Goal: Transaction & Acquisition: Purchase product/service

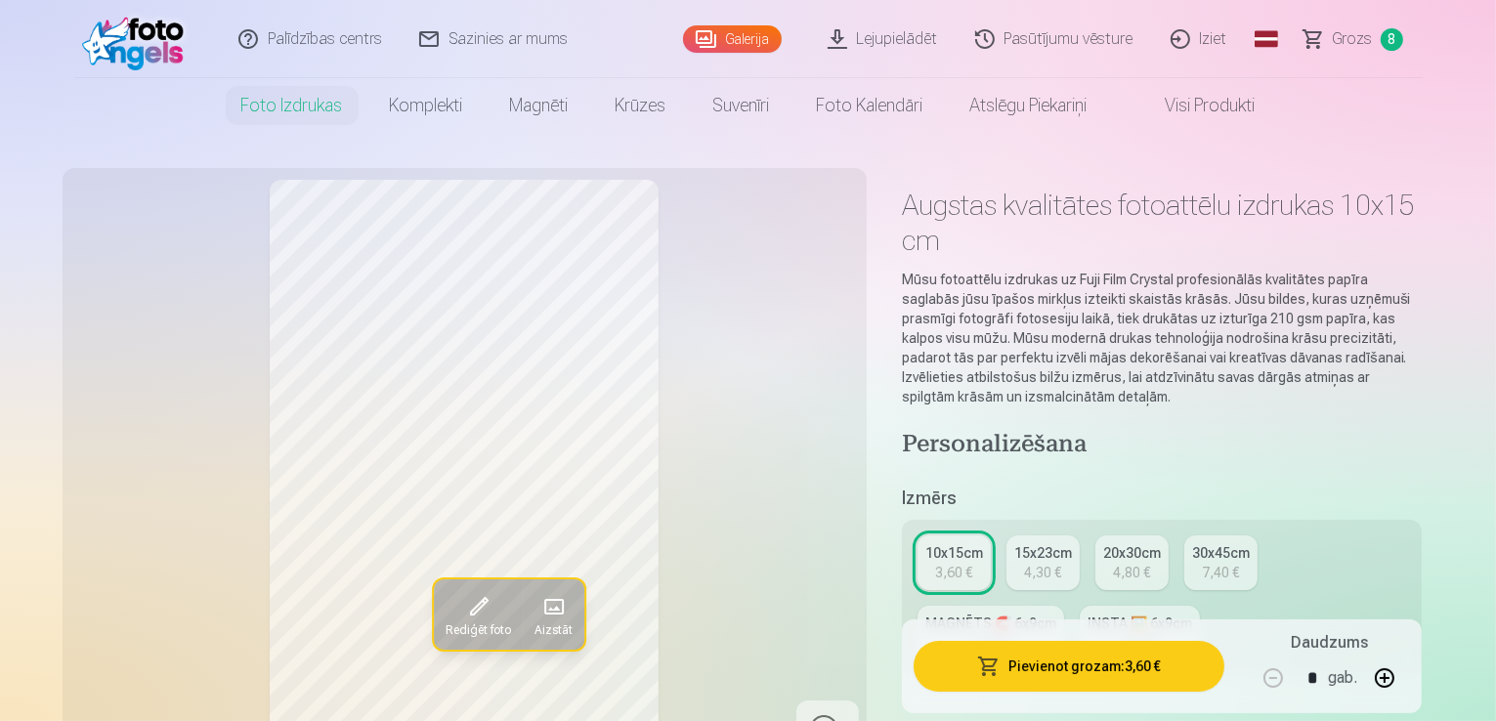
click at [1346, 28] on span "Grozs" at bounding box center [1352, 38] width 40 height 23
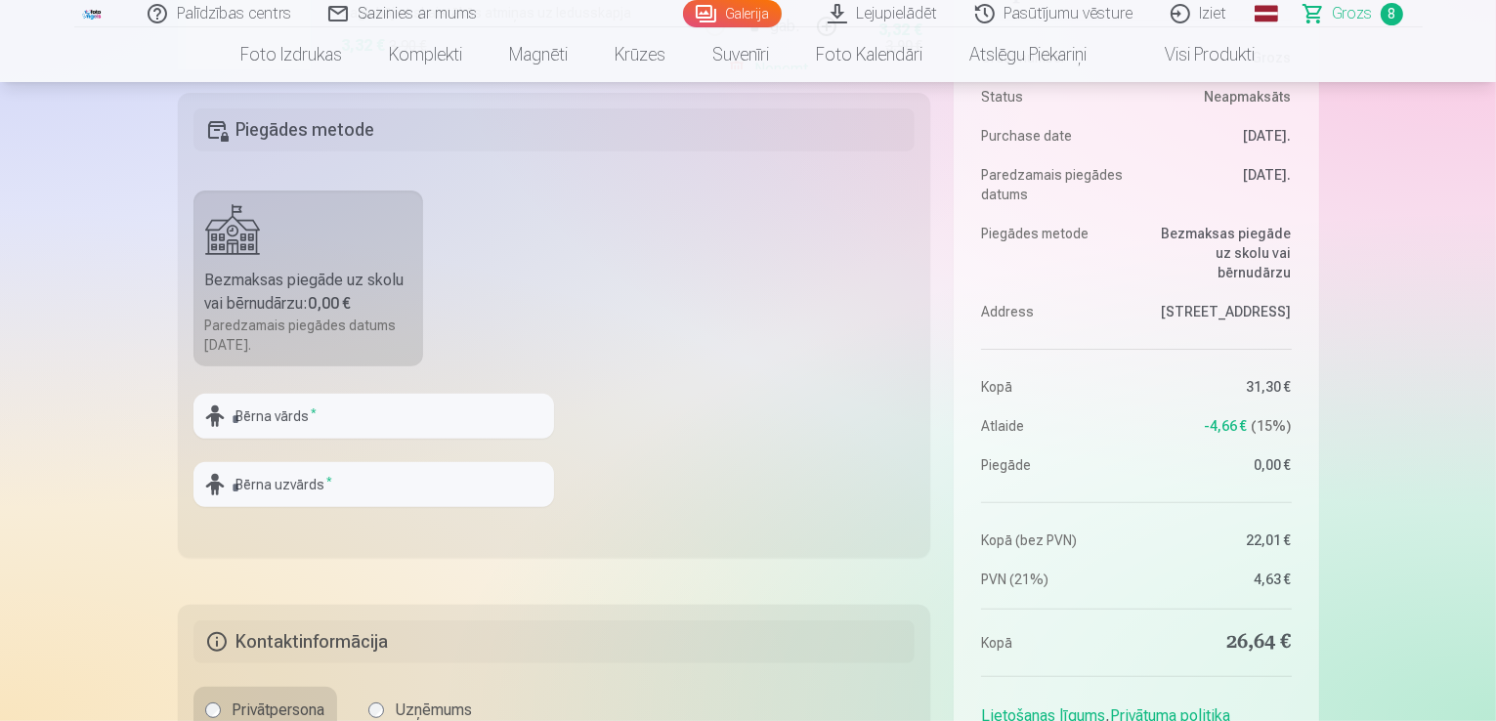
scroll to position [586, 0]
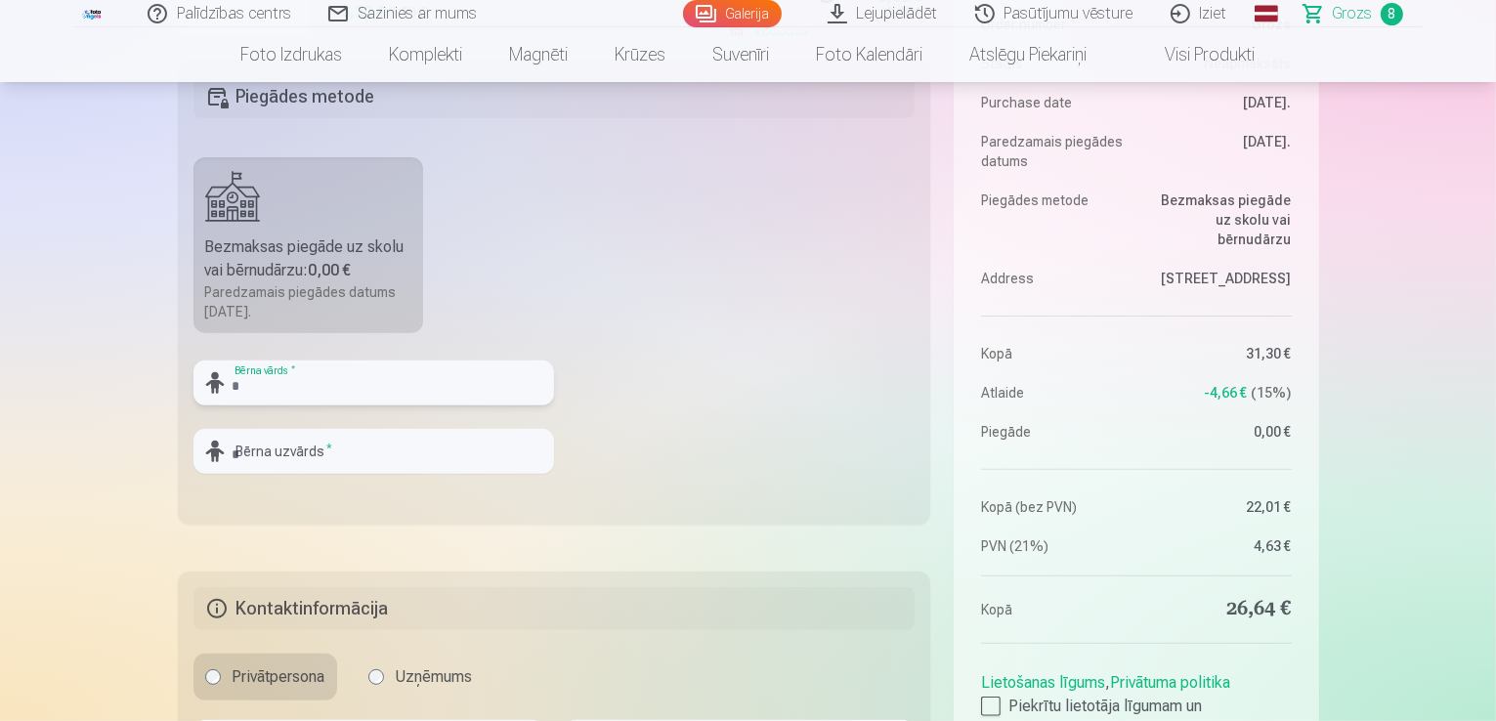
click at [399, 382] on input "text" at bounding box center [373, 382] width 360 height 45
click at [696, 277] on fieldset "Piegādes metode Bezmaksas piegāde uz skolu vai bērnudārzu : 0,00 € Paredzamais …" at bounding box center [554, 292] width 753 height 465
click at [346, 381] on input "text" at bounding box center [373, 382] width 360 height 45
type input "*******"
click at [337, 450] on input "text" at bounding box center [373, 451] width 360 height 45
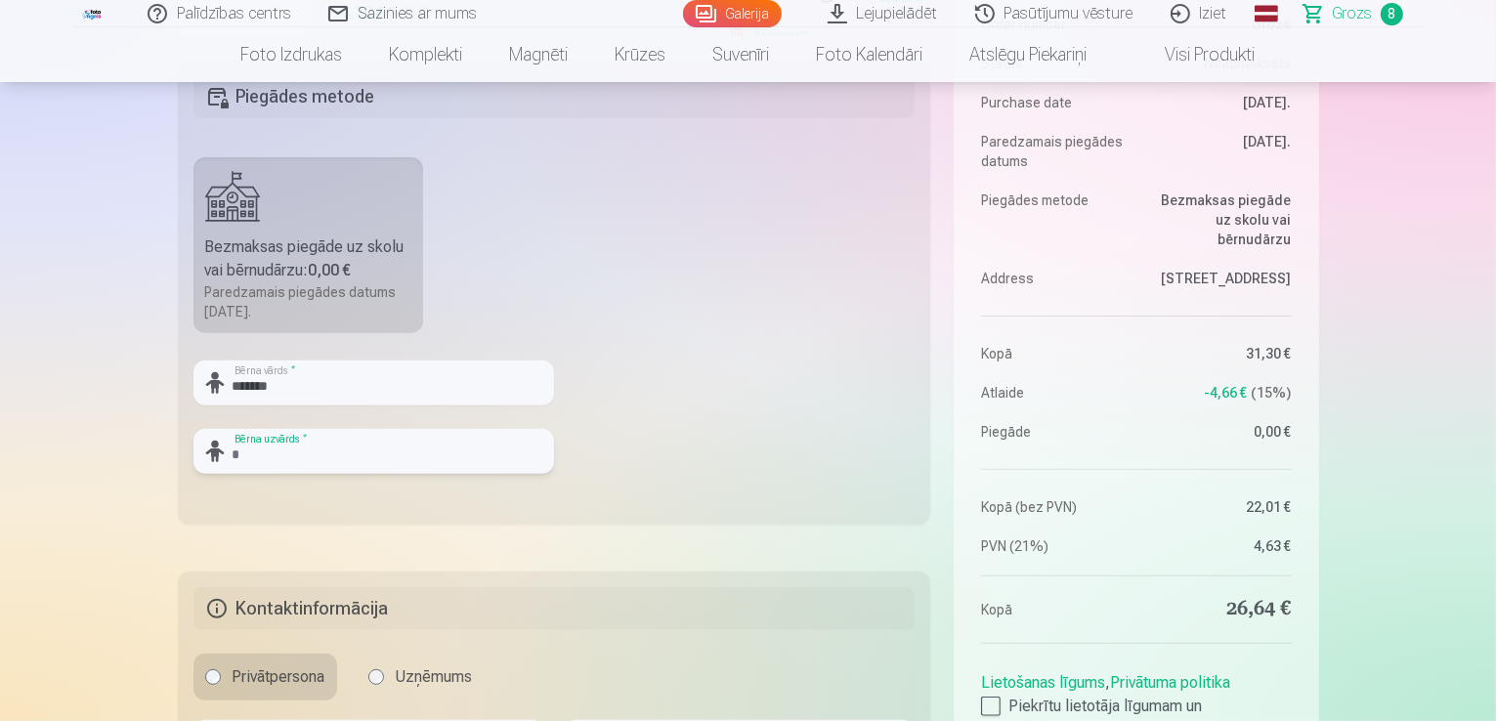
type input "********"
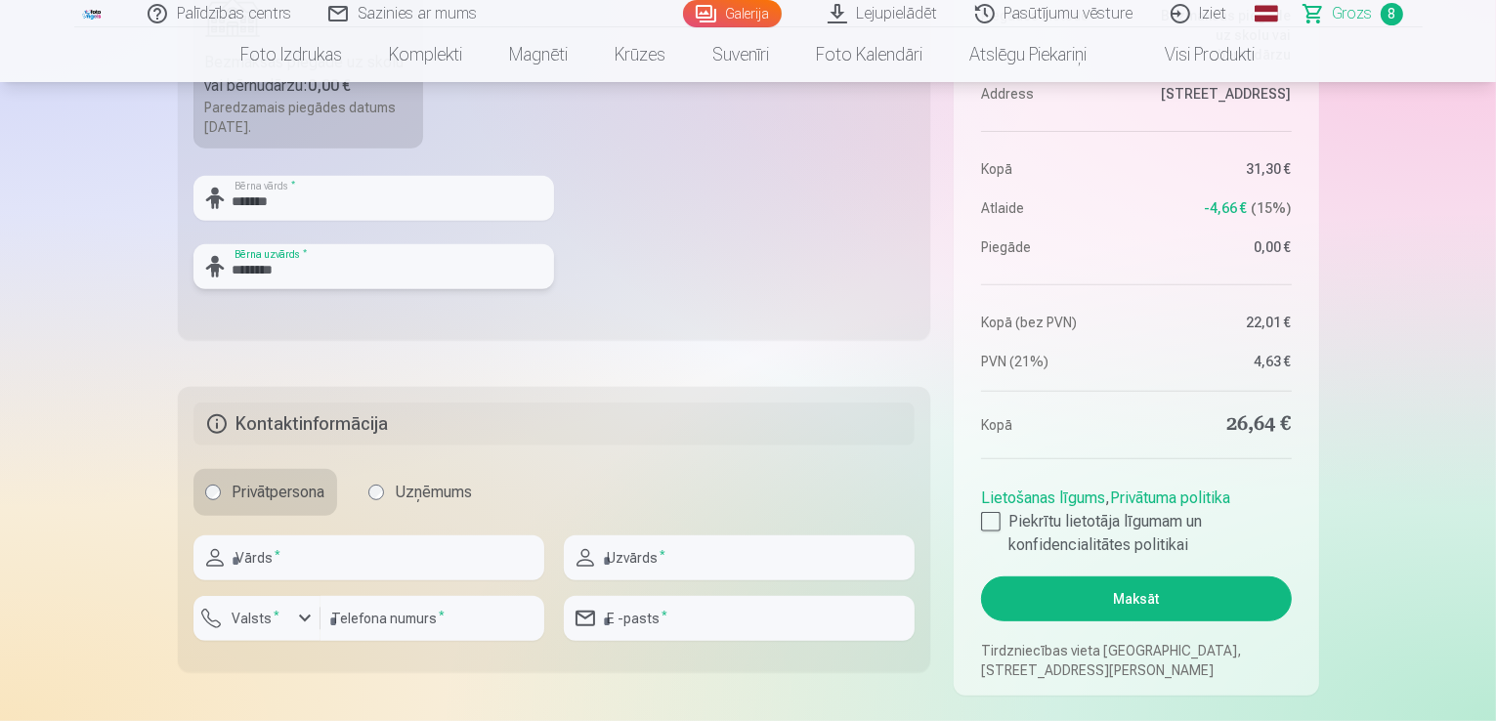
scroll to position [782, 0]
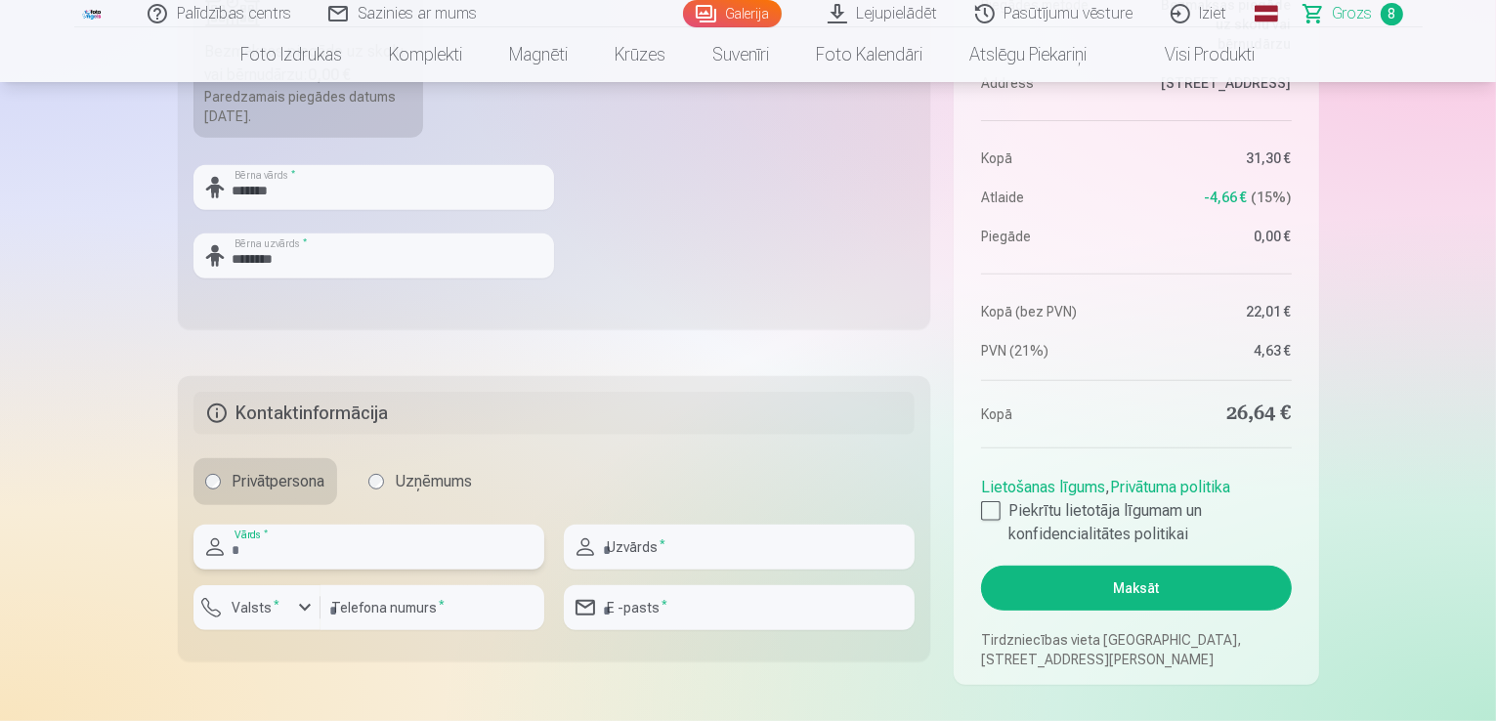
click at [272, 547] on input "text" at bounding box center [368, 547] width 351 height 45
type input "*****"
type input "********"
type input "**********"
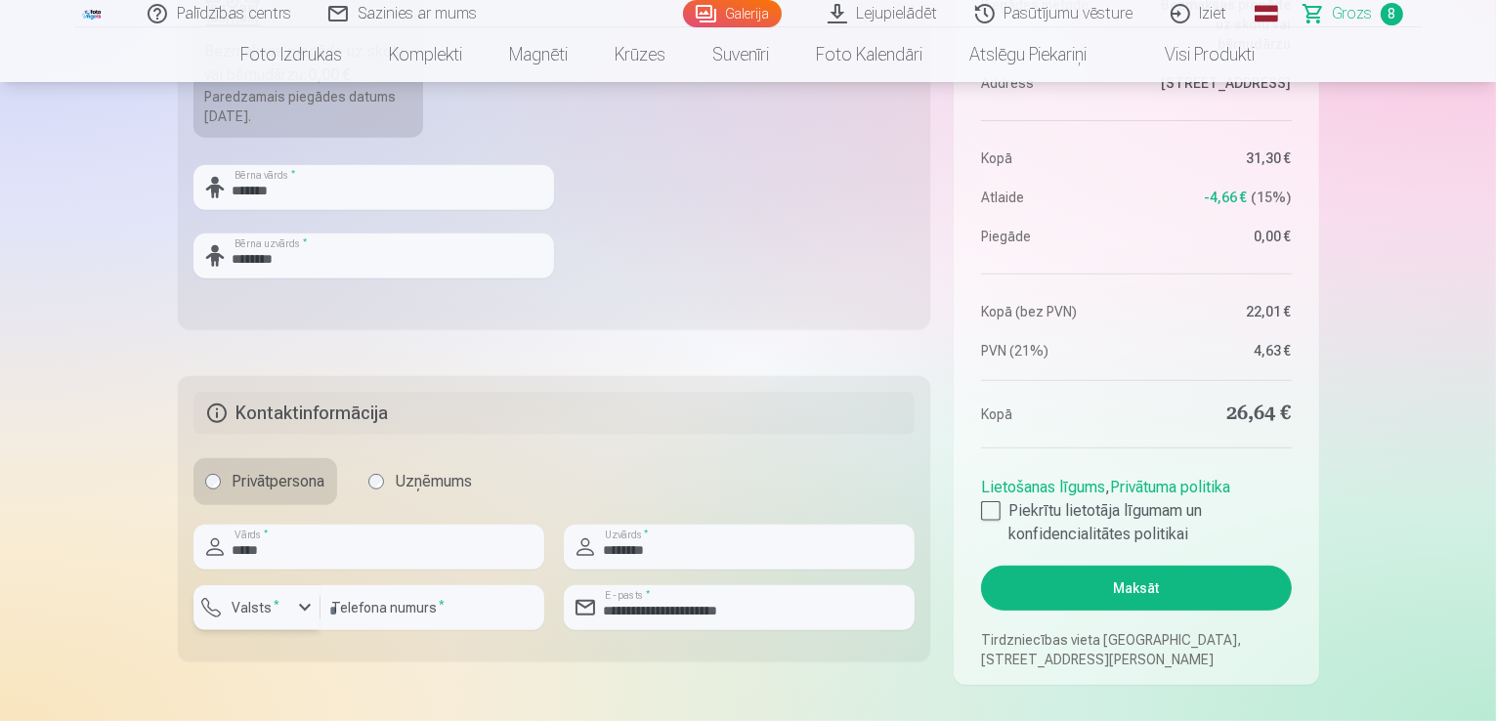
click at [294, 608] on div "button" at bounding box center [304, 607] width 23 height 23
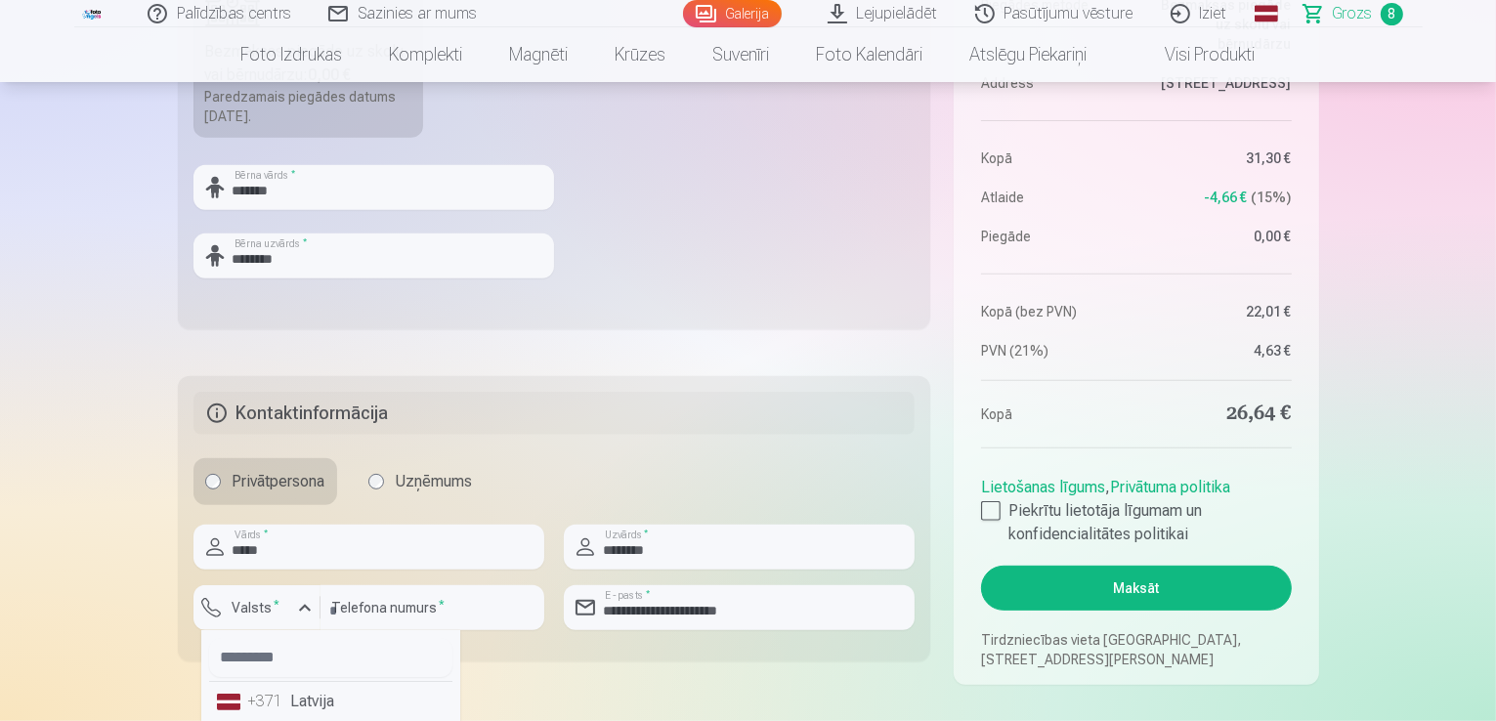
click at [303, 700] on li "+371 Latvija" at bounding box center [330, 701] width 243 height 39
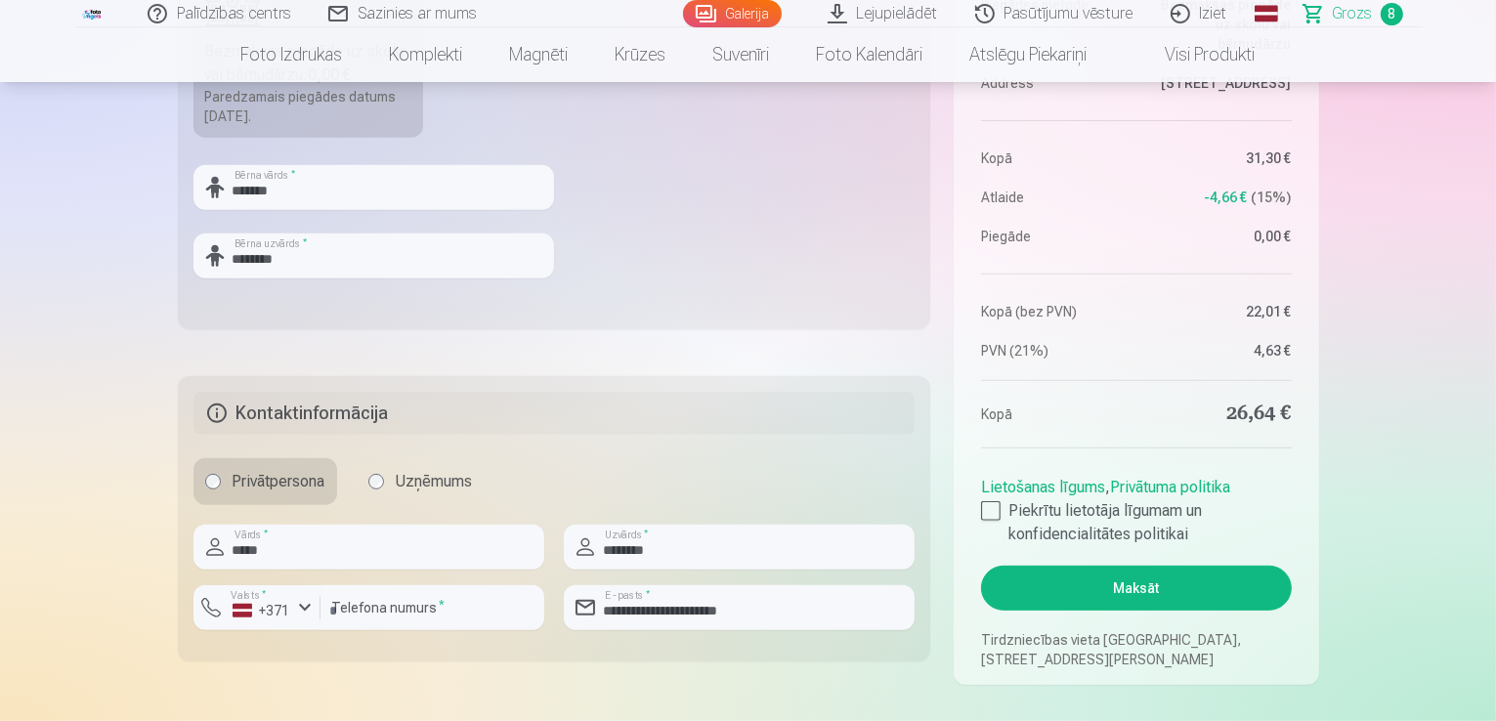
click at [621, 415] on h5 "Kontaktinformācija" at bounding box center [554, 413] width 722 height 43
click at [981, 511] on div at bounding box center [991, 511] width 20 height 20
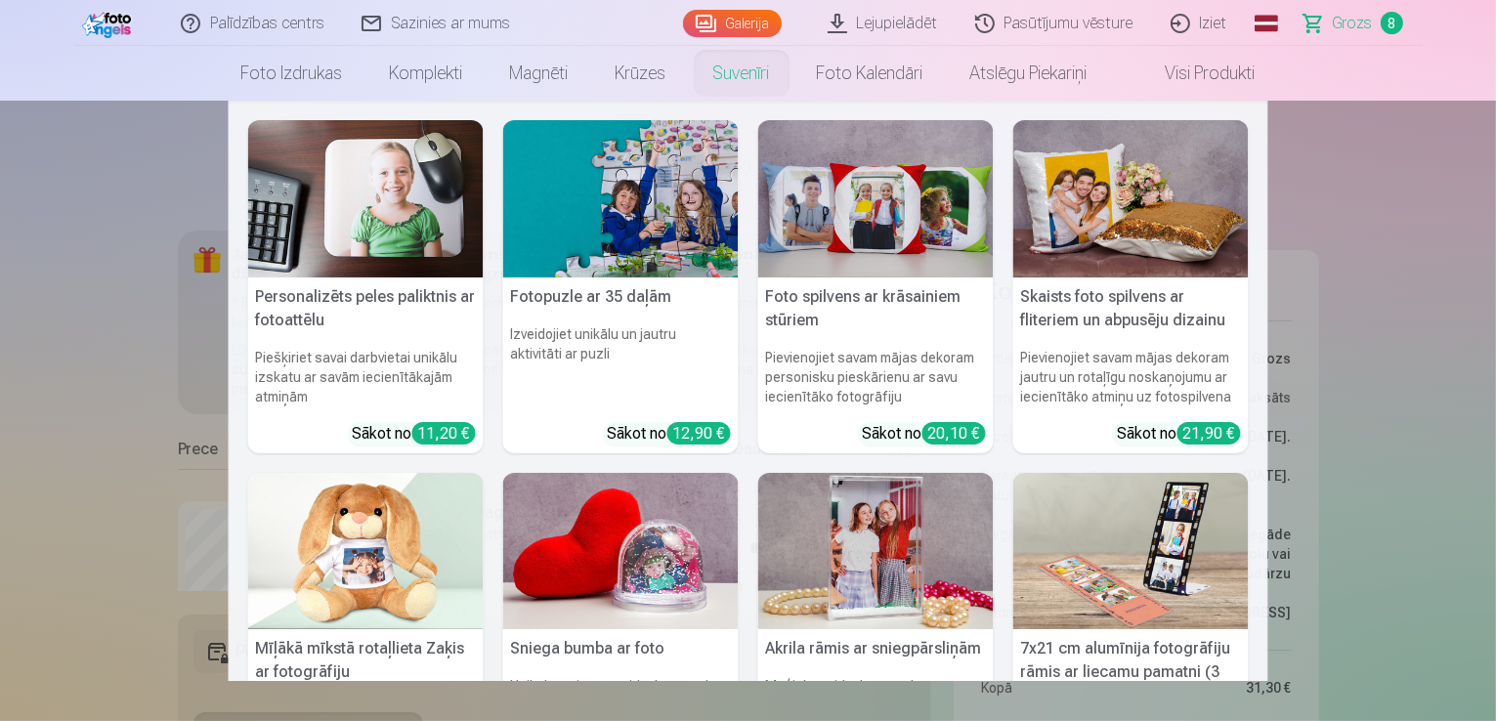
scroll to position [0, 0]
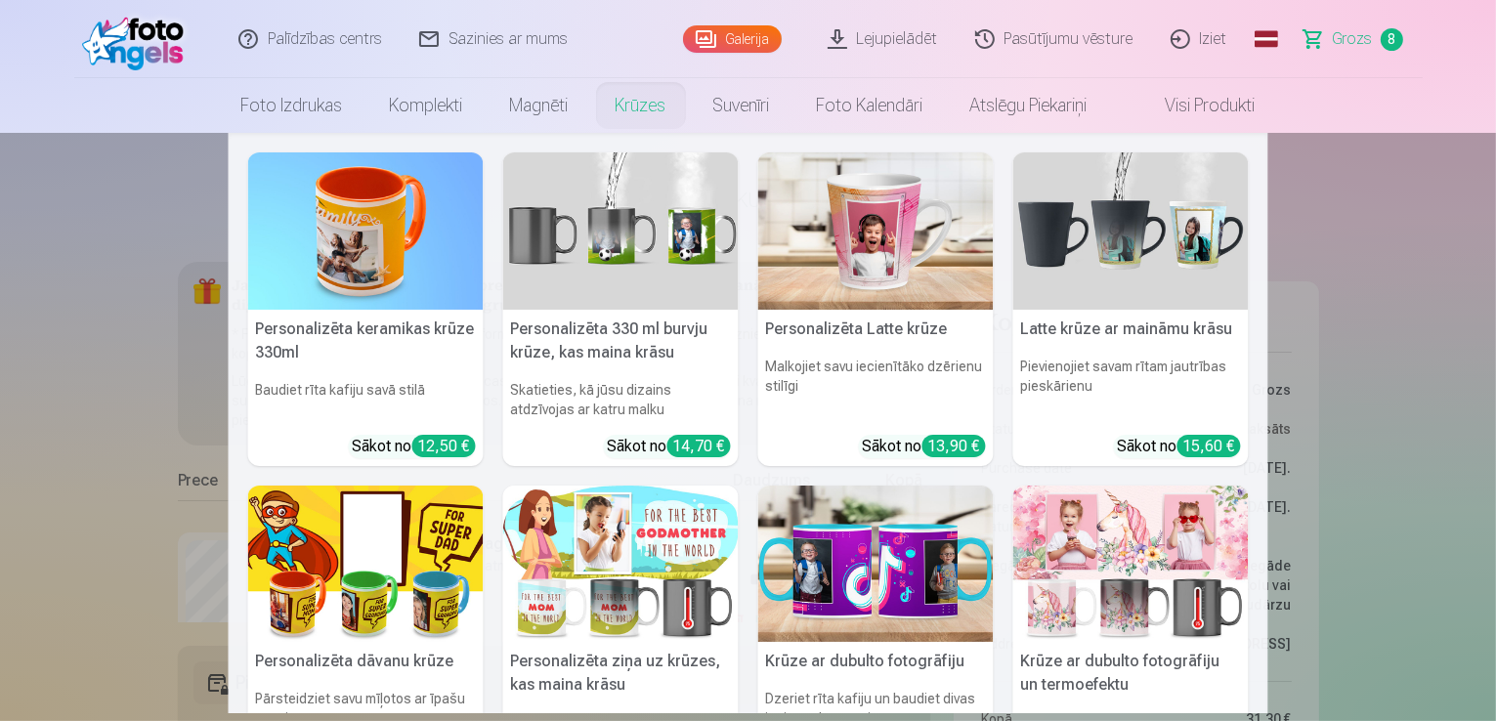
click at [648, 102] on link "Krūzes" at bounding box center [641, 105] width 98 height 55
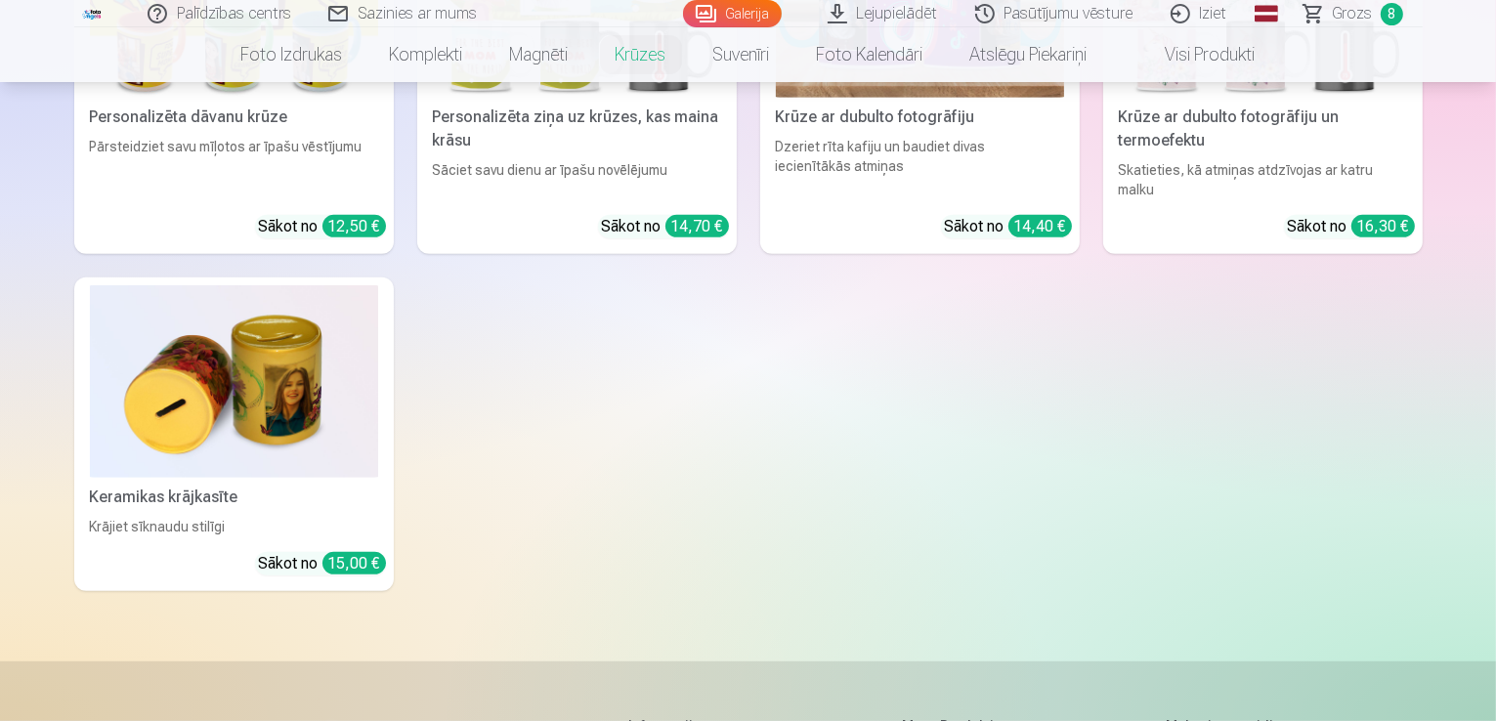
scroll to position [879, 0]
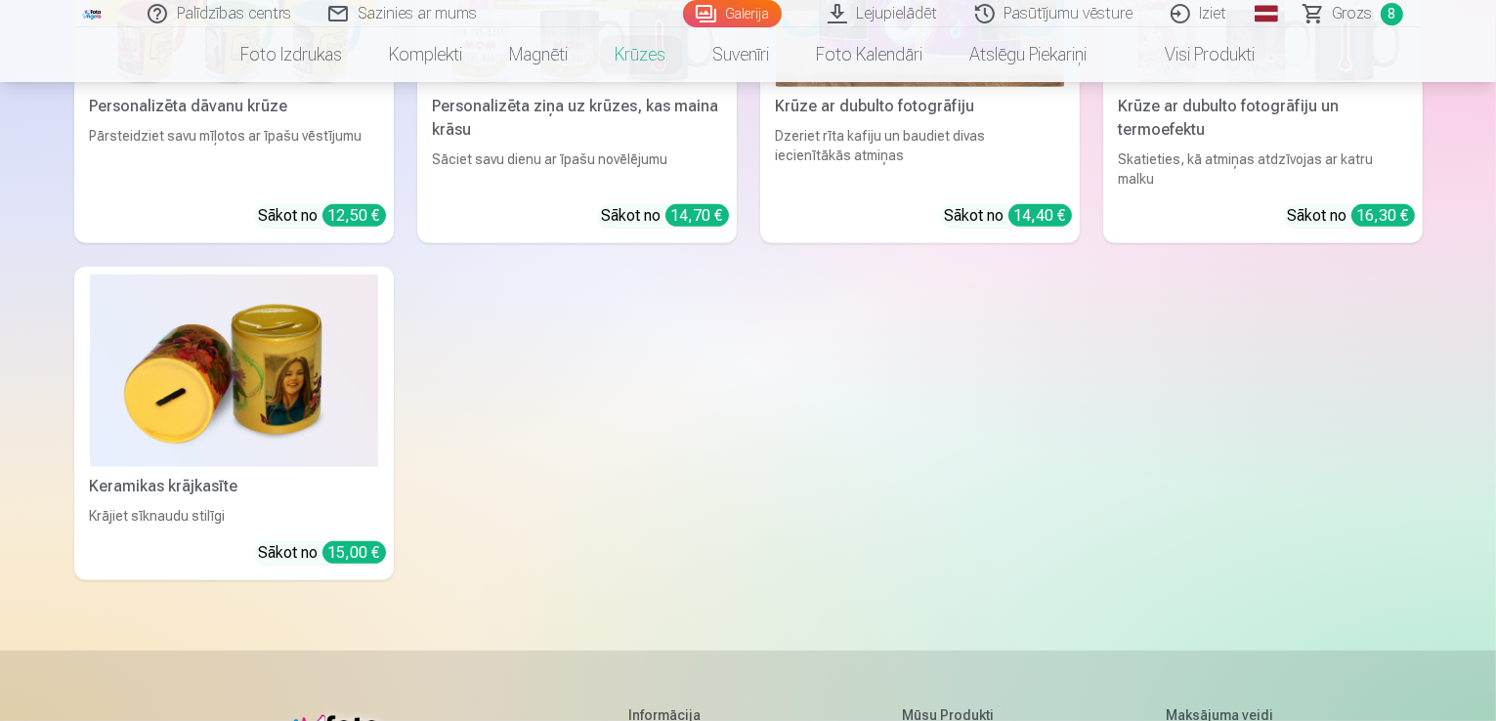
click at [234, 382] on img at bounding box center [234, 371] width 288 height 192
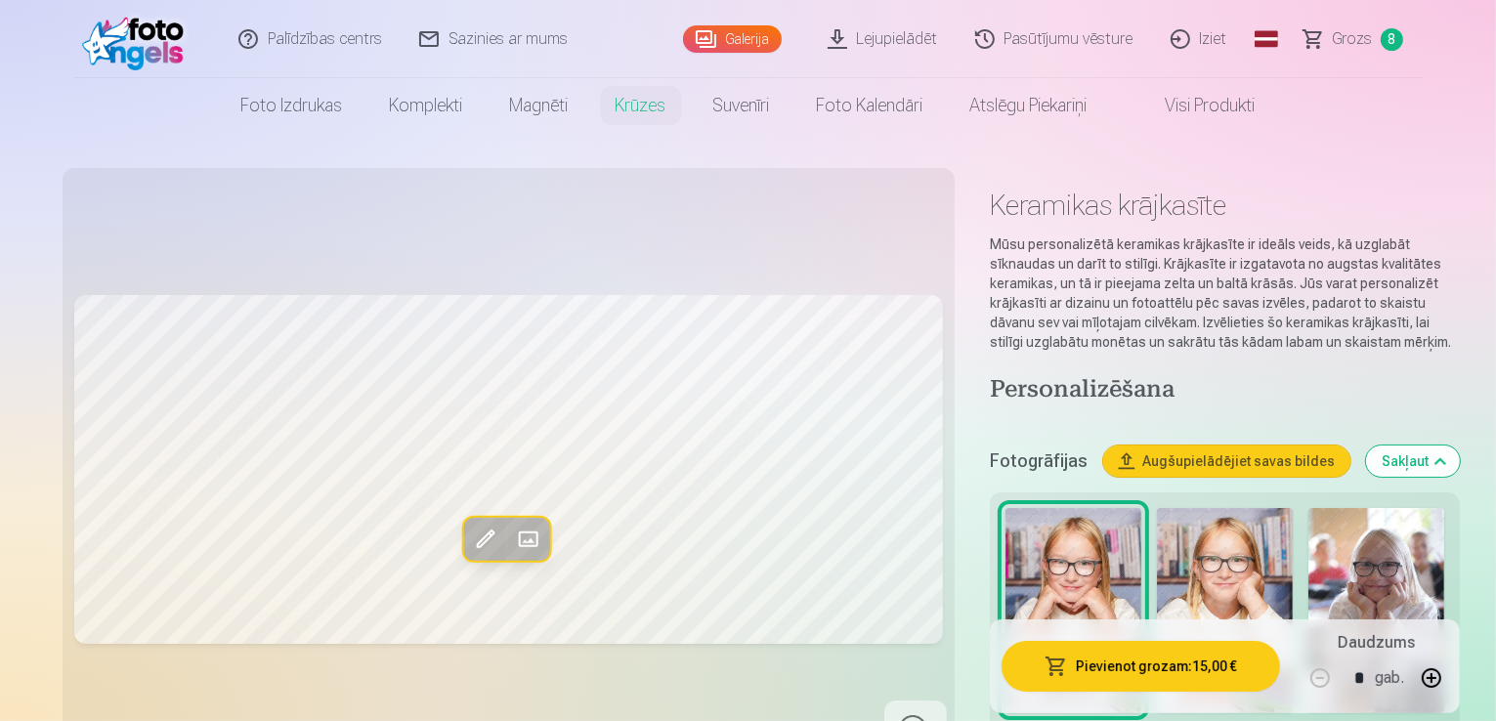
click at [1308, 551] on img at bounding box center [1376, 610] width 136 height 204
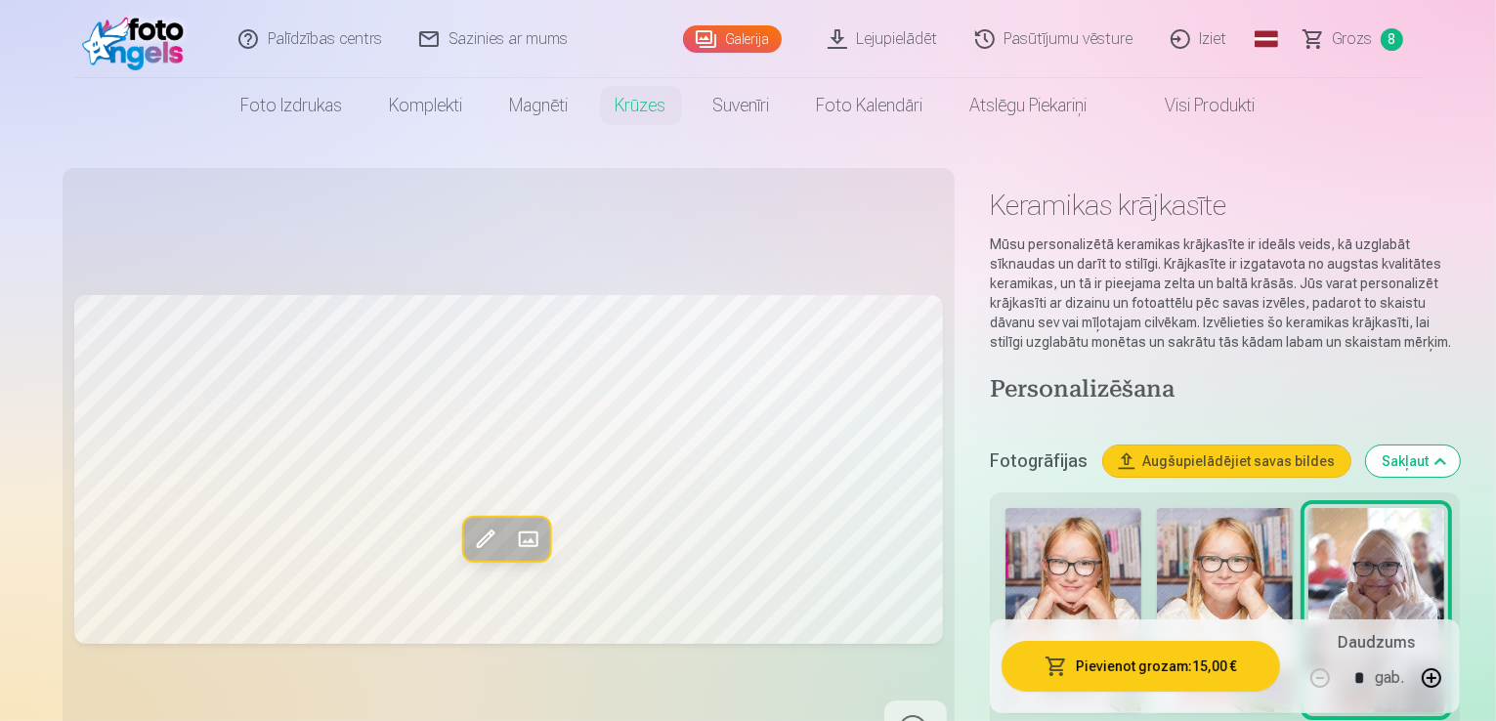
click at [1006, 542] on img at bounding box center [1073, 610] width 136 height 204
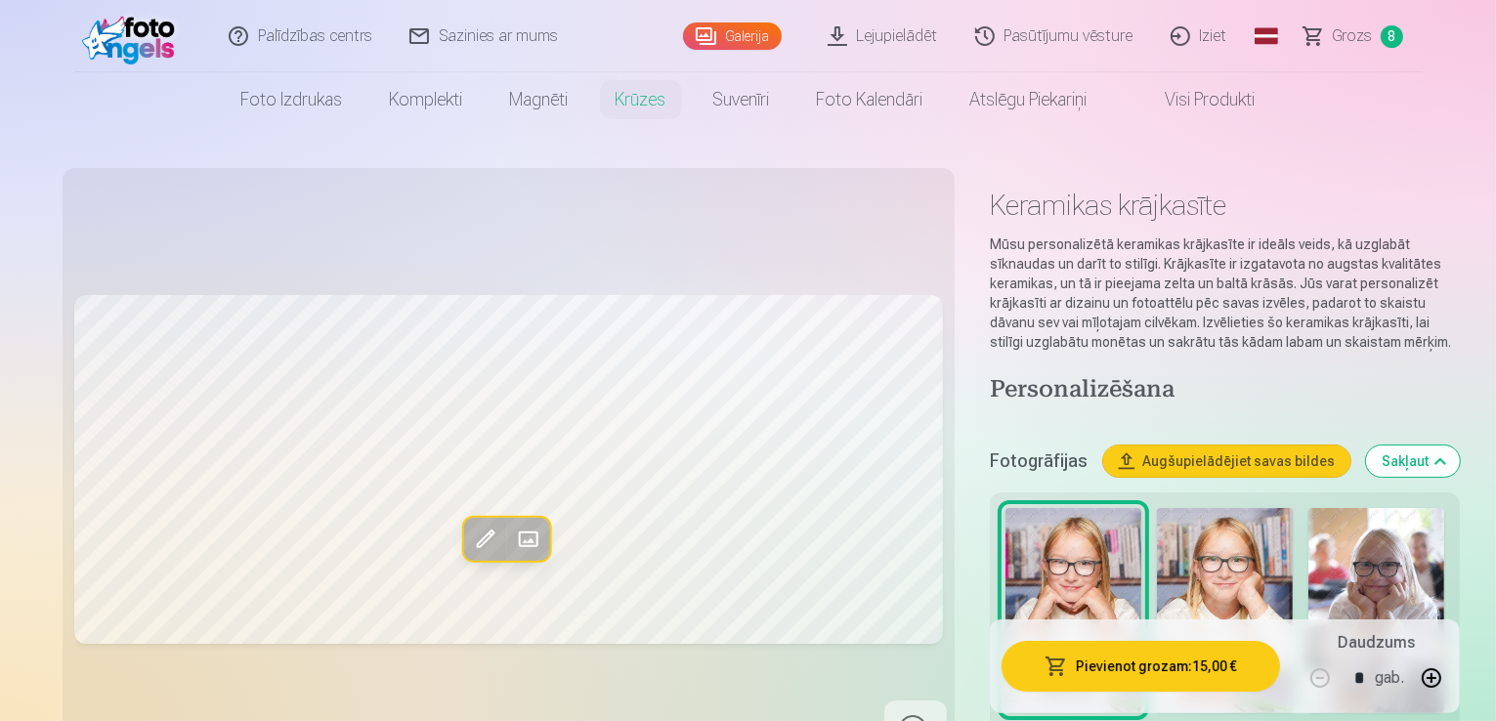
scroll to position [195, 0]
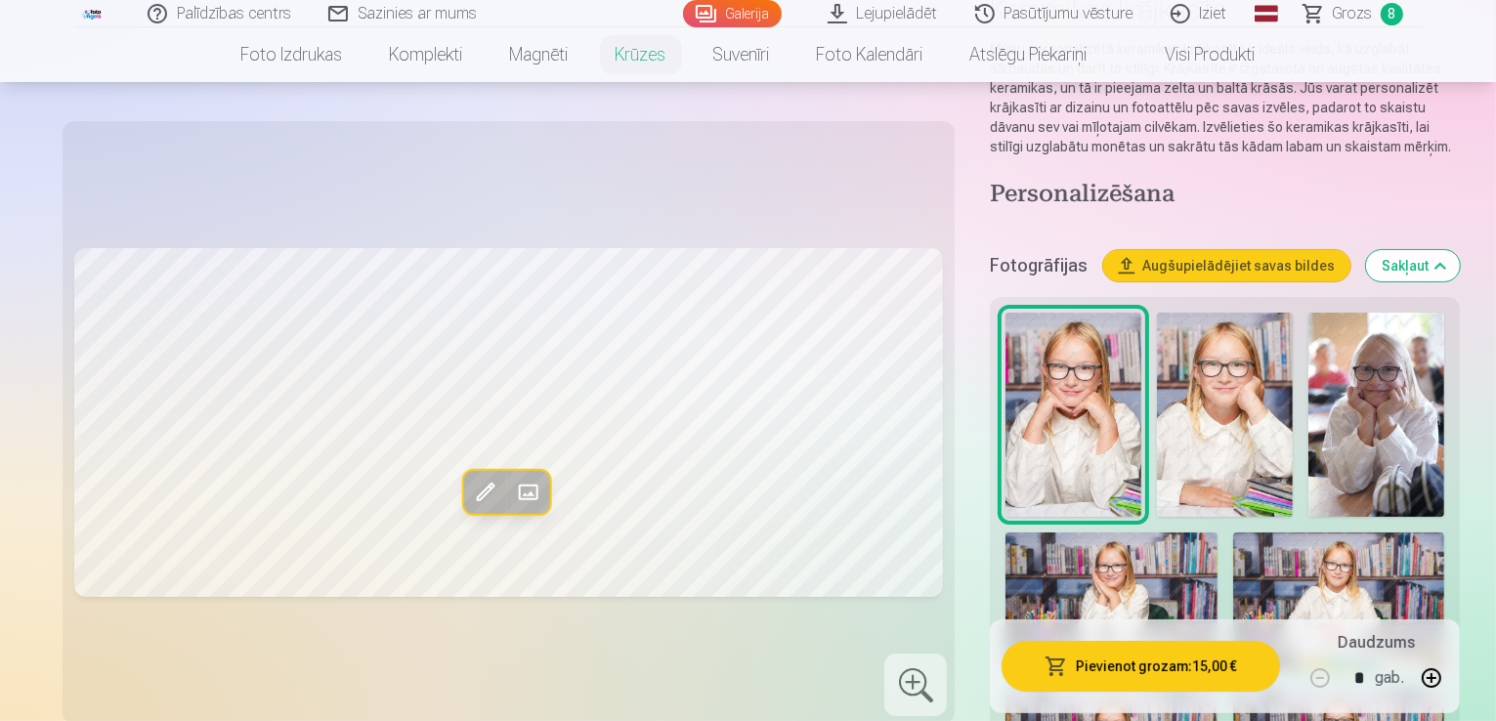
click at [1233, 537] on img at bounding box center [1339, 602] width 212 height 141
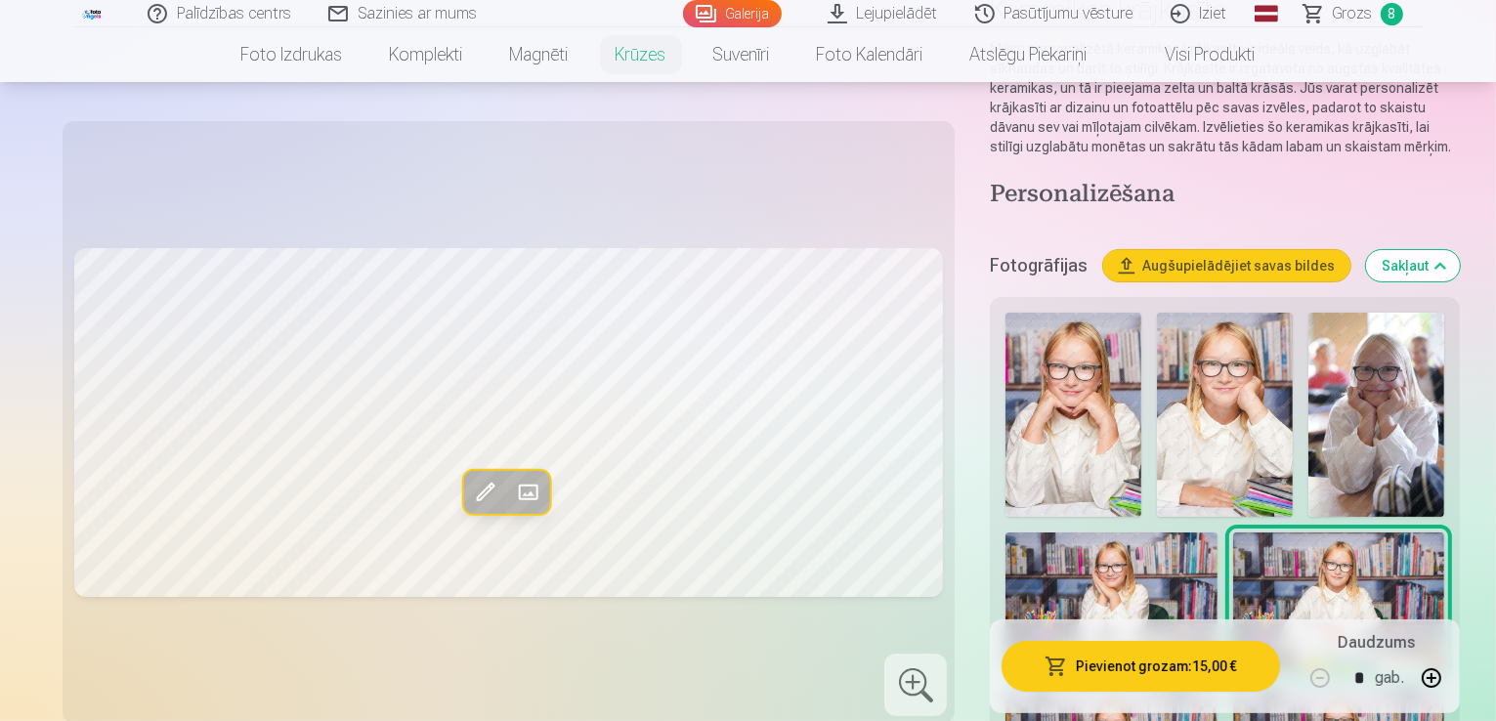
scroll to position [391, 0]
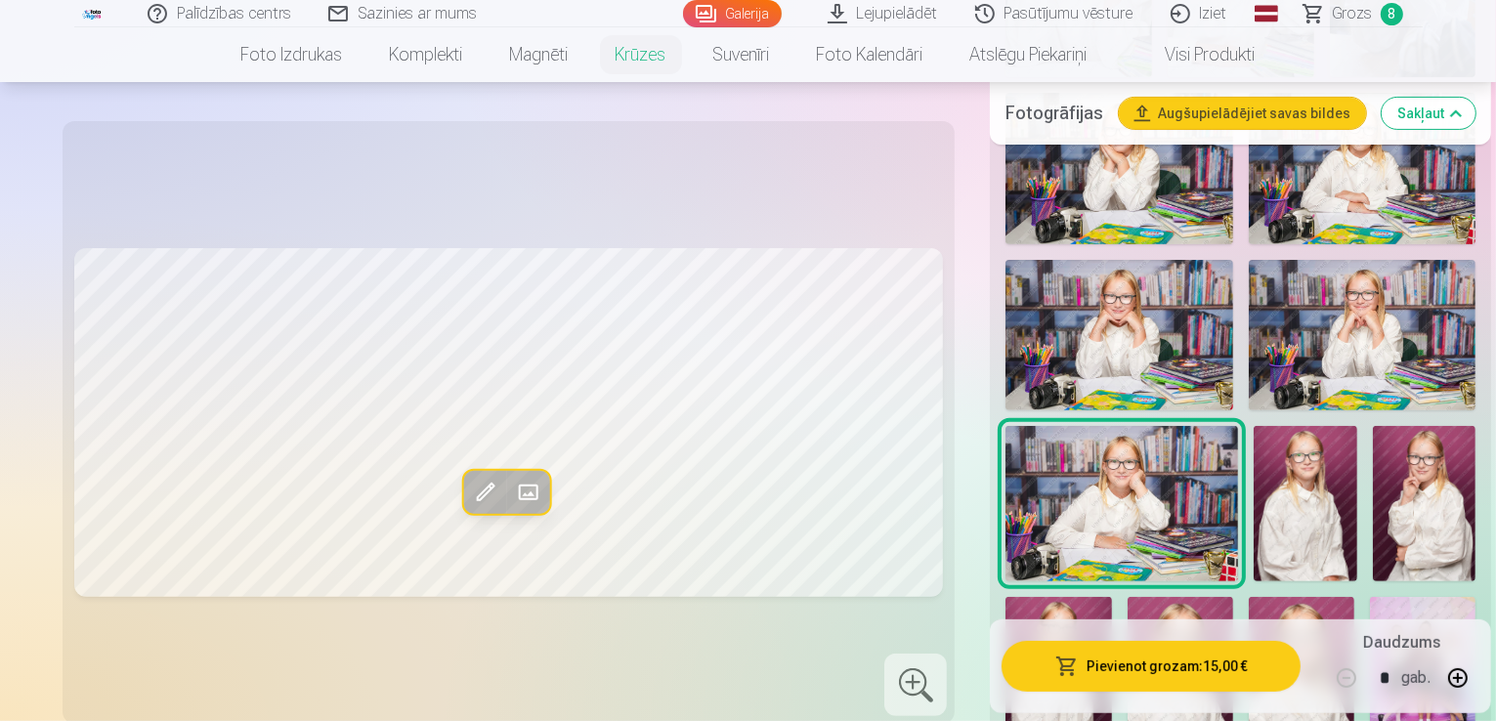
scroll to position [684, 0]
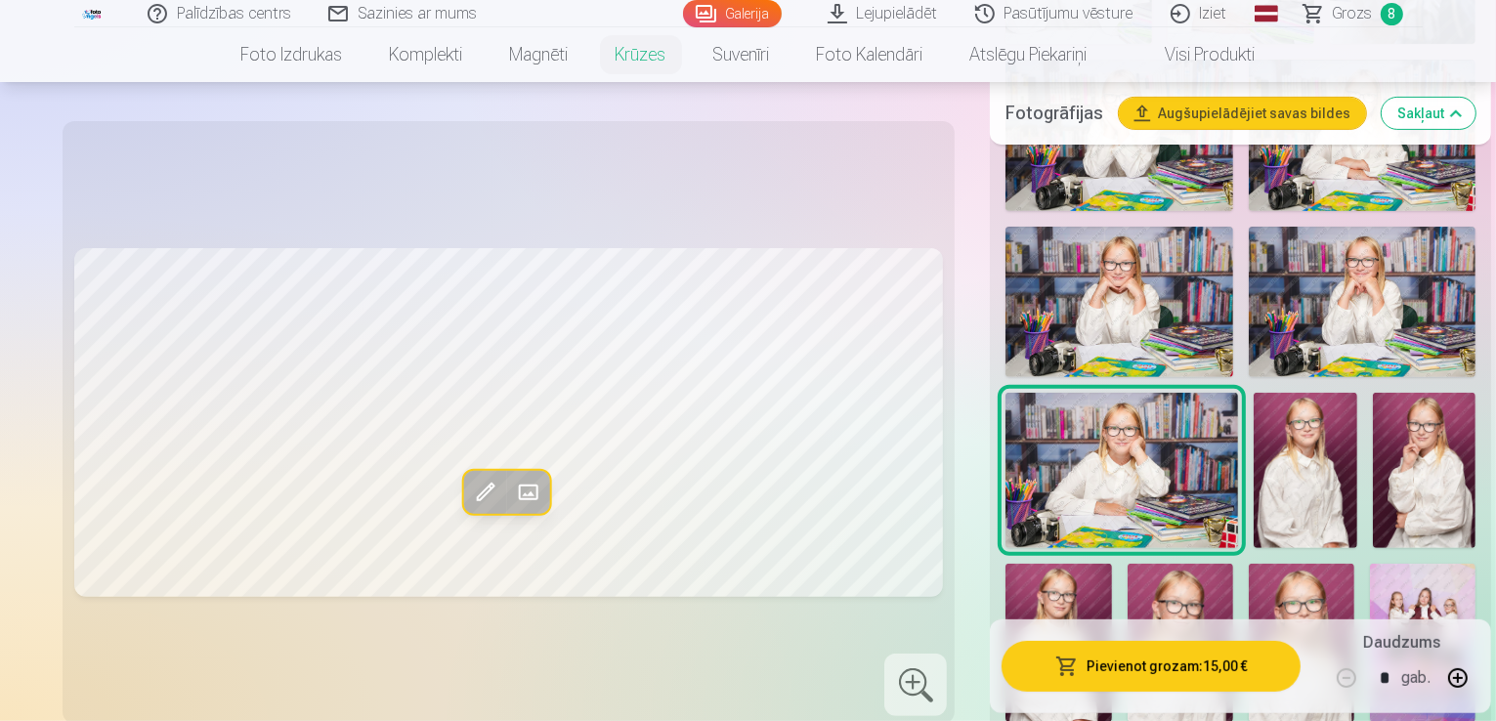
click at [1373, 393] on img at bounding box center [1425, 470] width 104 height 154
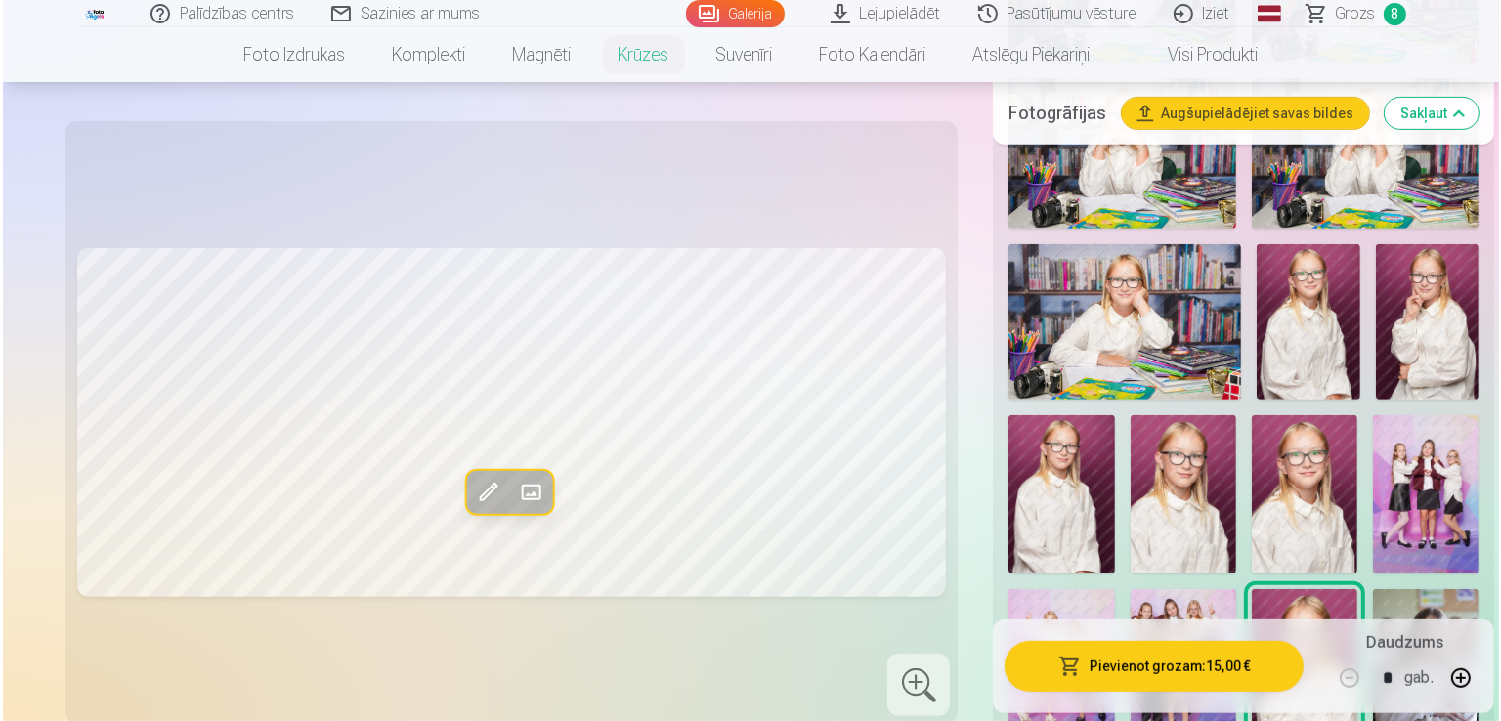
scroll to position [879, 0]
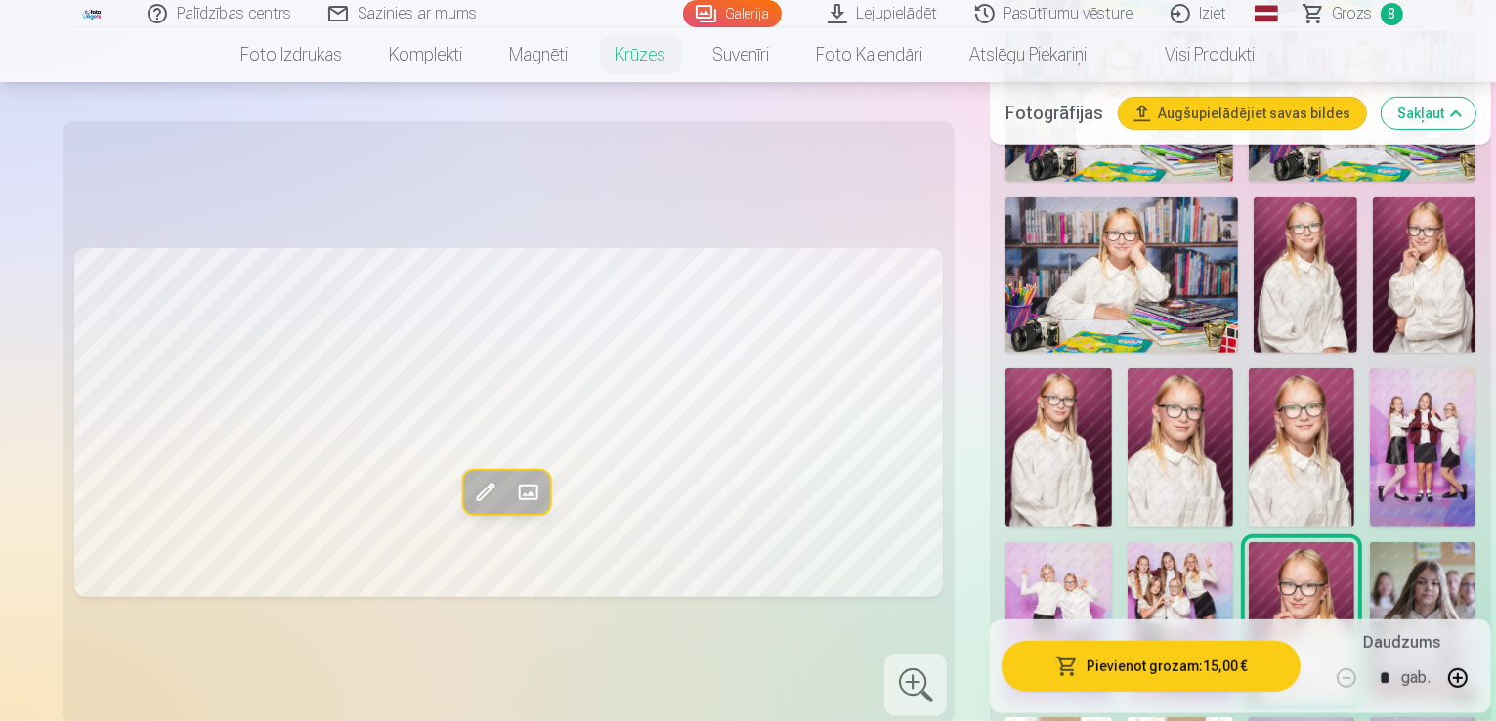
click at [1136, 656] on button "Pievienot grozam : 15,00 €" at bounding box center [1150, 666] width 299 height 51
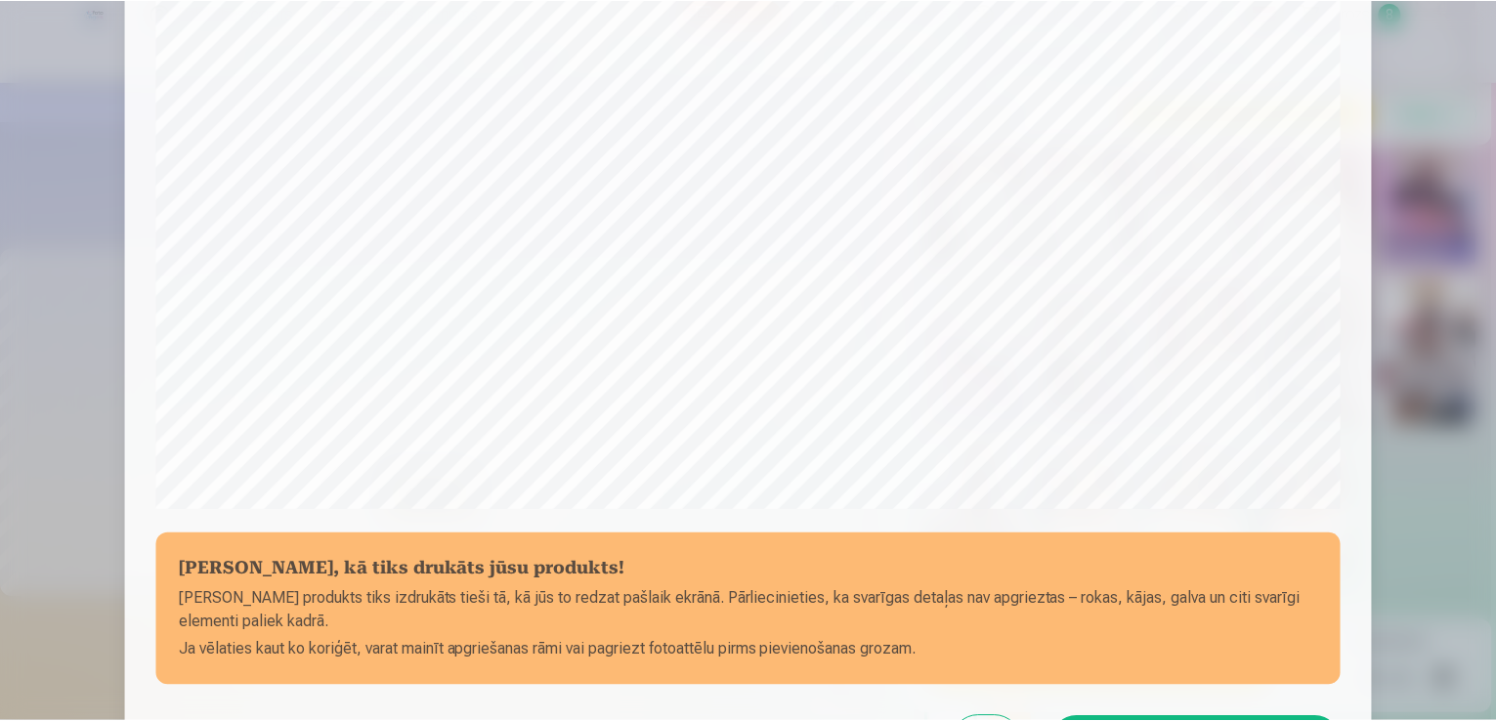
scroll to position [686, 0]
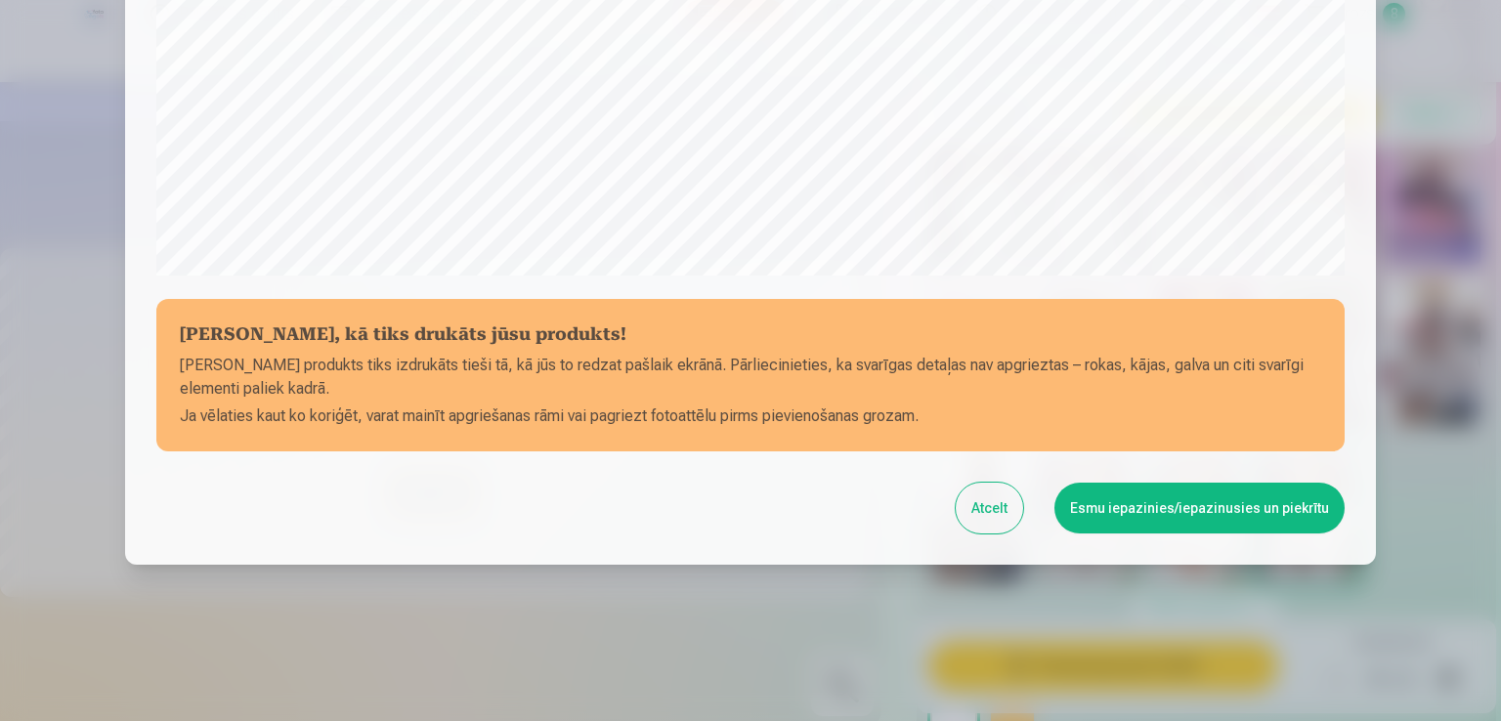
click at [990, 509] on button "Atcelt" at bounding box center [988, 508] width 67 height 51
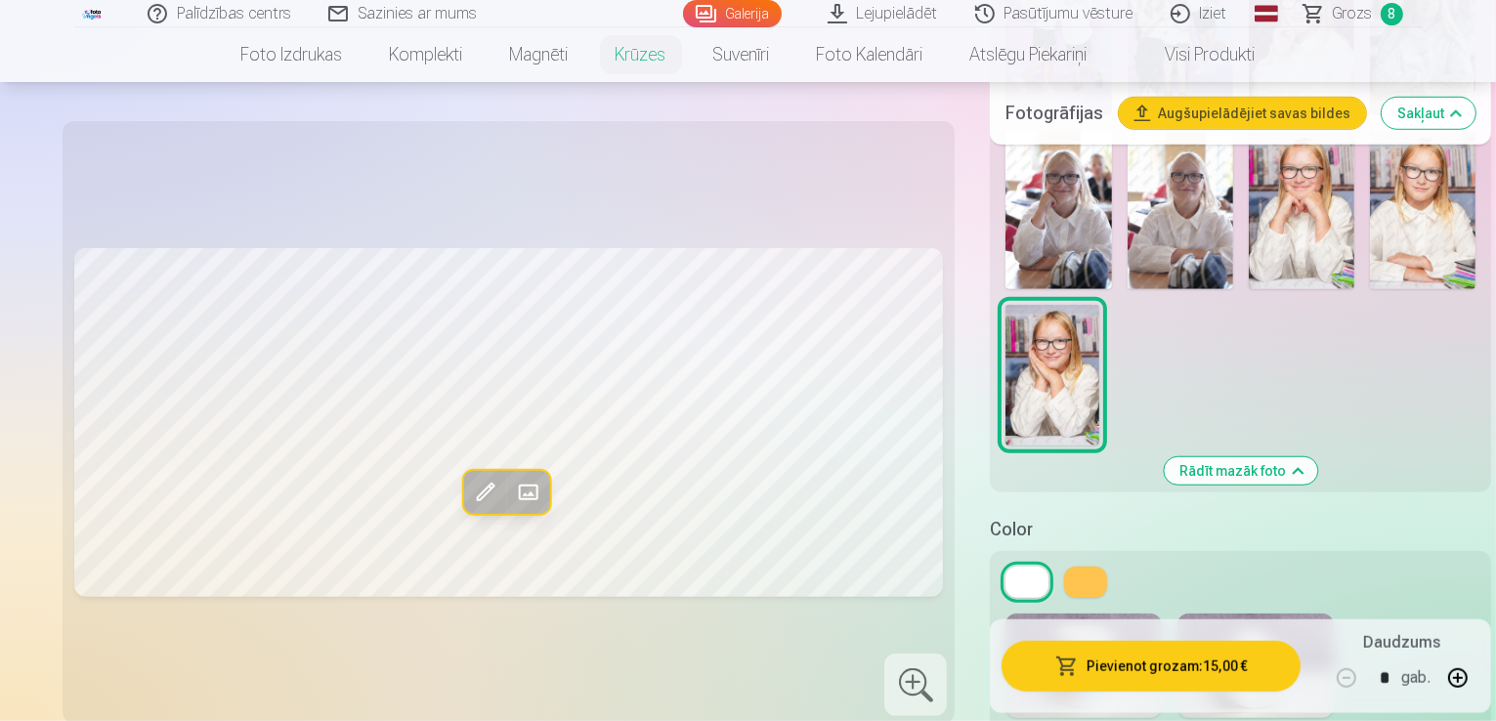
scroll to position [1563, 0]
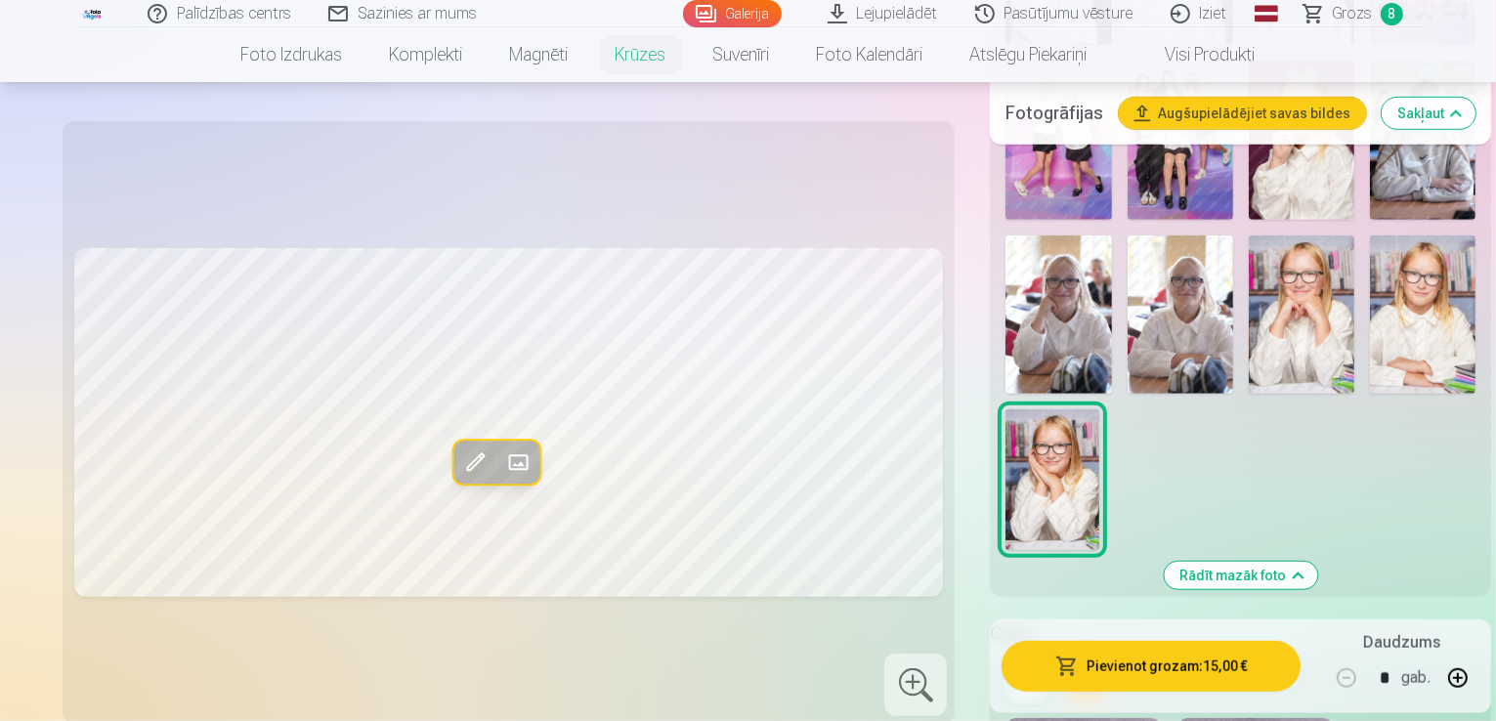
scroll to position [1270, 0]
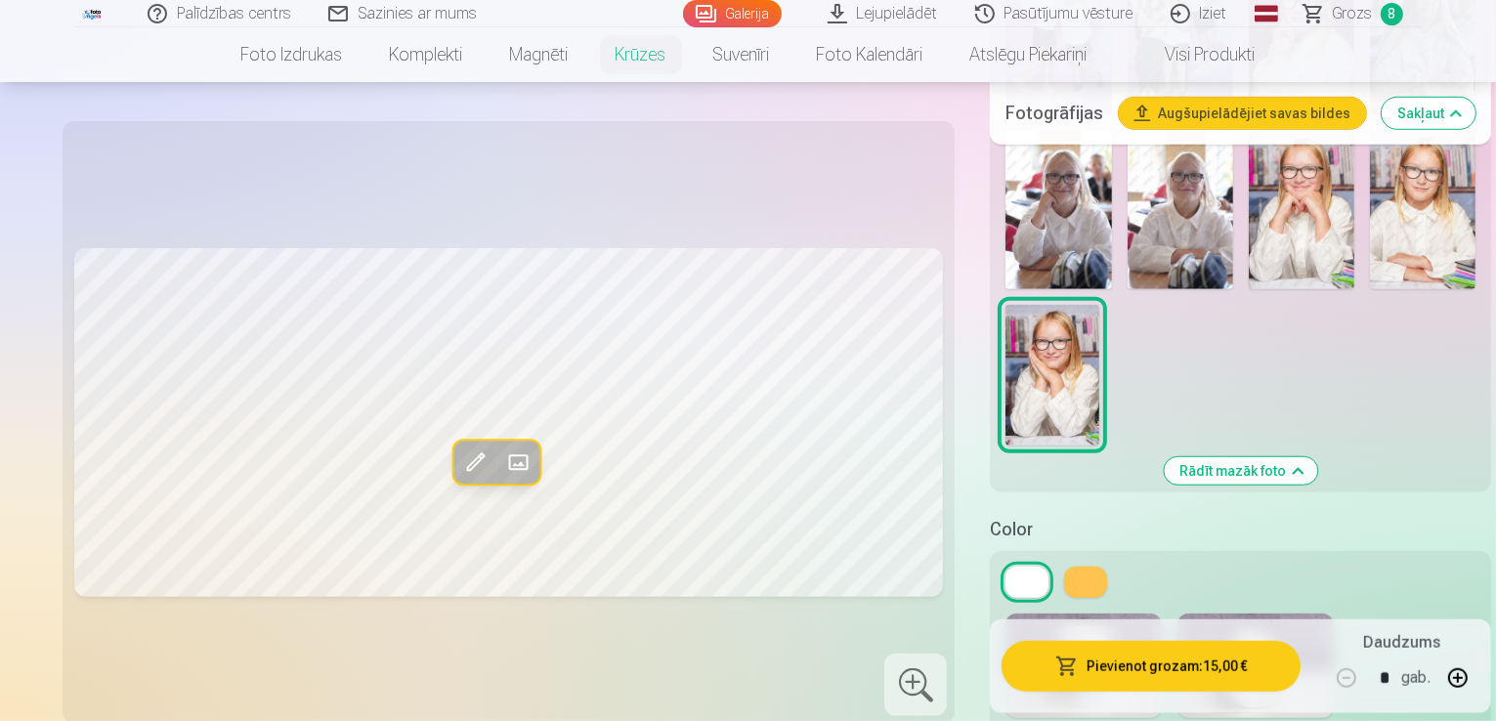
scroll to position [1563, 0]
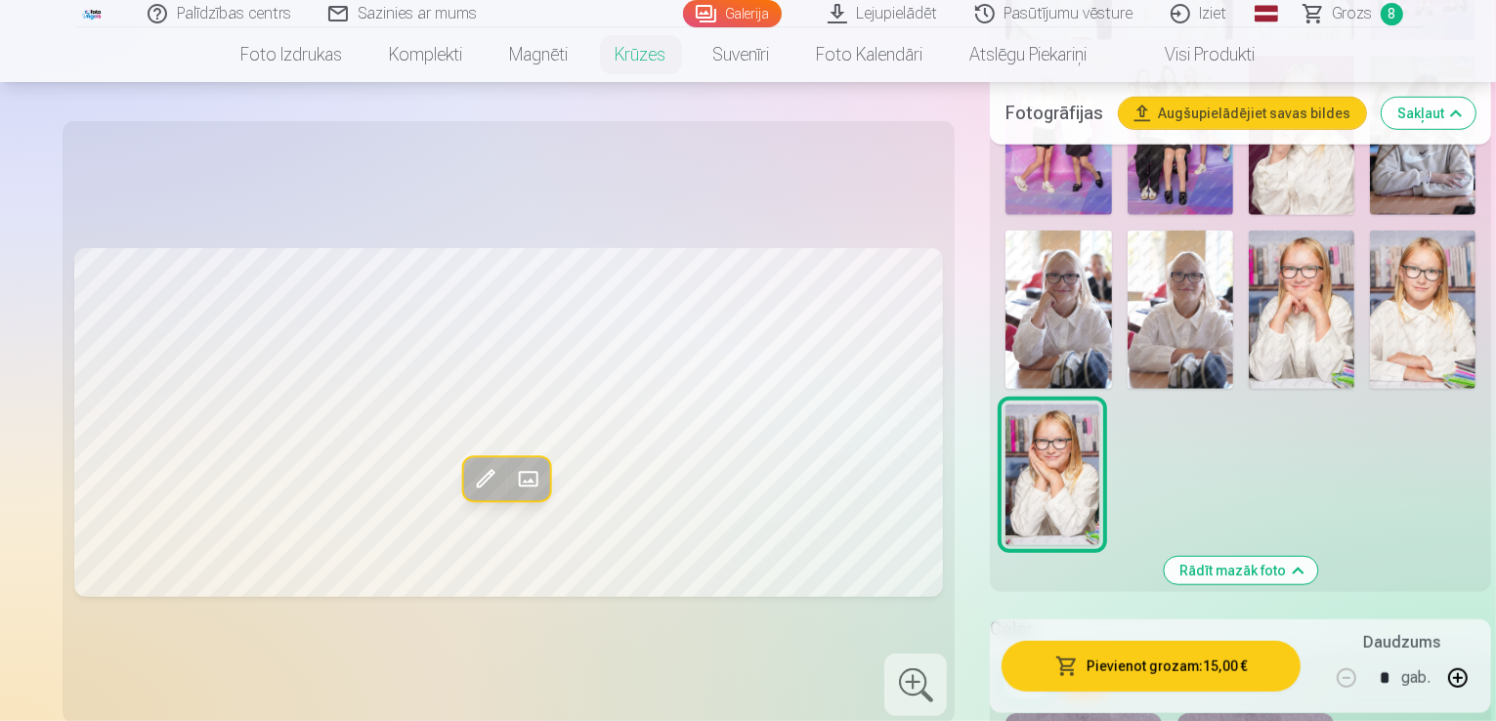
scroll to position [1368, 0]
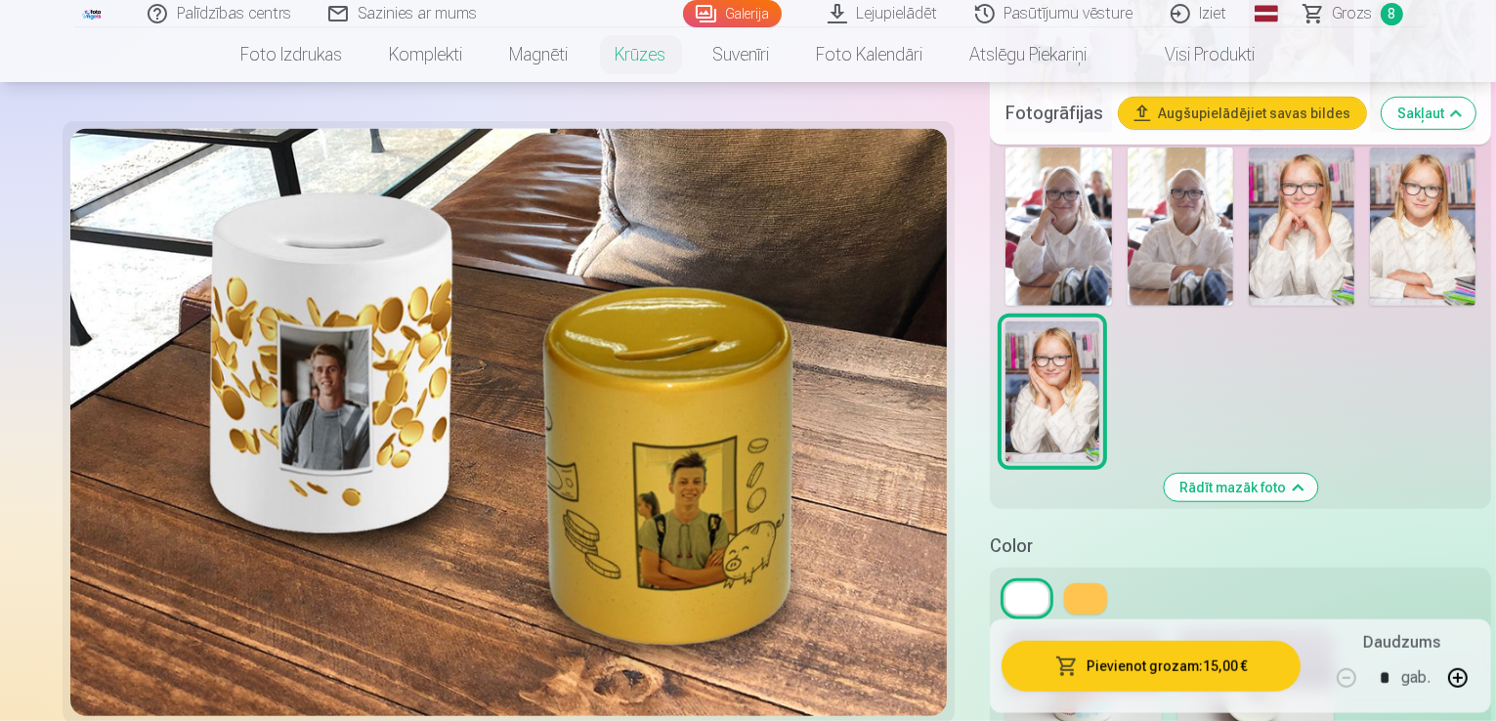
scroll to position [1563, 0]
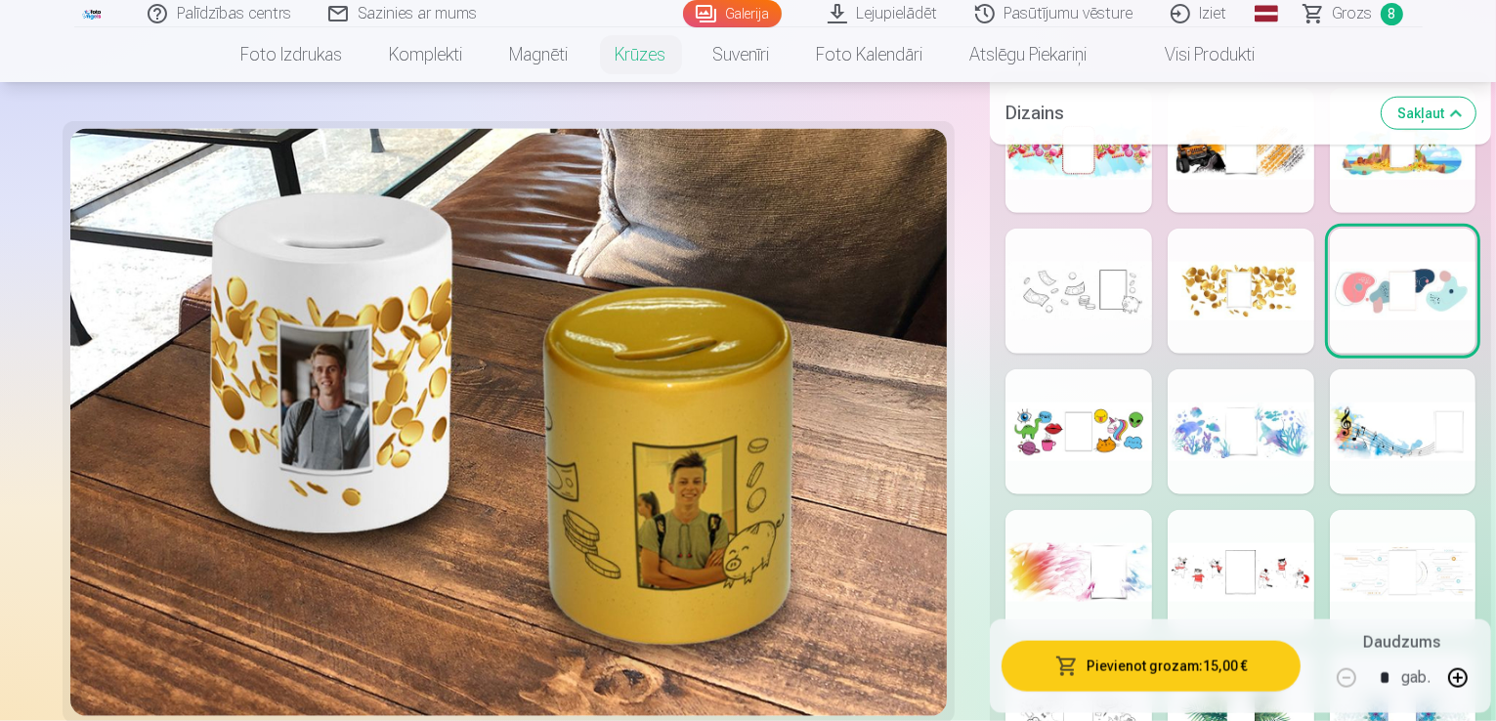
scroll to position [2247, 0]
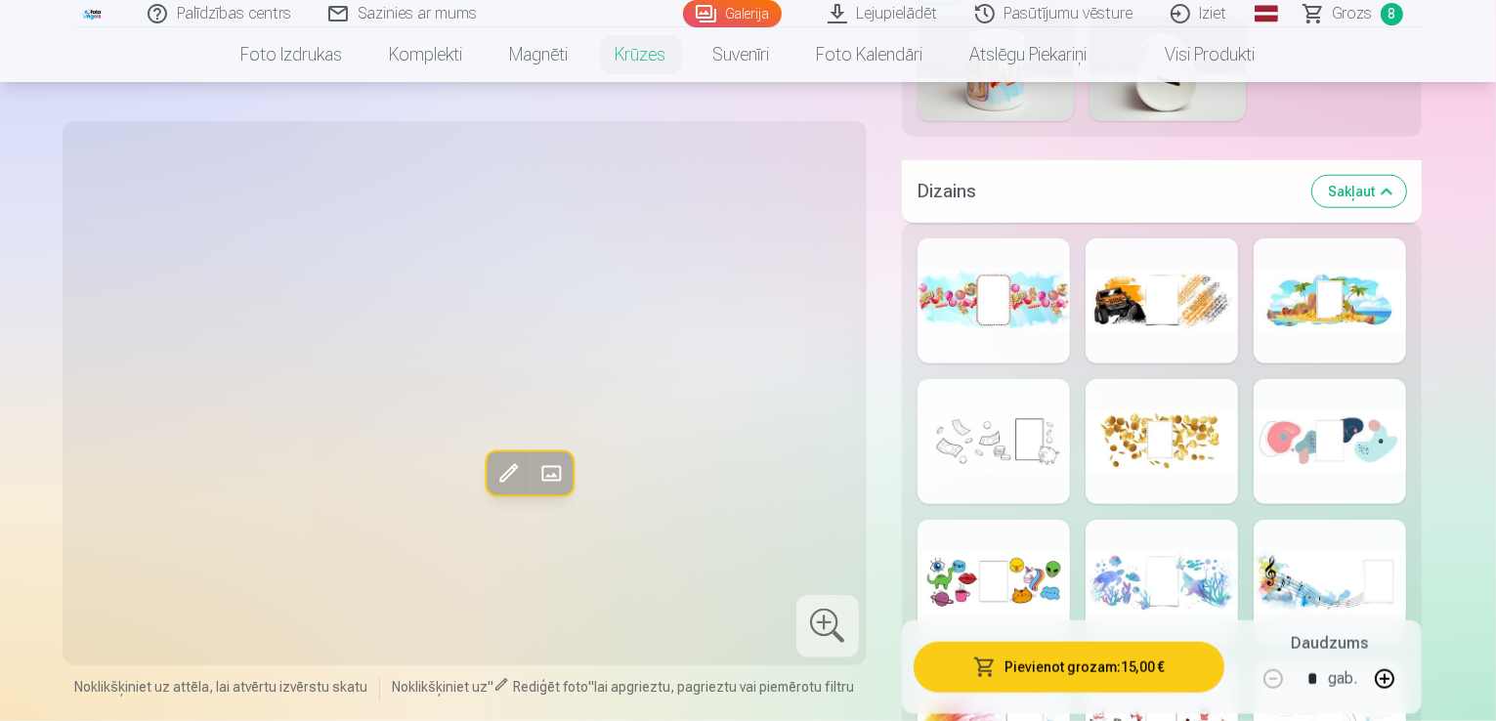
scroll to position [2052, 0]
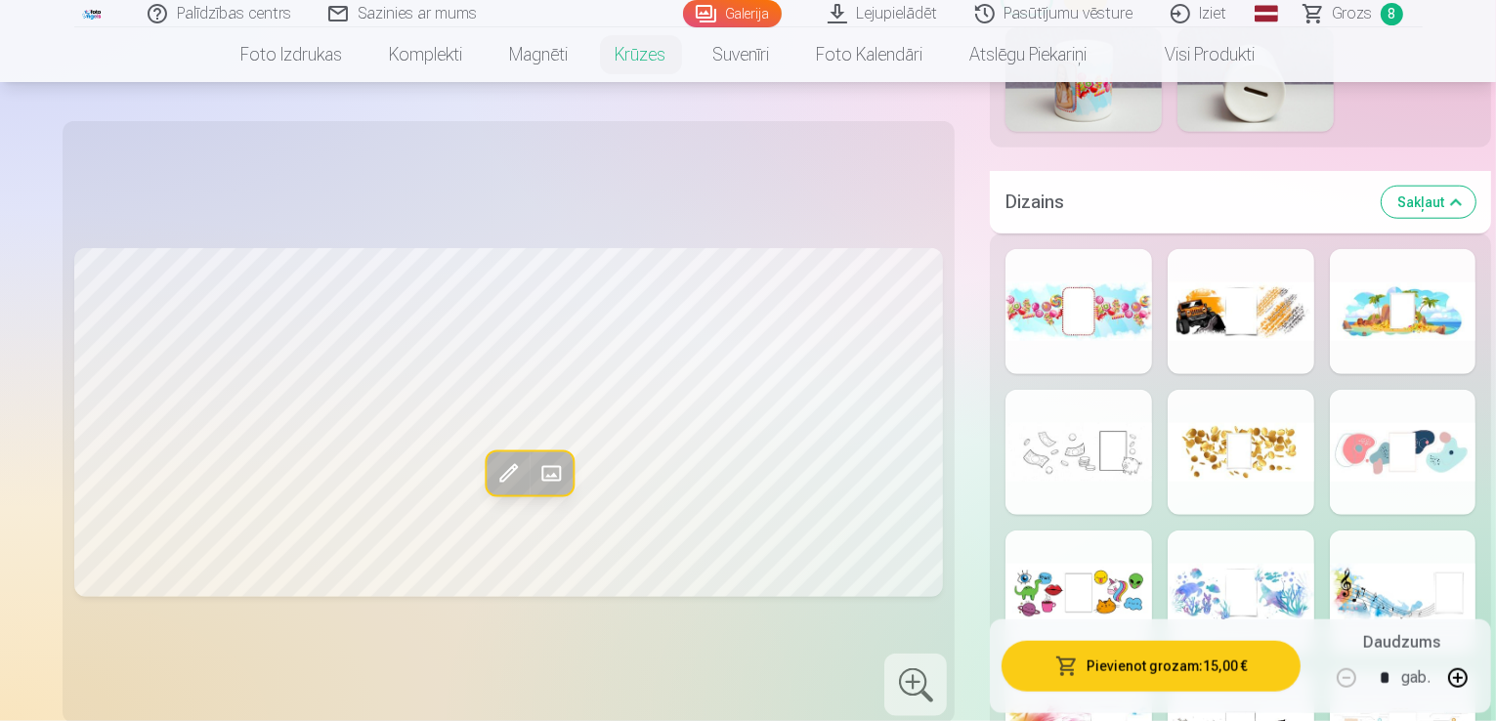
click at [469, 469] on span at bounding box center [484, 484] width 31 height 31
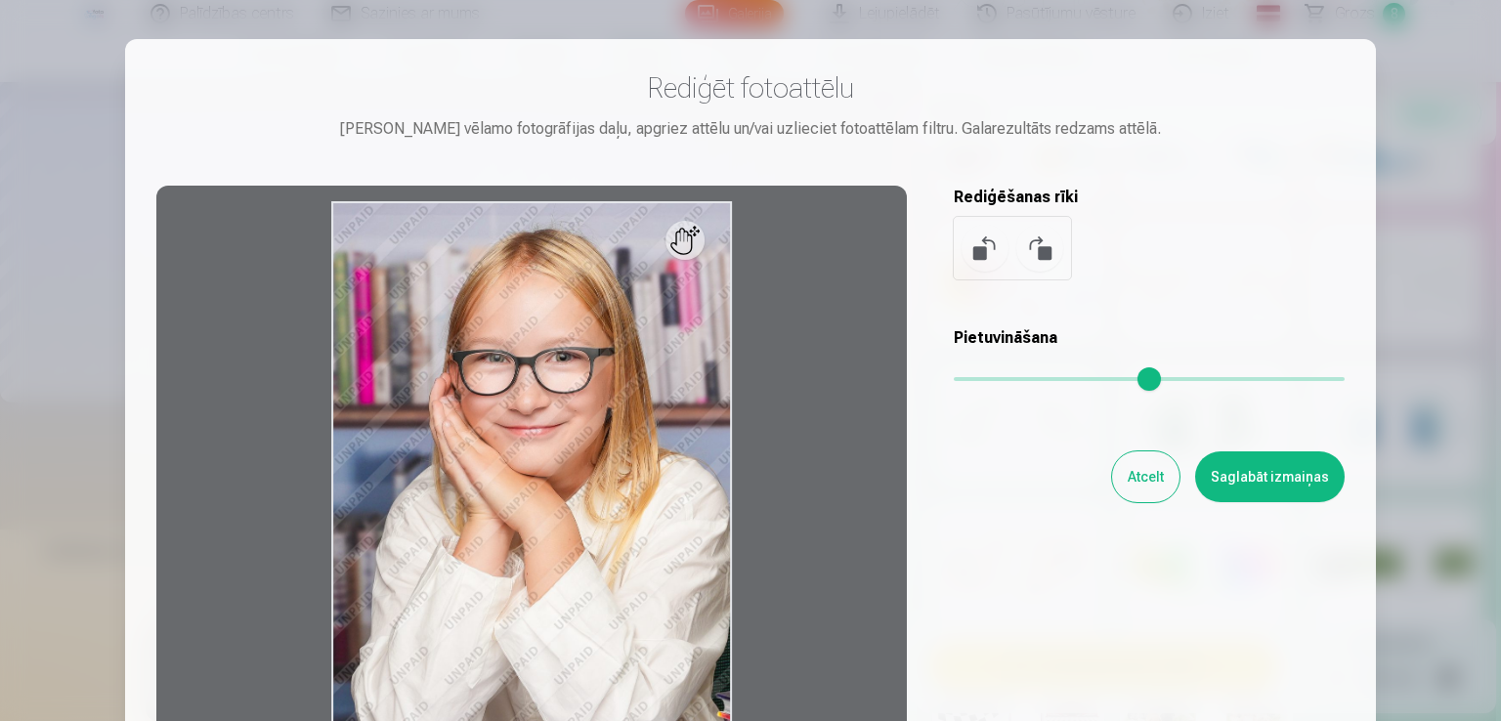
click at [569, 341] on div at bounding box center [531, 492] width 750 height 613
drag, startPoint x: 640, startPoint y: 373, endPoint x: 649, endPoint y: 357, distance: 18.8
click at [647, 360] on div at bounding box center [531, 492] width 750 height 613
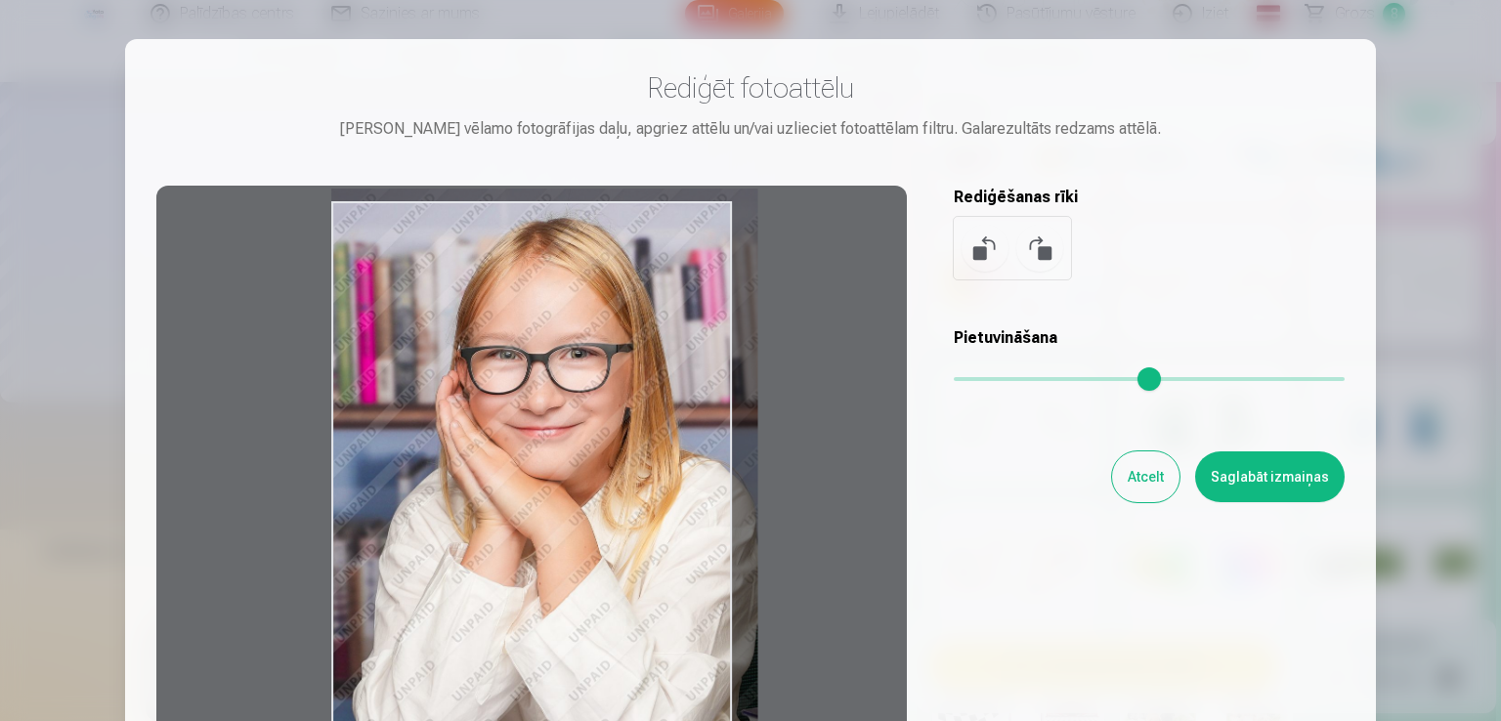
type input "*"
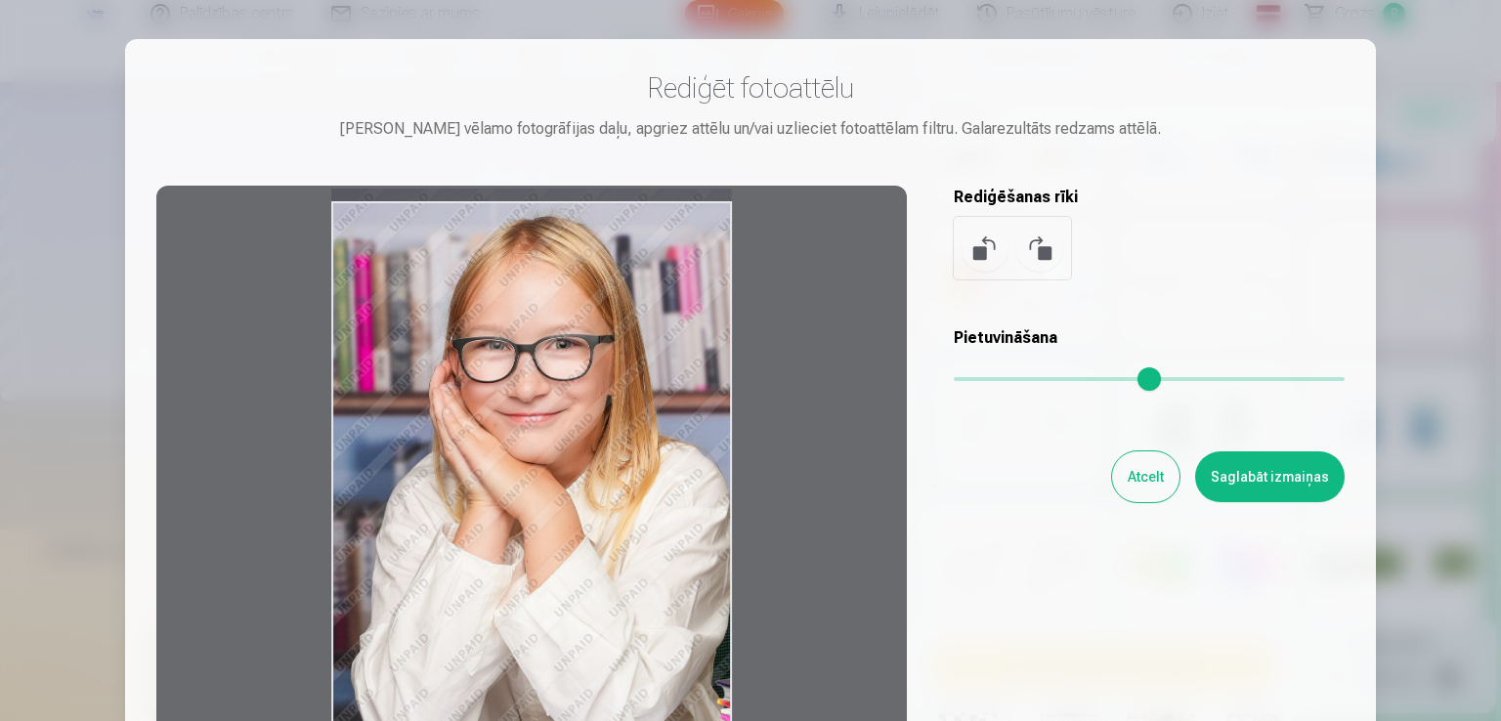
drag, startPoint x: 960, startPoint y: 376, endPoint x: 930, endPoint y: 360, distance: 34.1
click at [953, 377] on input "range" at bounding box center [1148, 379] width 391 height 4
click at [1268, 477] on button "Saglabāt izmaiņas" at bounding box center [1269, 476] width 149 height 51
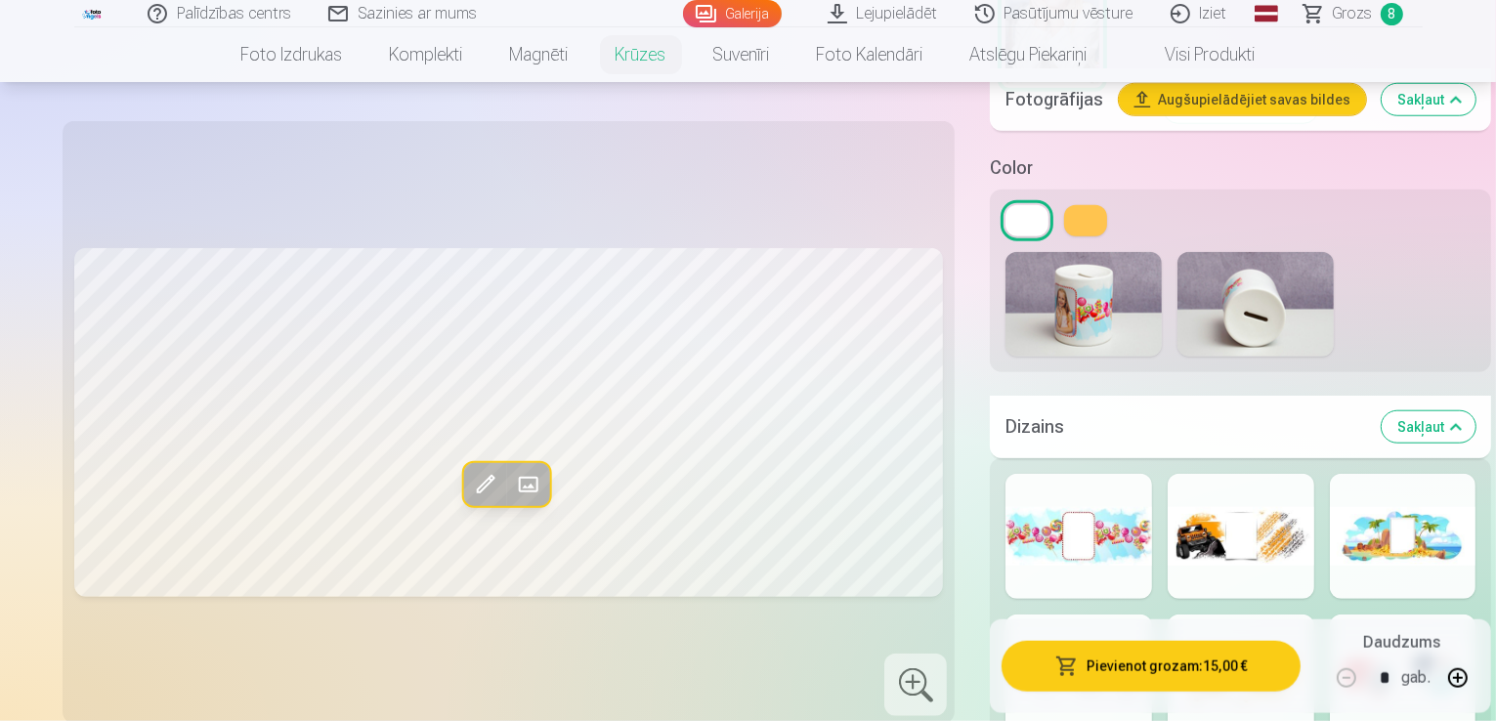
scroll to position [1758, 0]
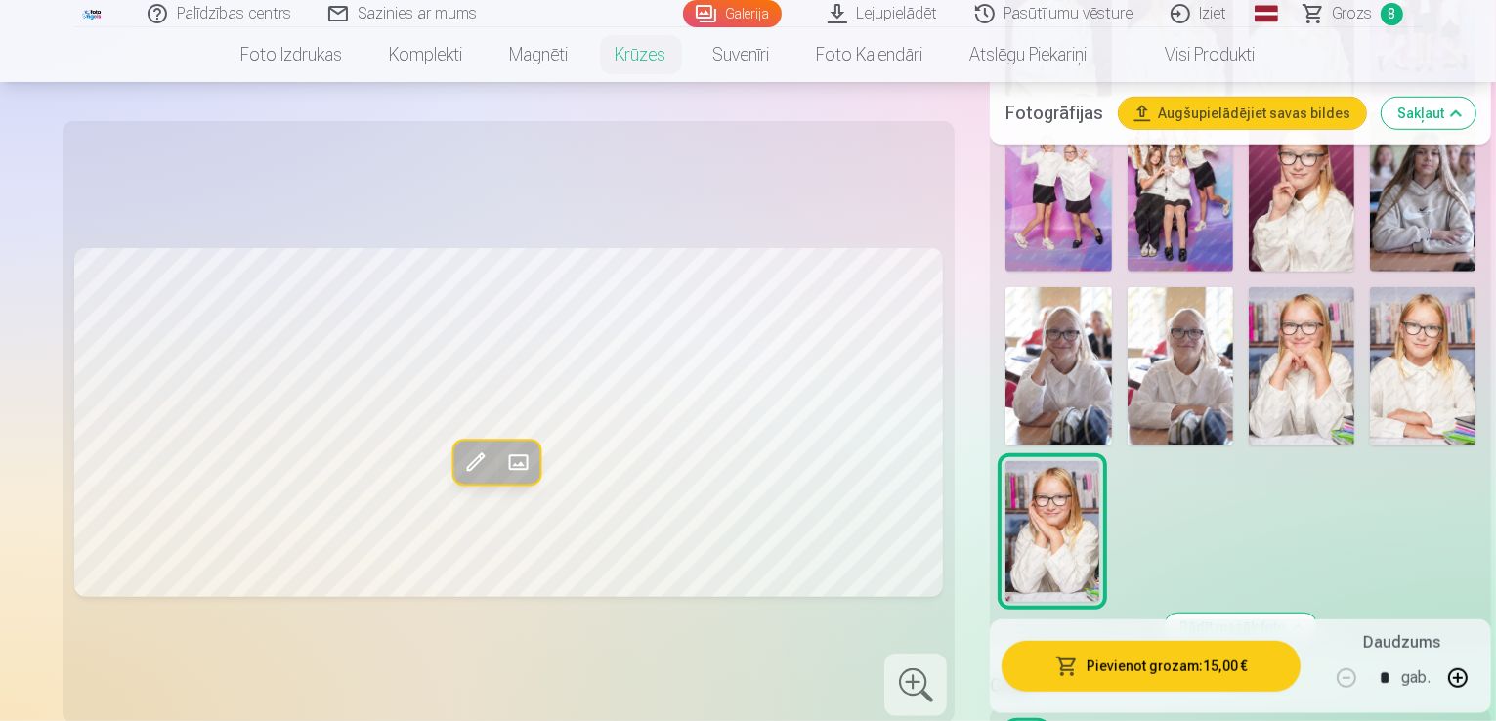
scroll to position [1172, 0]
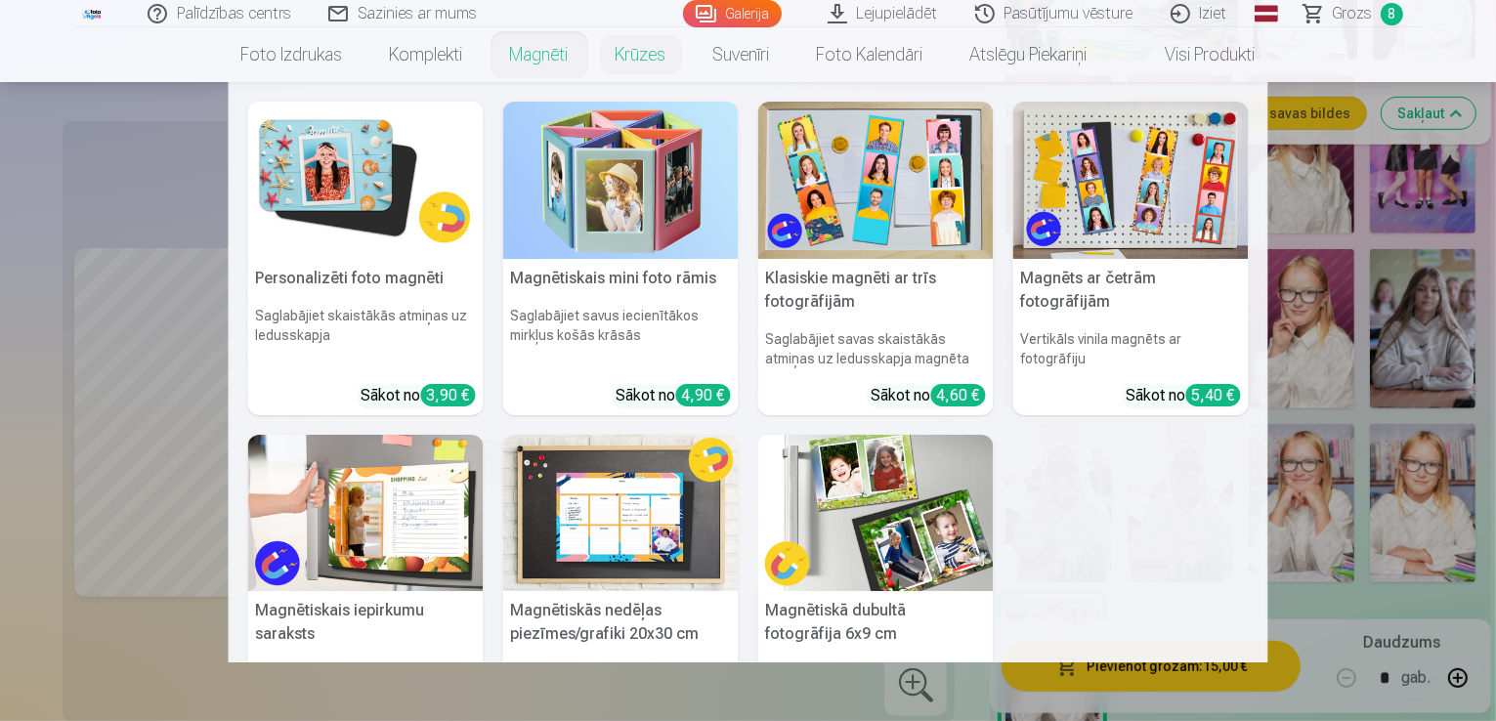
click at [539, 57] on link "Magnēti" at bounding box center [539, 54] width 106 height 55
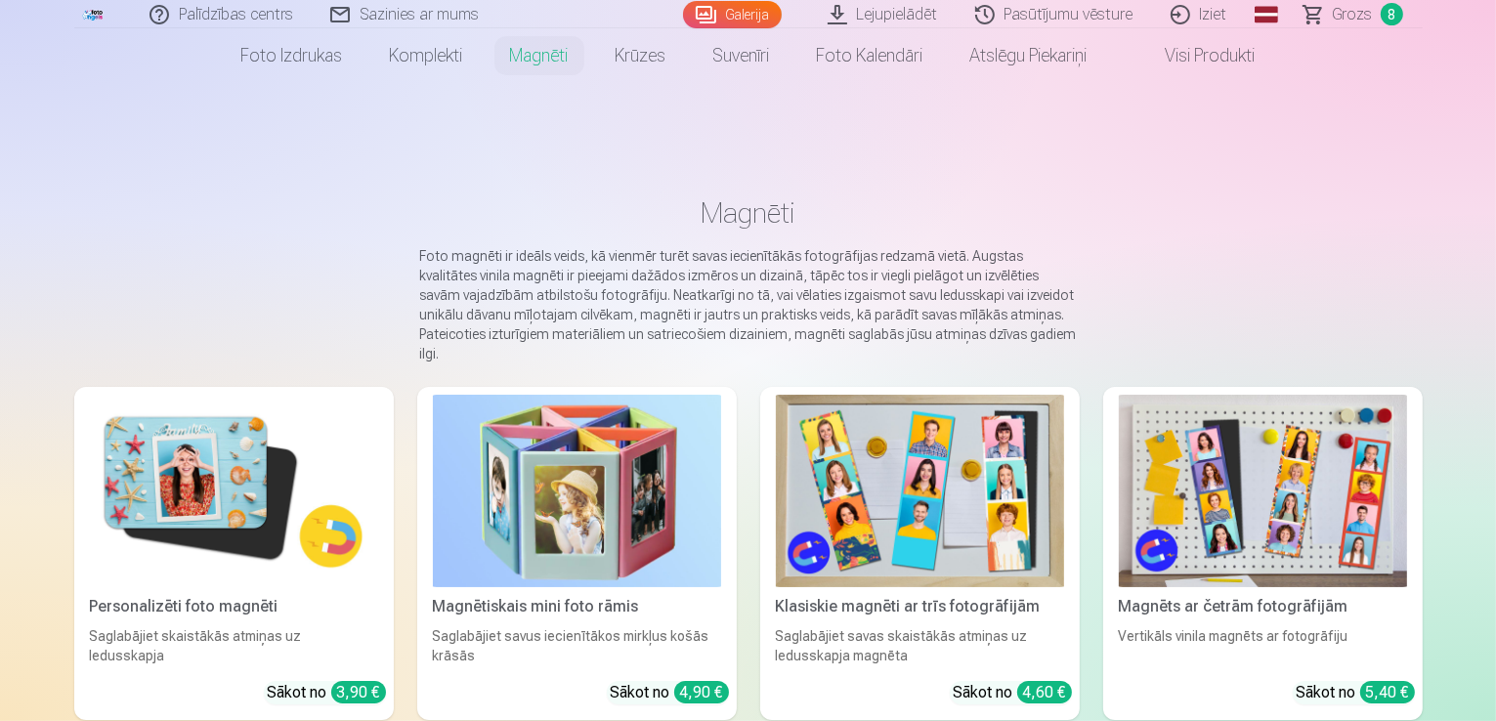
scroll to position [98, 0]
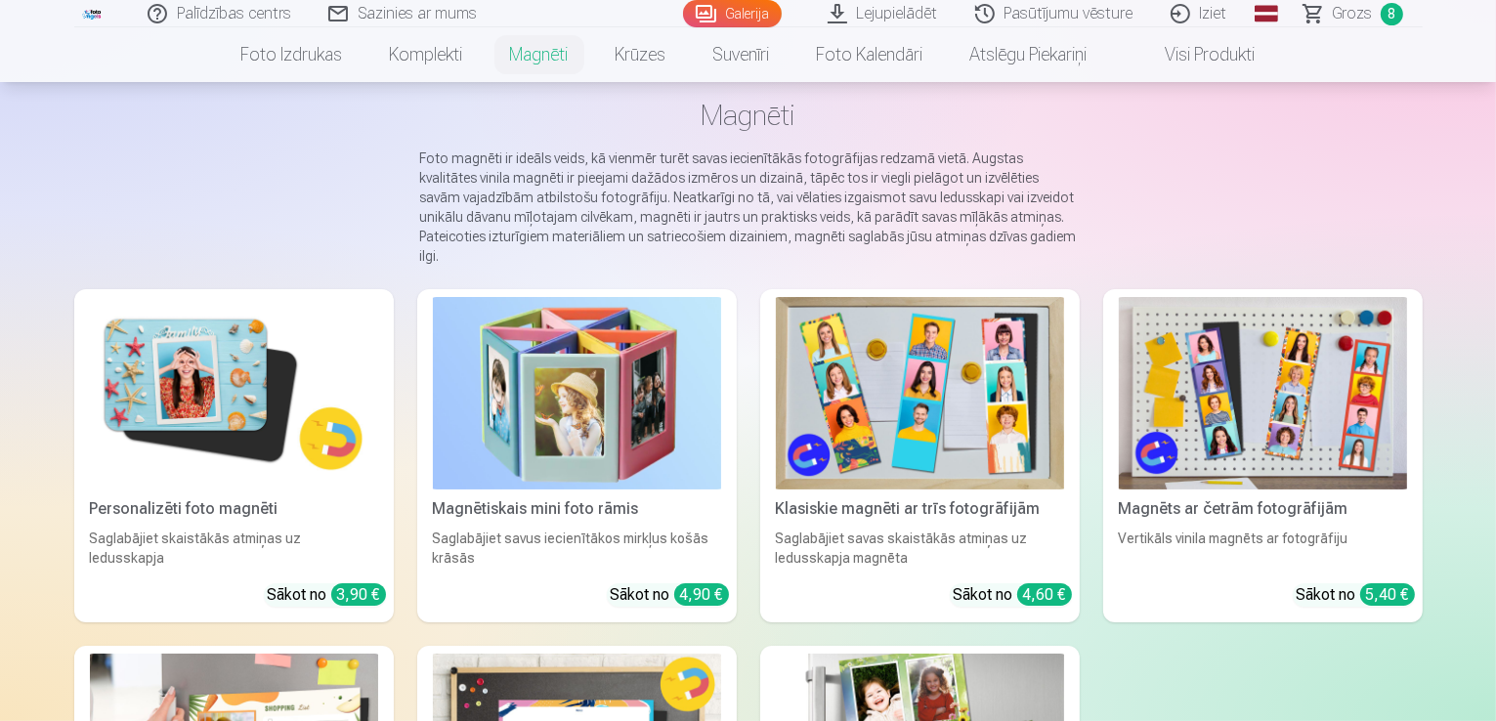
click at [587, 383] on img at bounding box center [577, 393] width 288 height 192
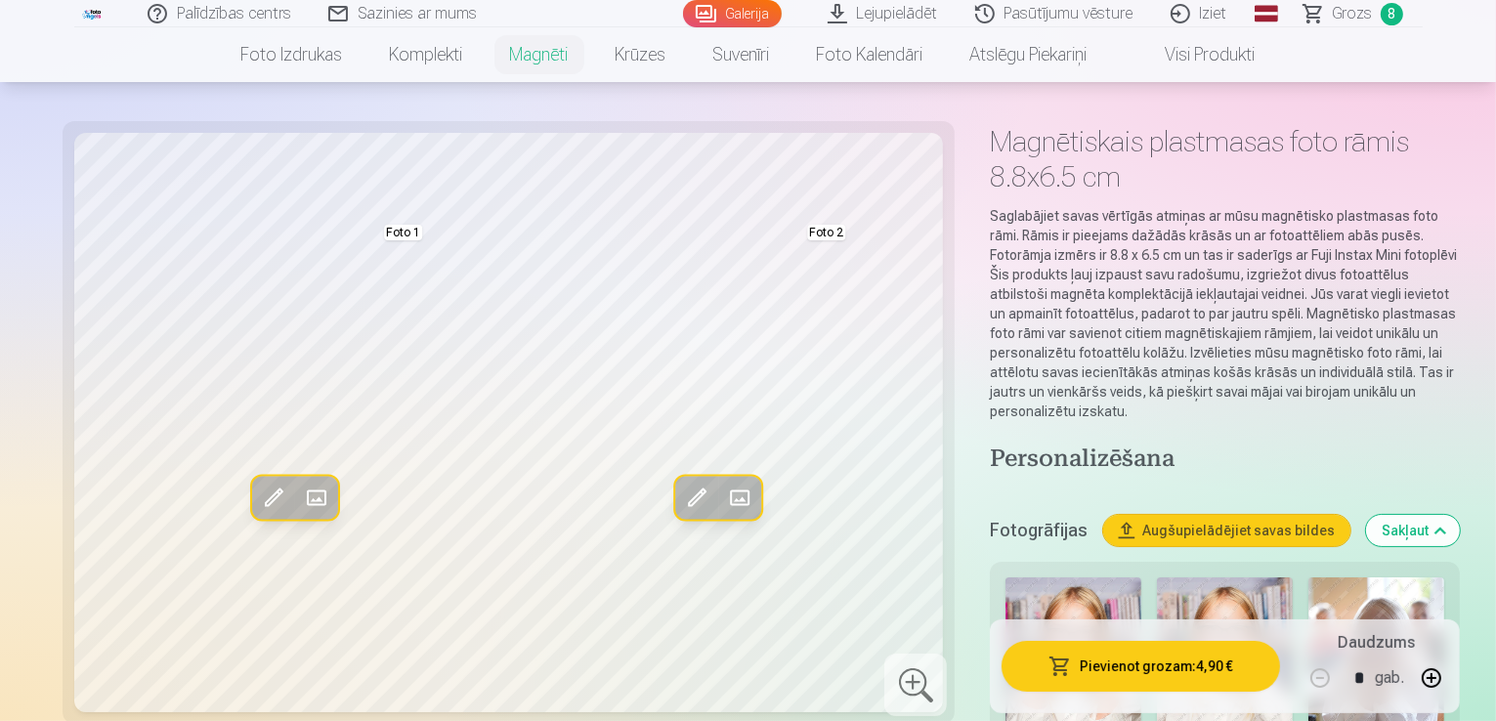
scroll to position [98, 0]
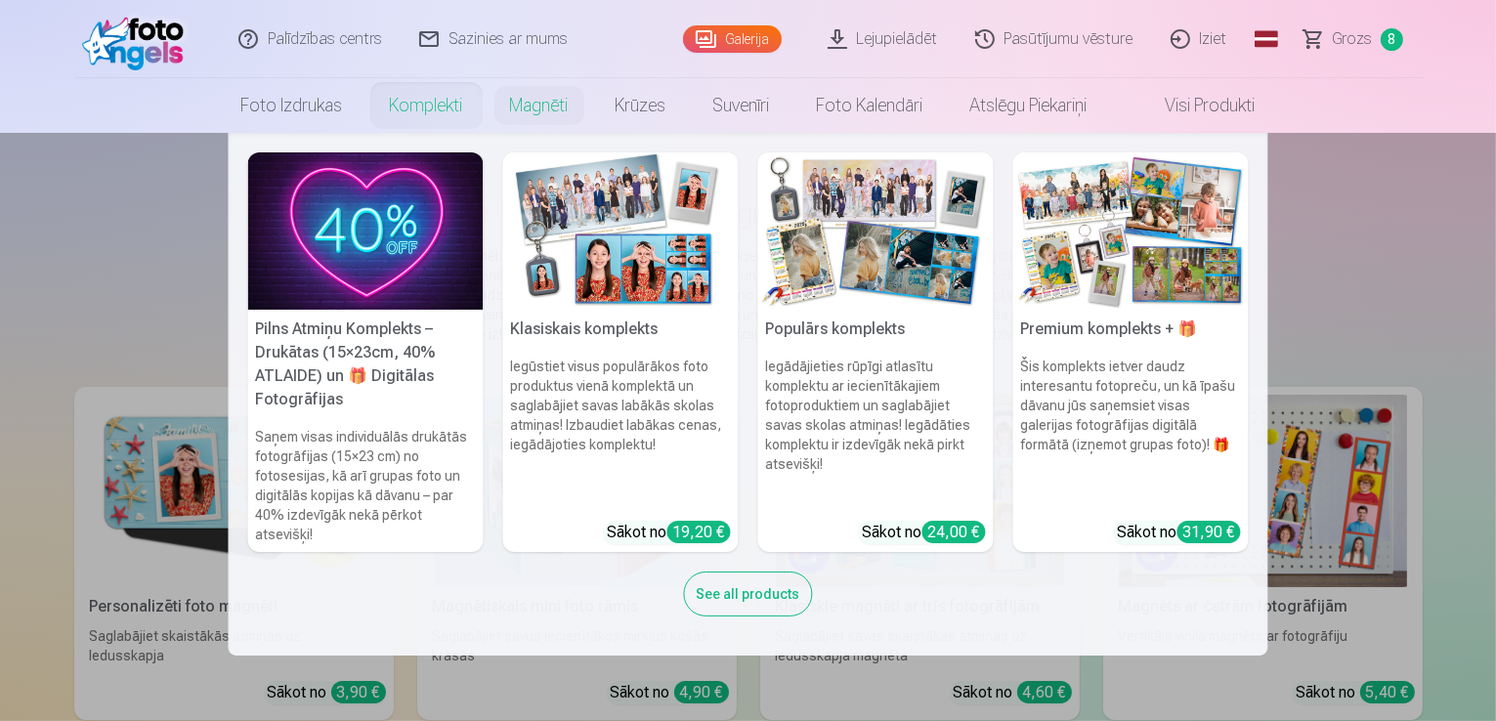
click at [457, 114] on link "Komplekti" at bounding box center [426, 105] width 120 height 55
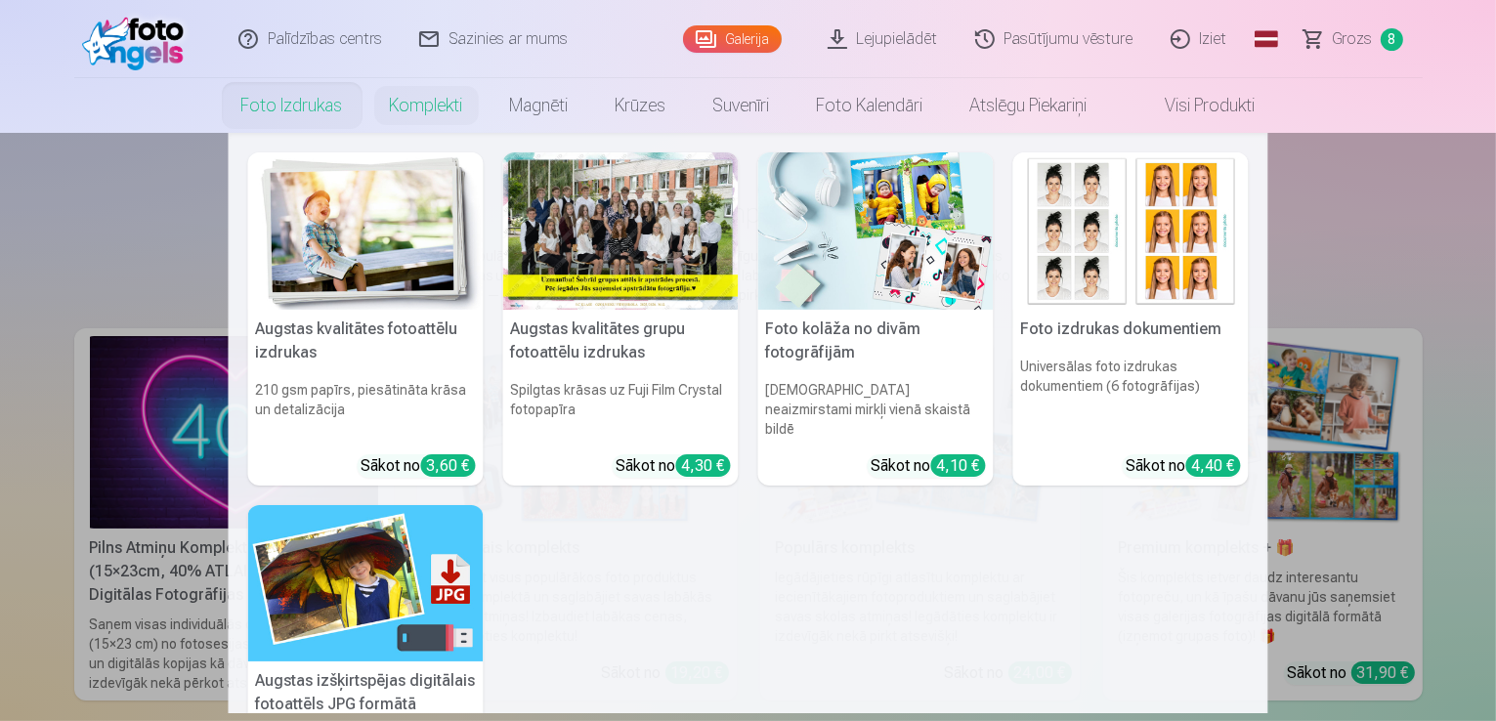
click at [283, 106] on link "Foto izdrukas" at bounding box center [292, 105] width 148 height 55
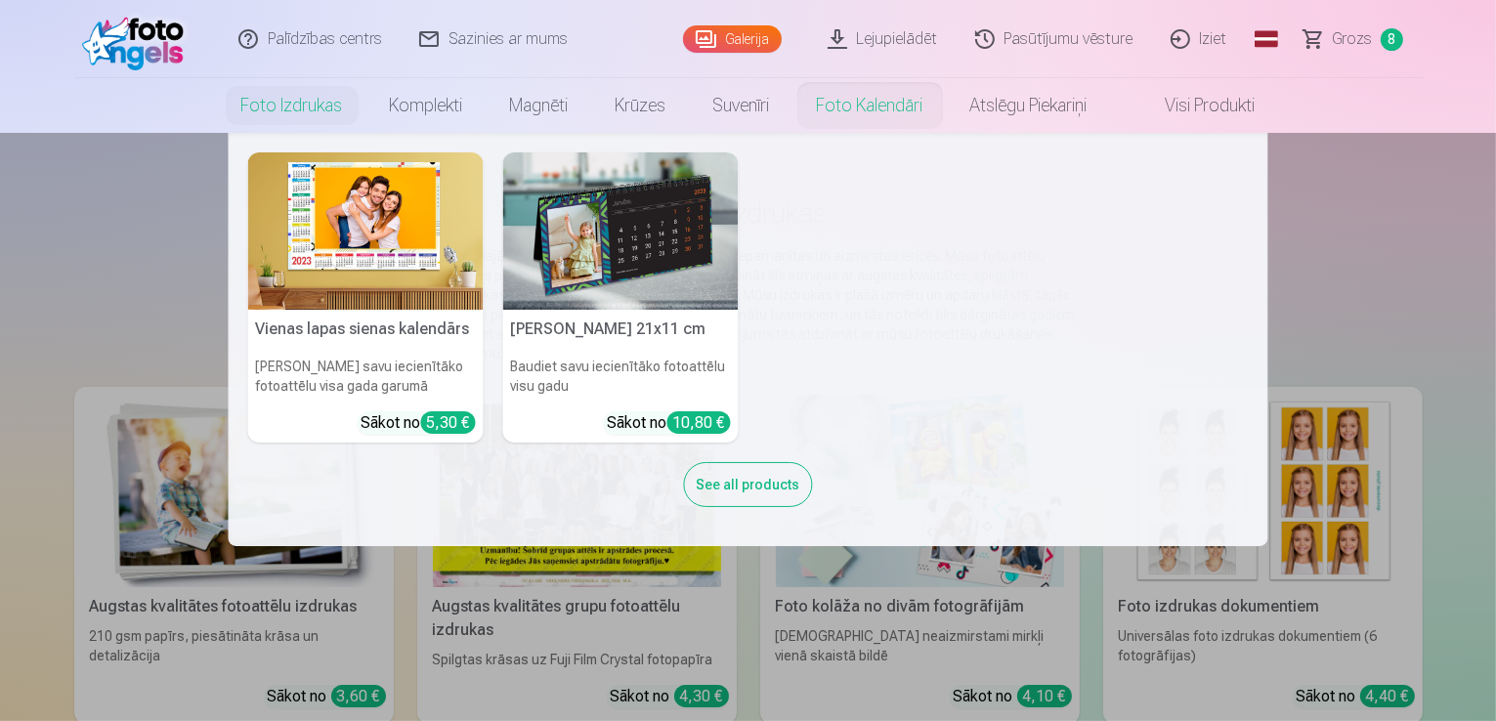
click at [891, 106] on link "Foto kalendāri" at bounding box center [869, 105] width 153 height 55
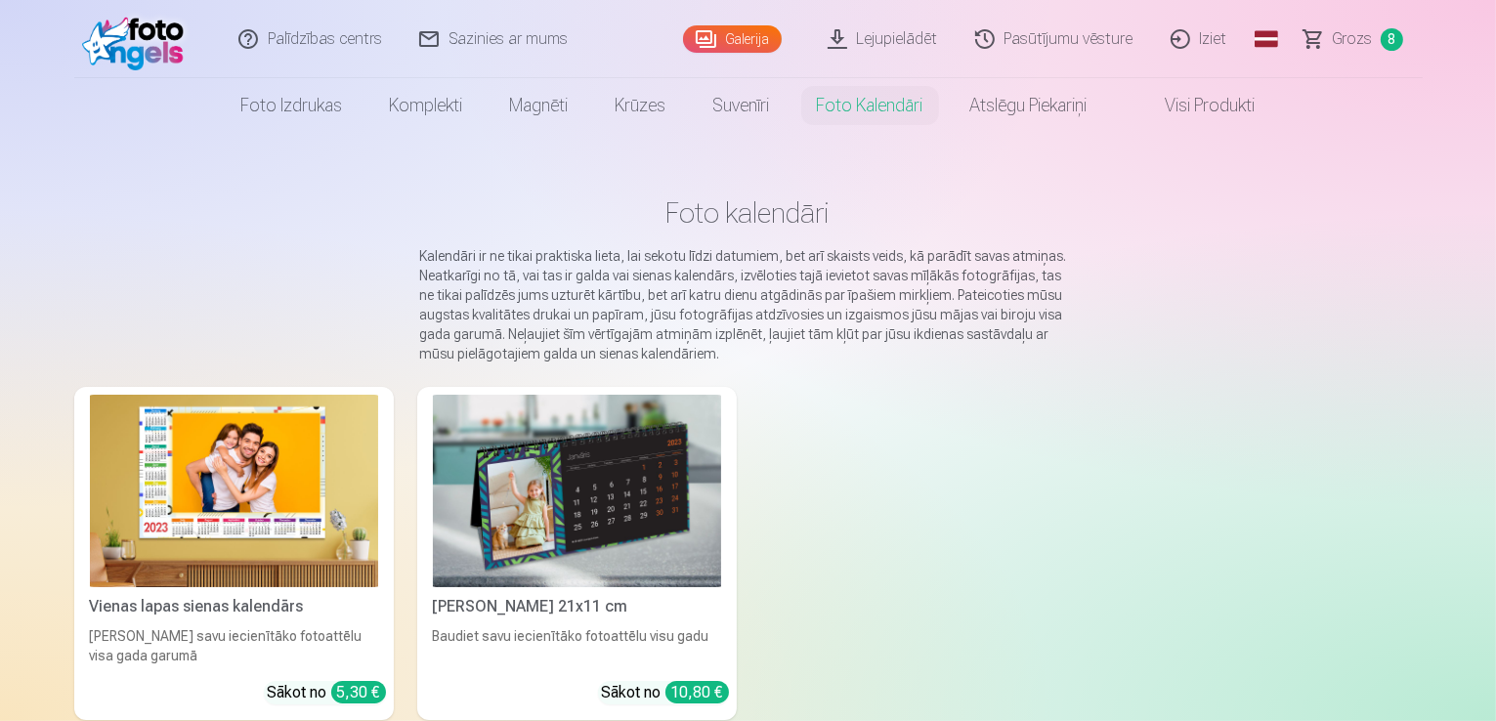
click at [629, 446] on img at bounding box center [577, 491] width 288 height 192
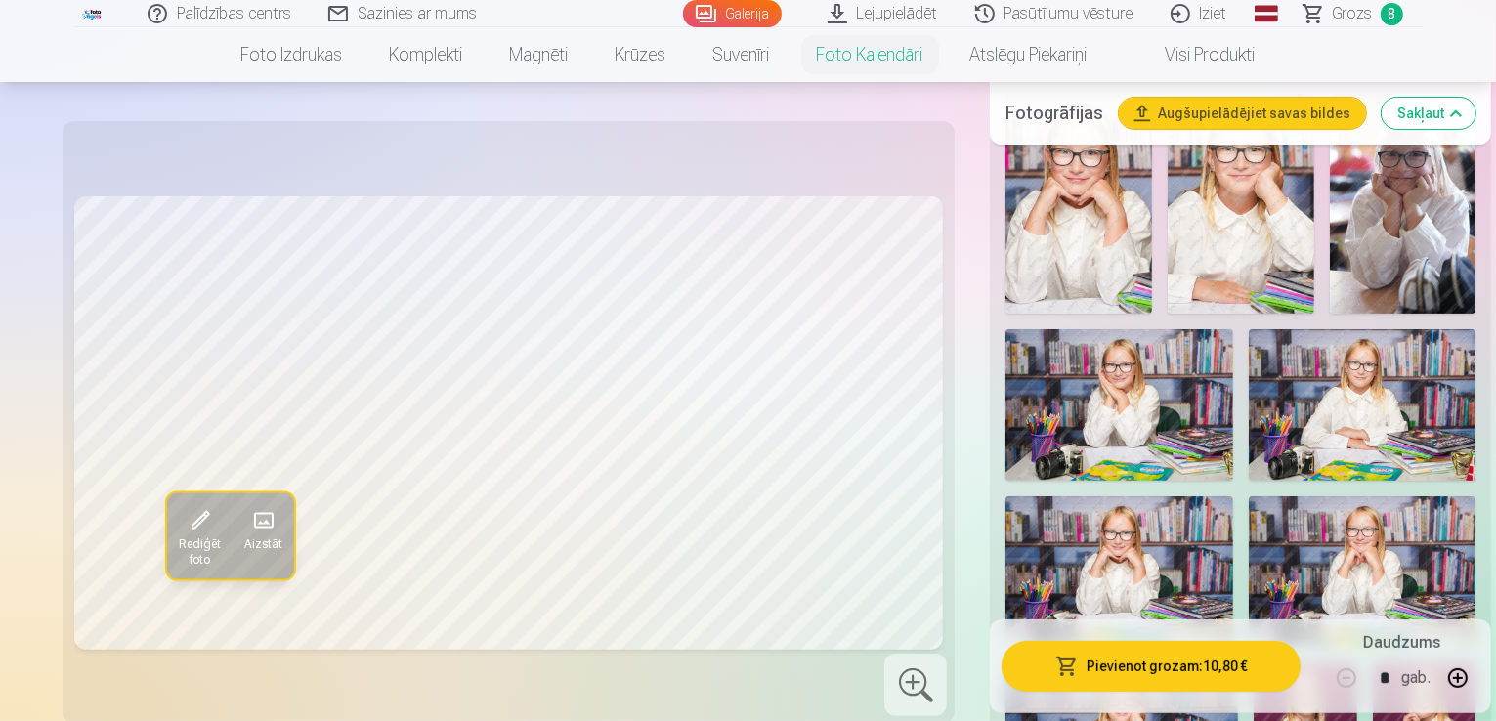
scroll to position [391, 0]
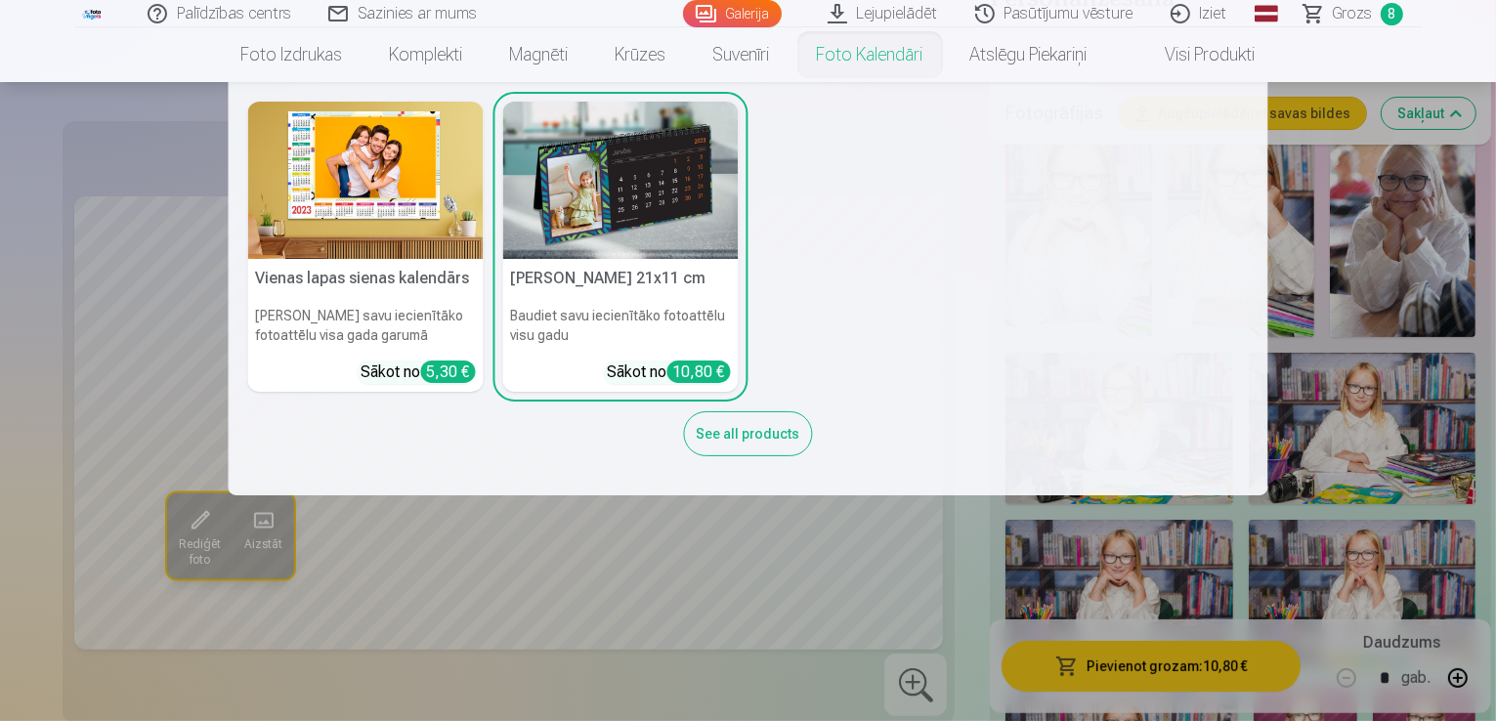
click at [622, 232] on img at bounding box center [620, 180] width 235 height 157
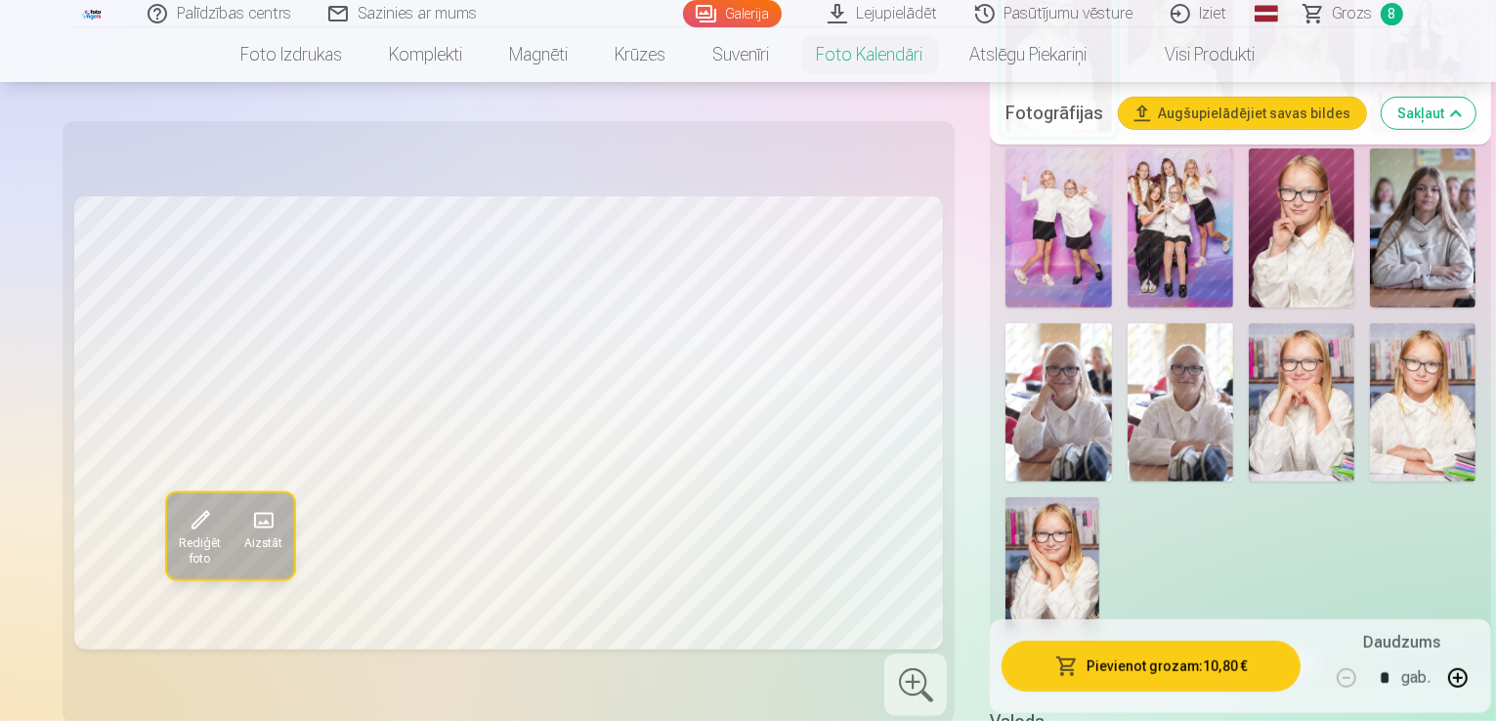
scroll to position [1465, 0]
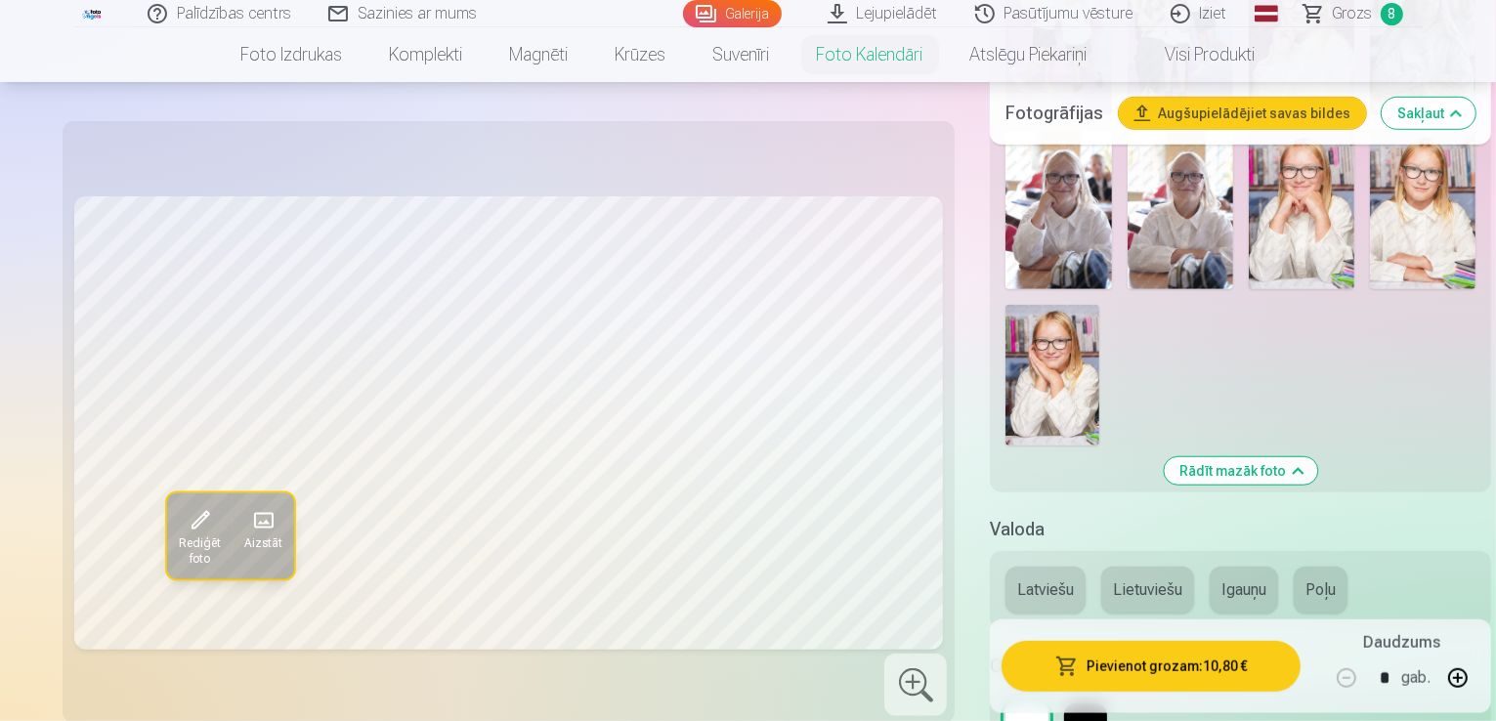
click at [1005, 567] on button "Latviešu" at bounding box center [1045, 590] width 80 height 47
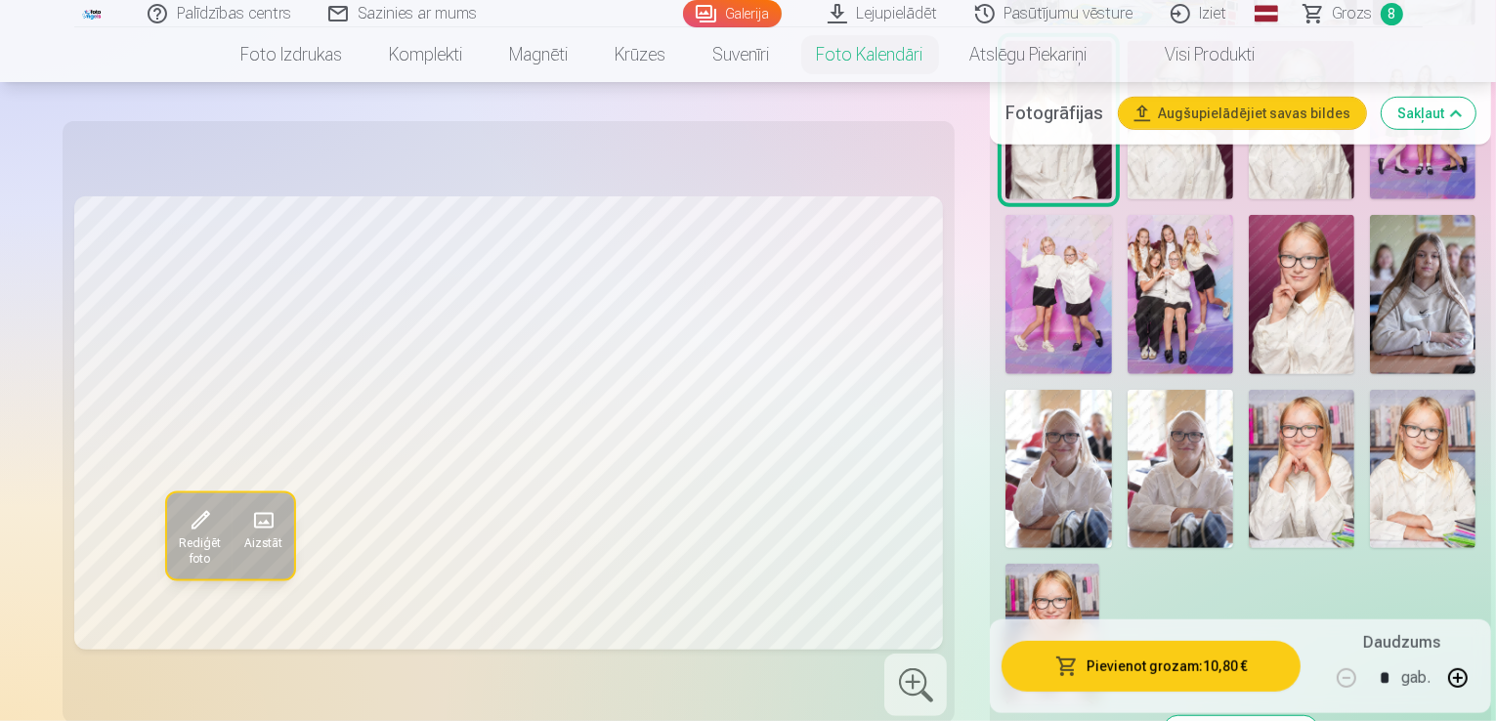
scroll to position [1172, 0]
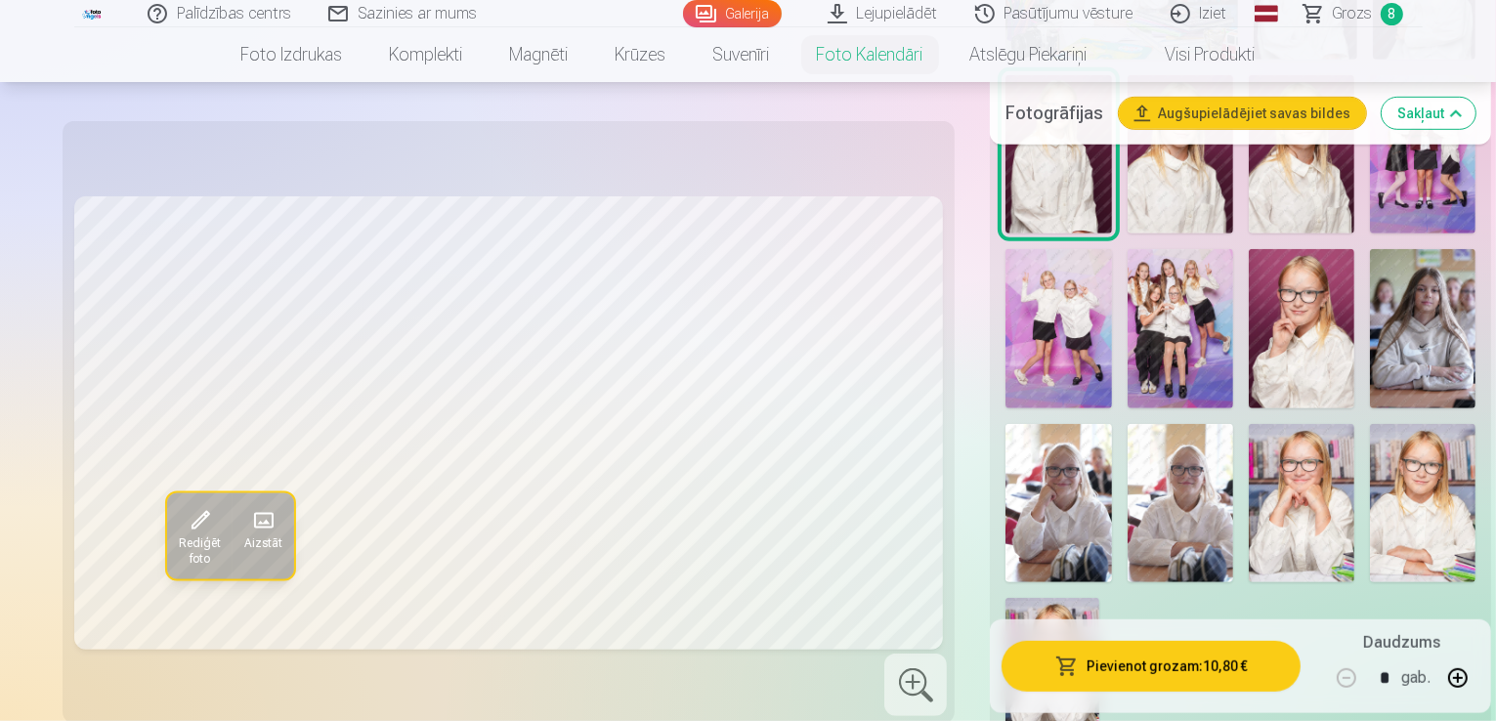
click at [1370, 424] on img at bounding box center [1423, 503] width 106 height 158
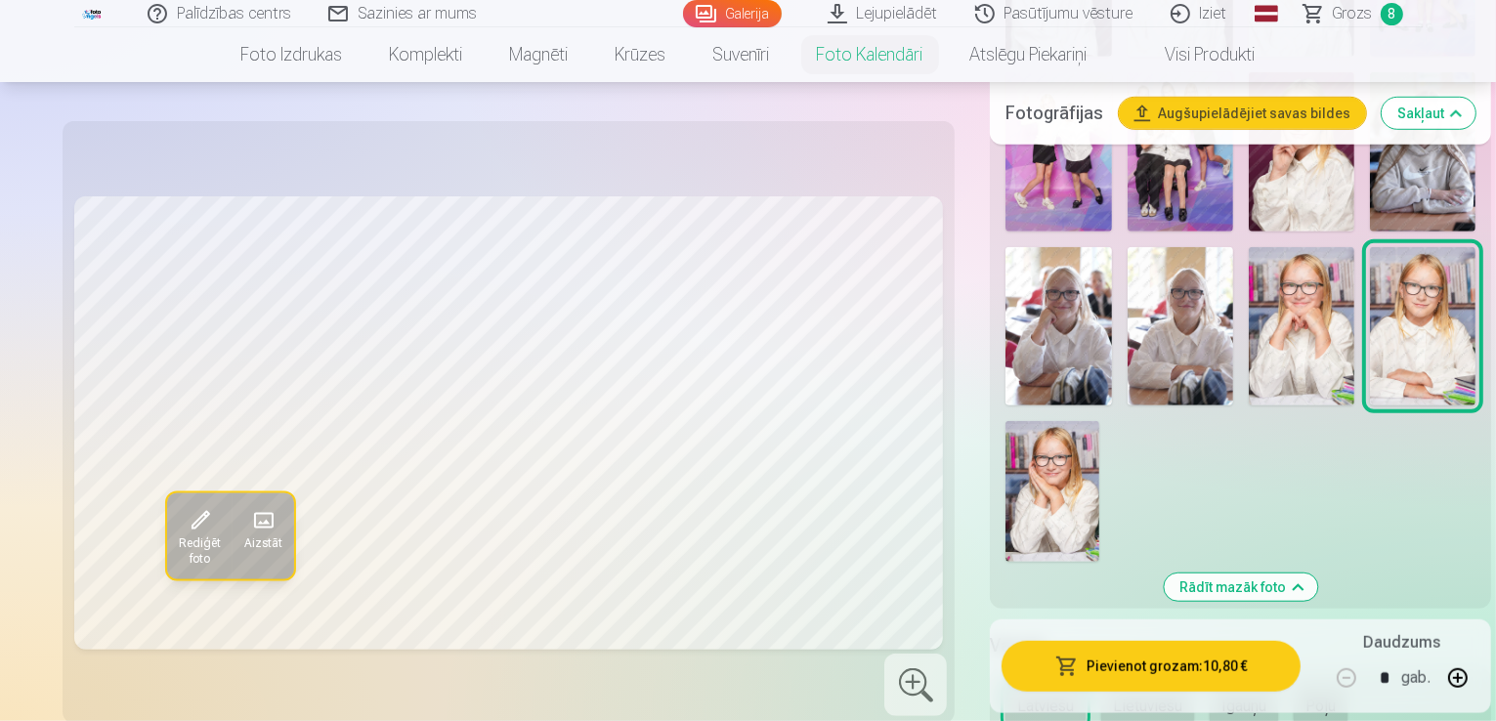
scroll to position [1368, 0]
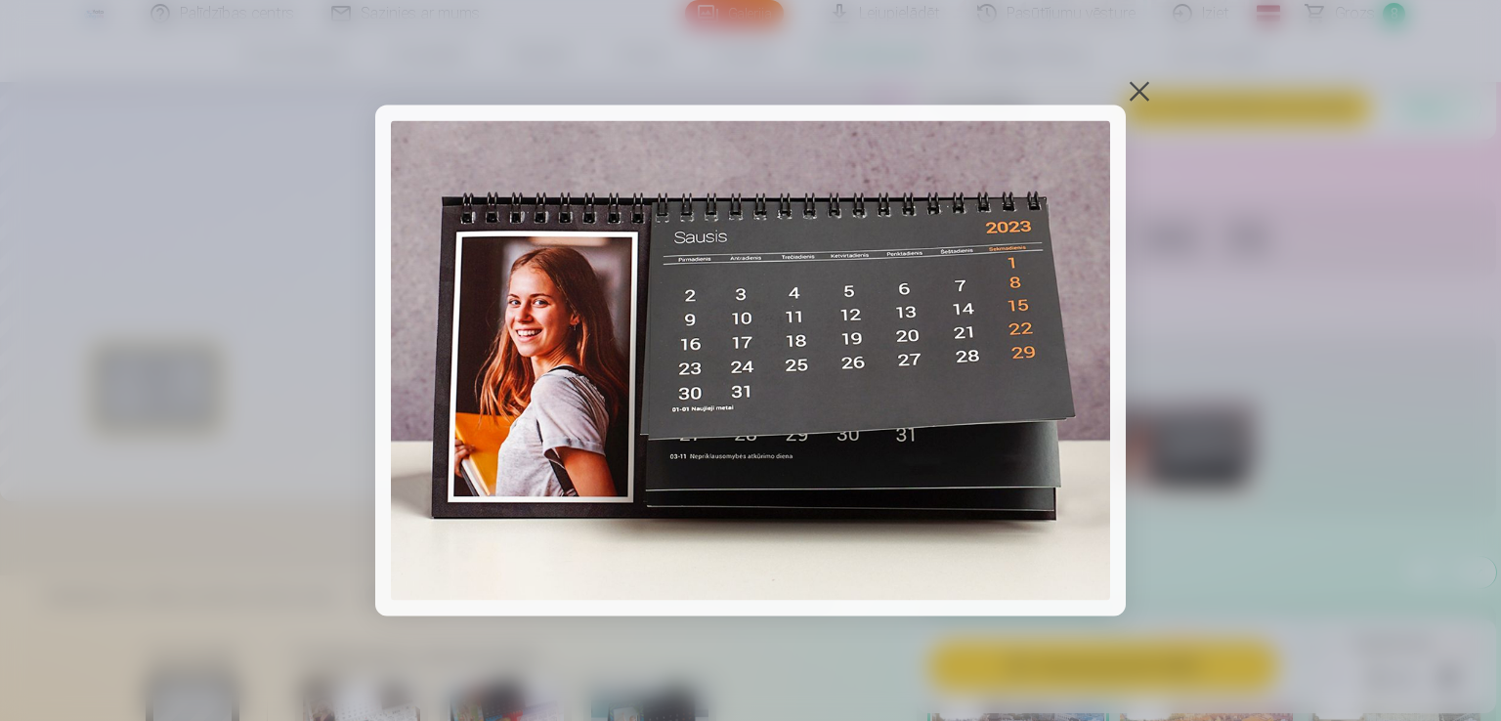
click at [1146, 91] on div at bounding box center [1138, 91] width 27 height 27
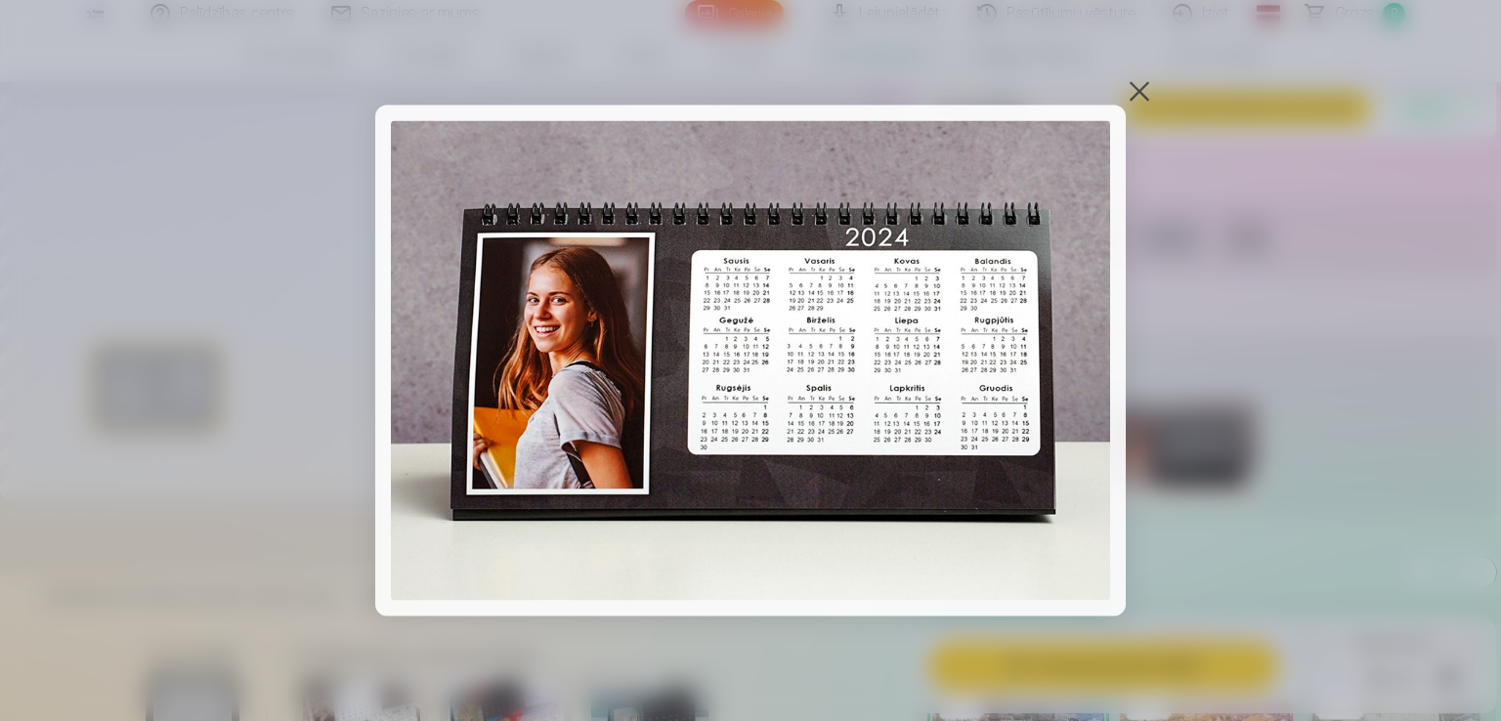
click at [1136, 93] on div at bounding box center [1138, 91] width 27 height 27
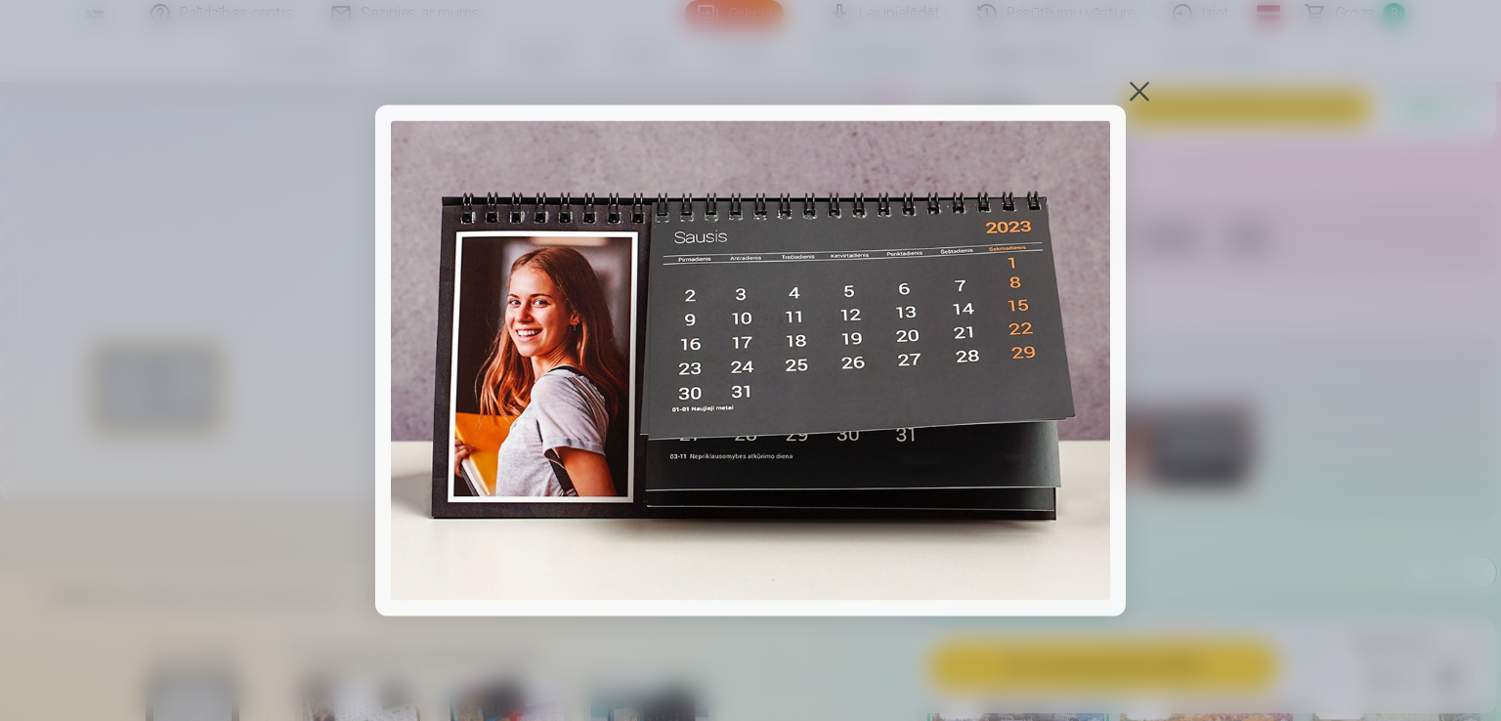
click at [1137, 96] on div at bounding box center [1138, 91] width 27 height 27
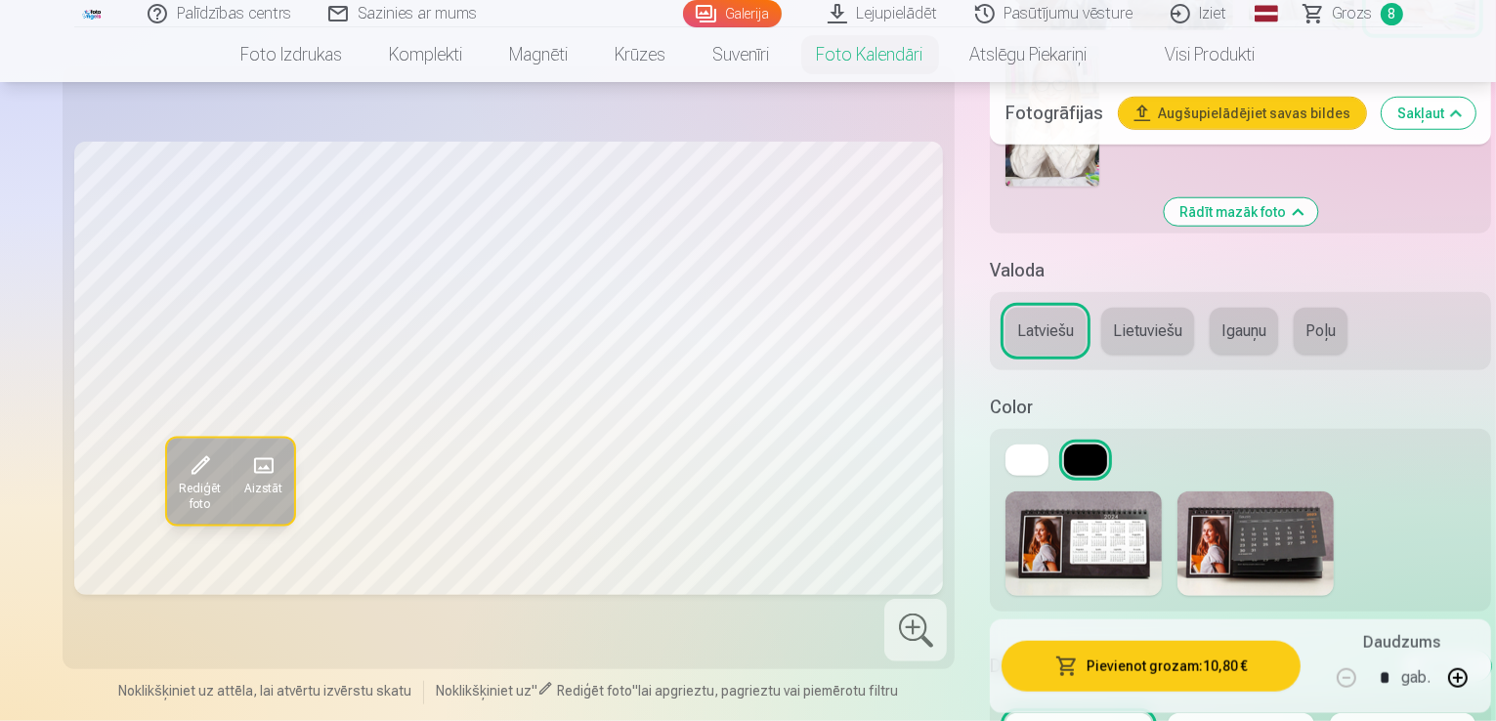
scroll to position [1758, 0]
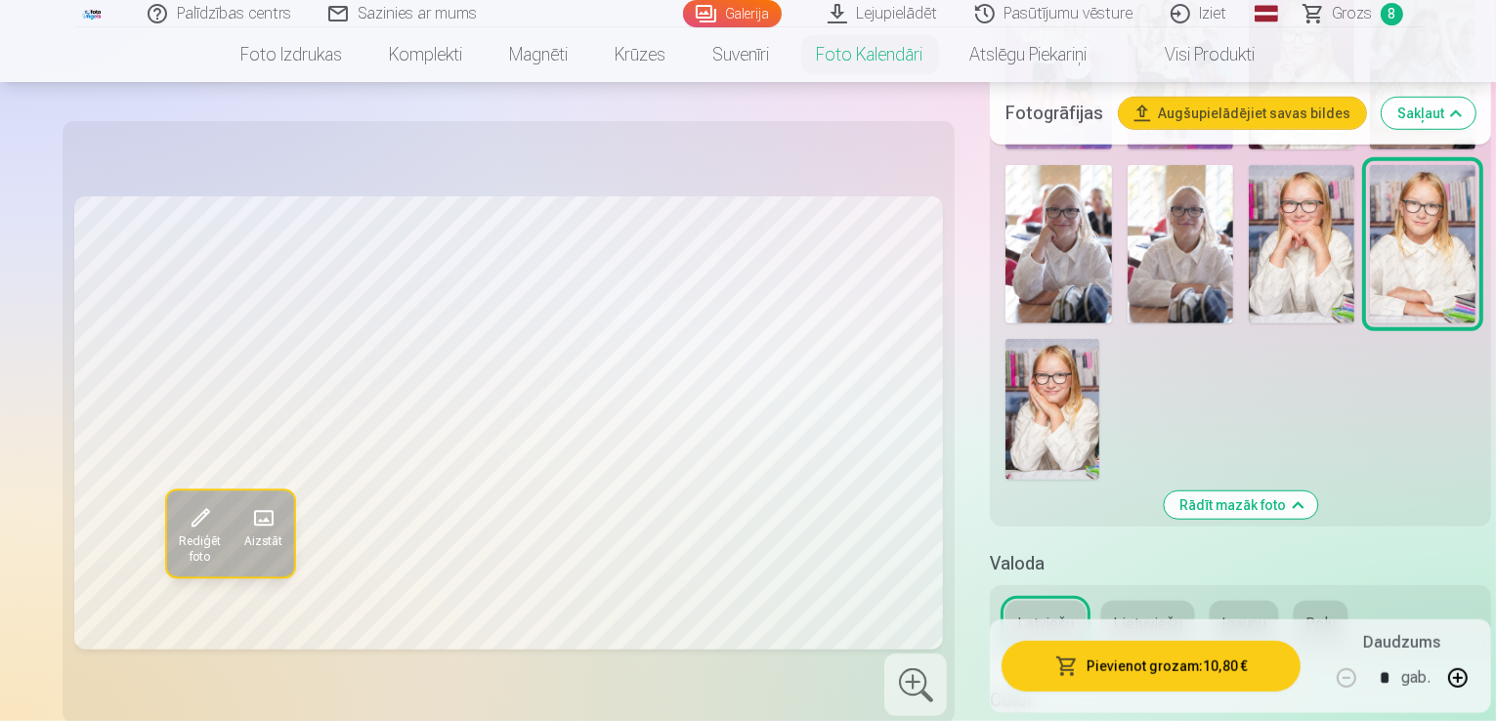
scroll to position [1465, 0]
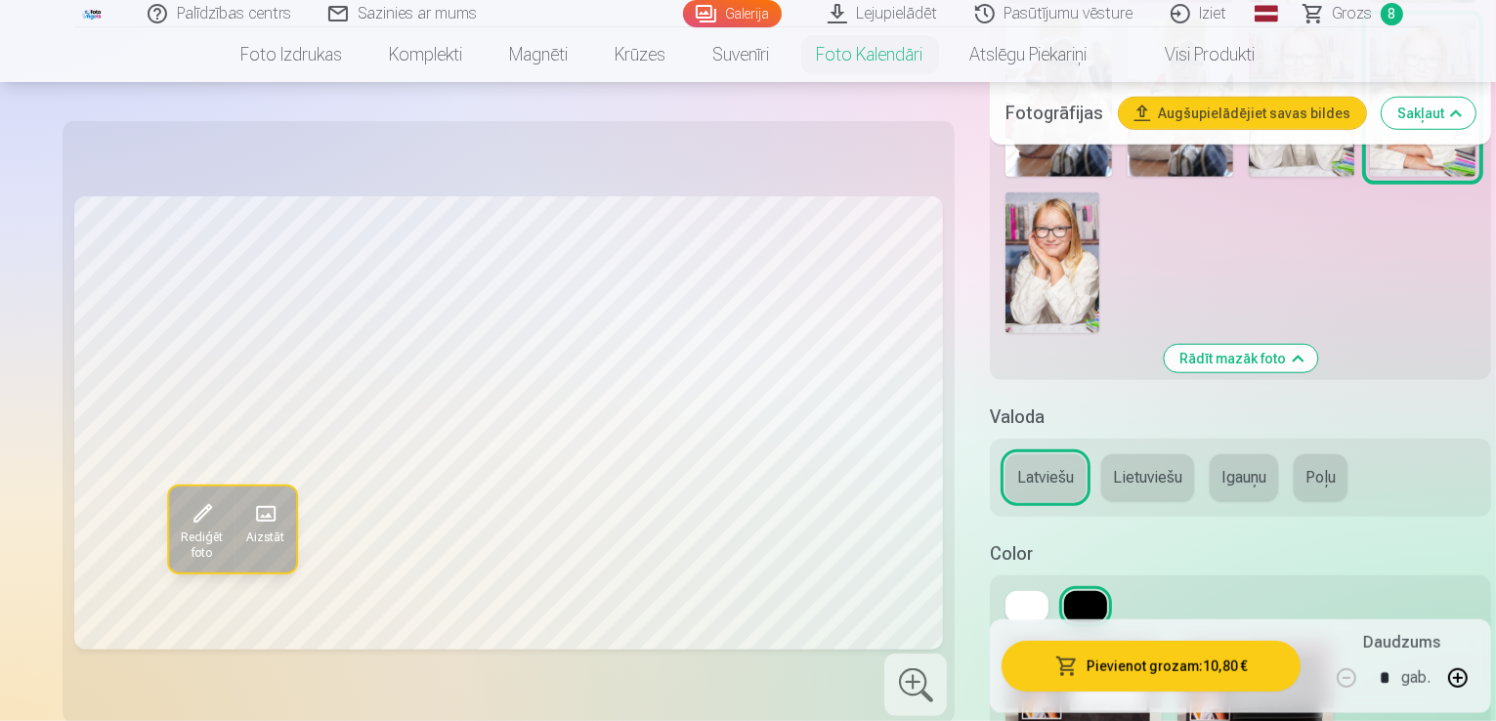
scroll to position [1661, 0]
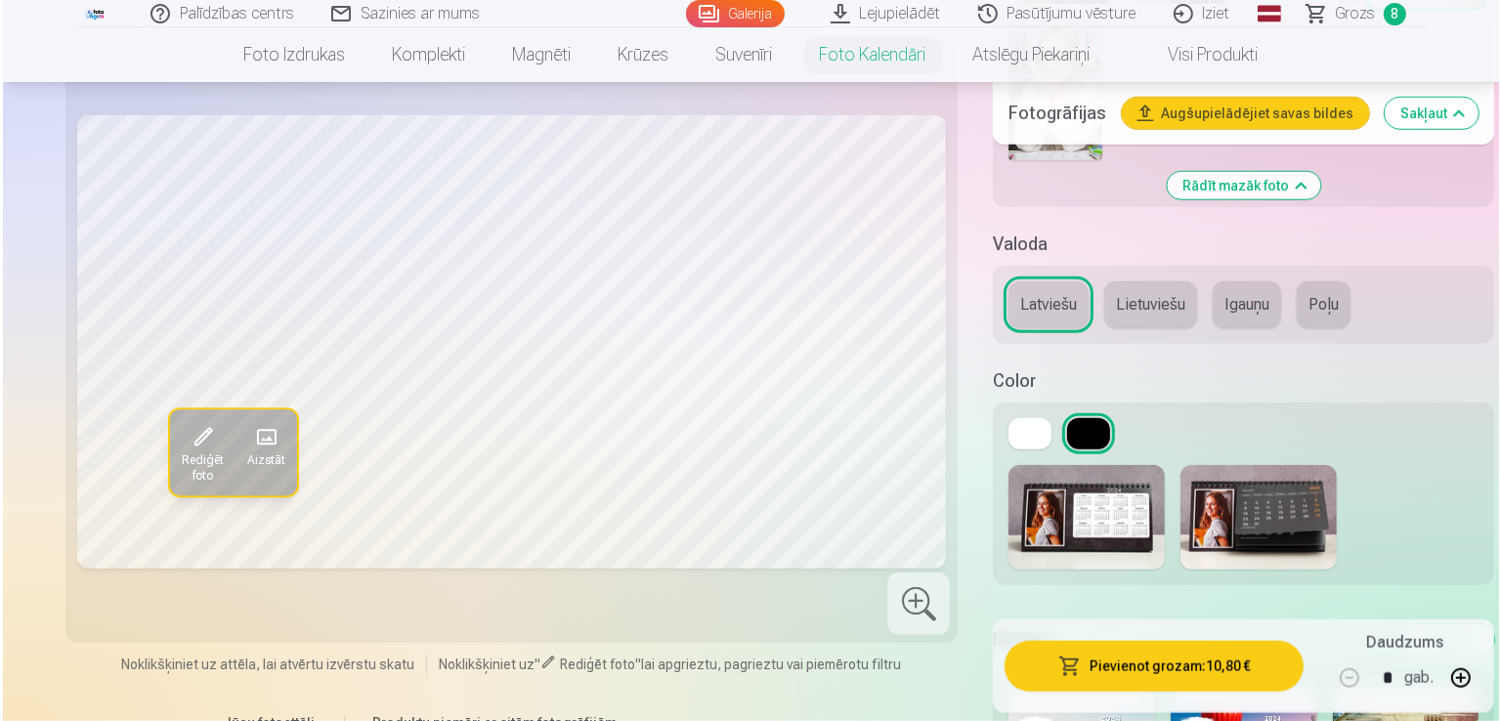
scroll to position [1758, 0]
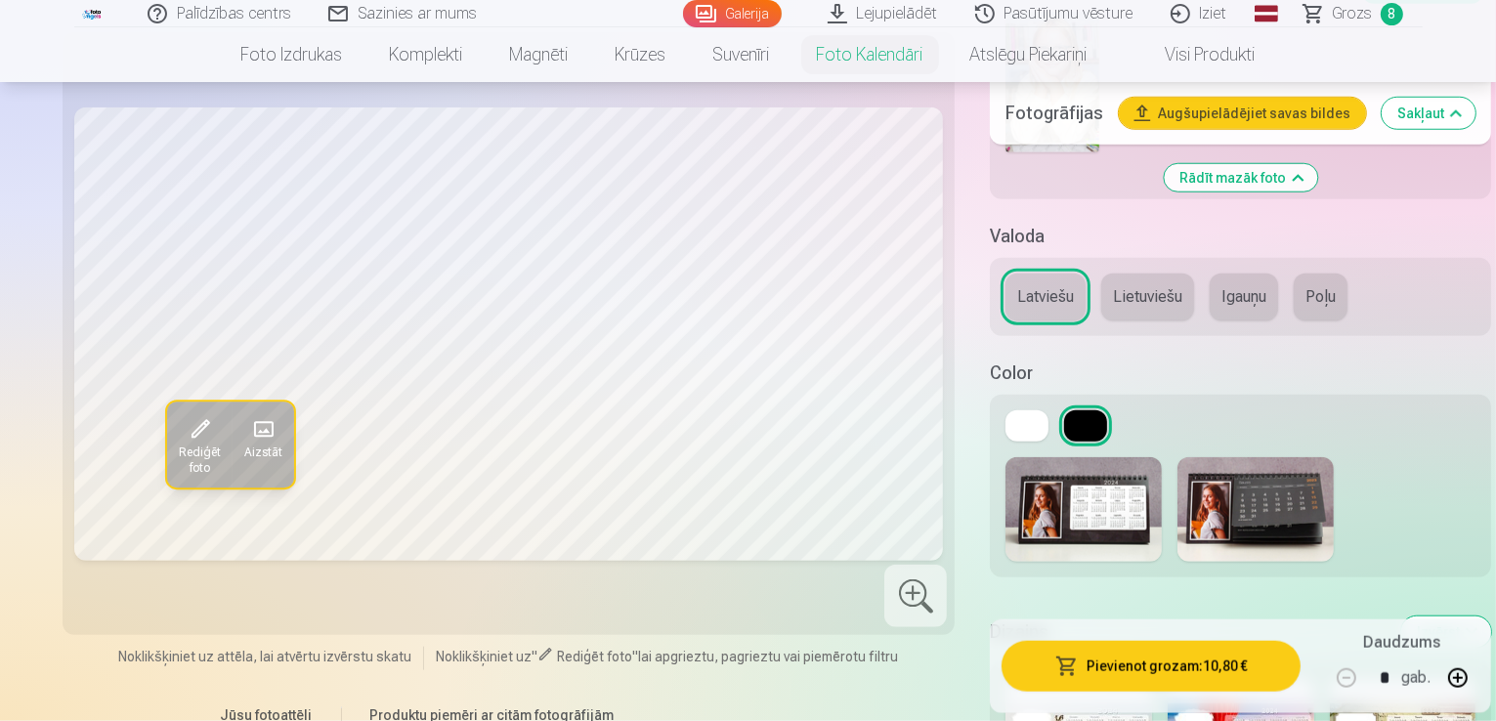
click at [1123, 641] on button "Pievienot grozam : 10,80 €" at bounding box center [1150, 666] width 299 height 51
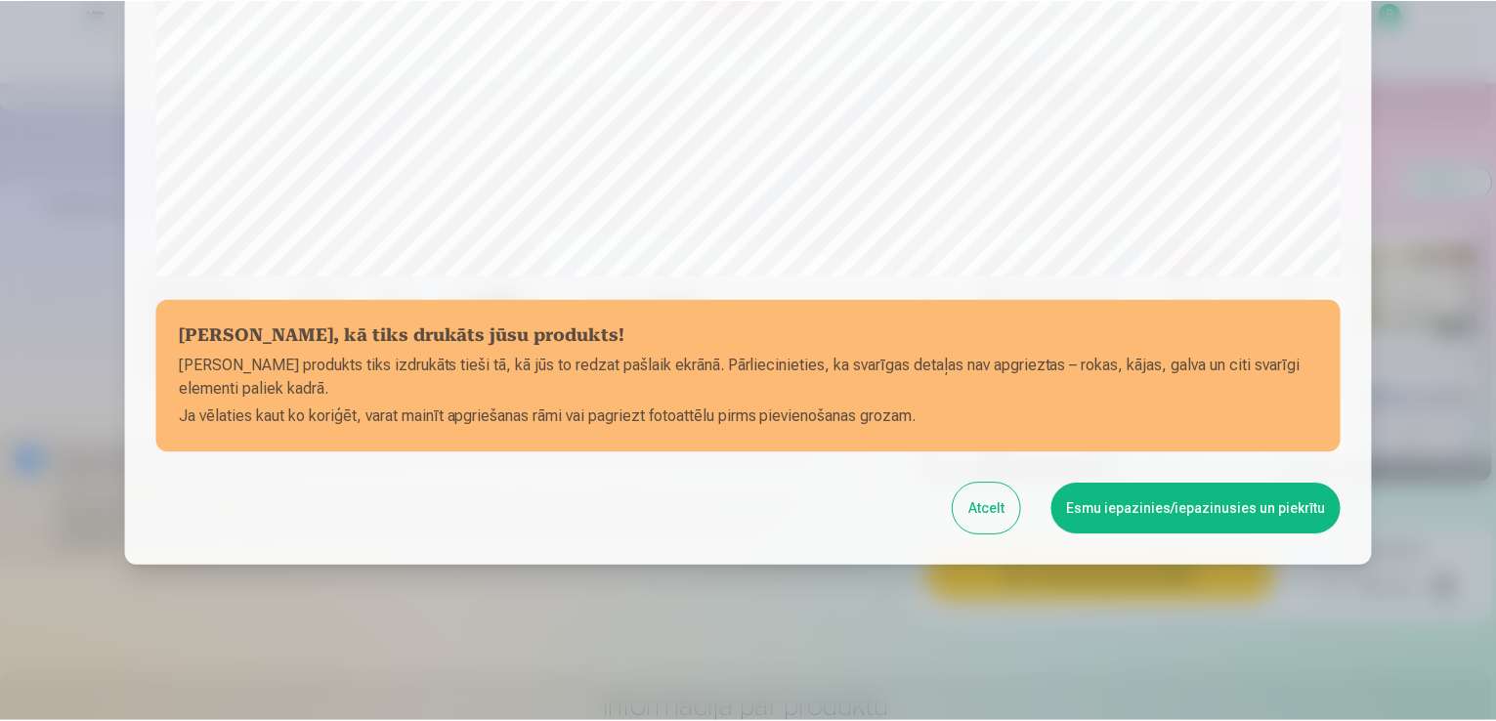
scroll to position [686, 0]
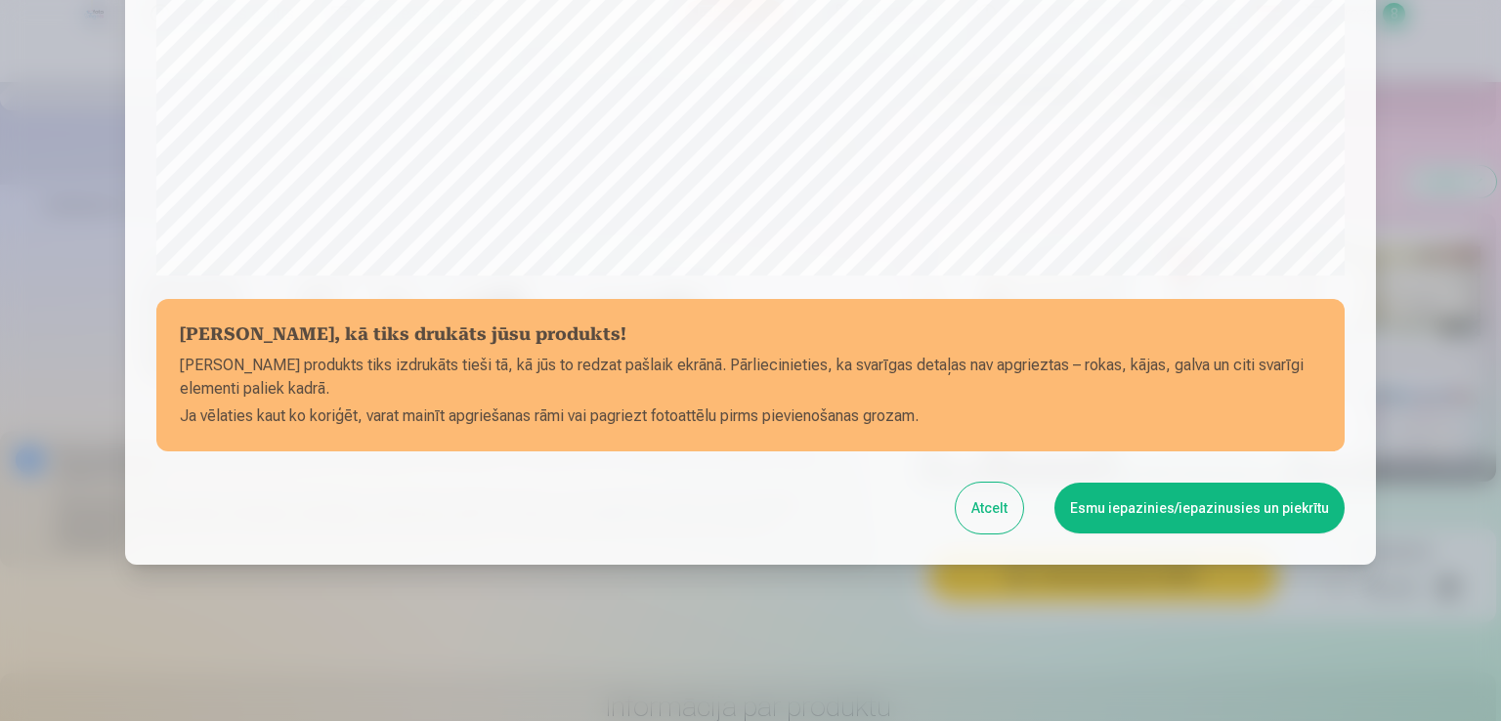
click at [1139, 521] on button "Esmu iepazinies/iepazinusies un piekrītu" at bounding box center [1199, 508] width 290 height 51
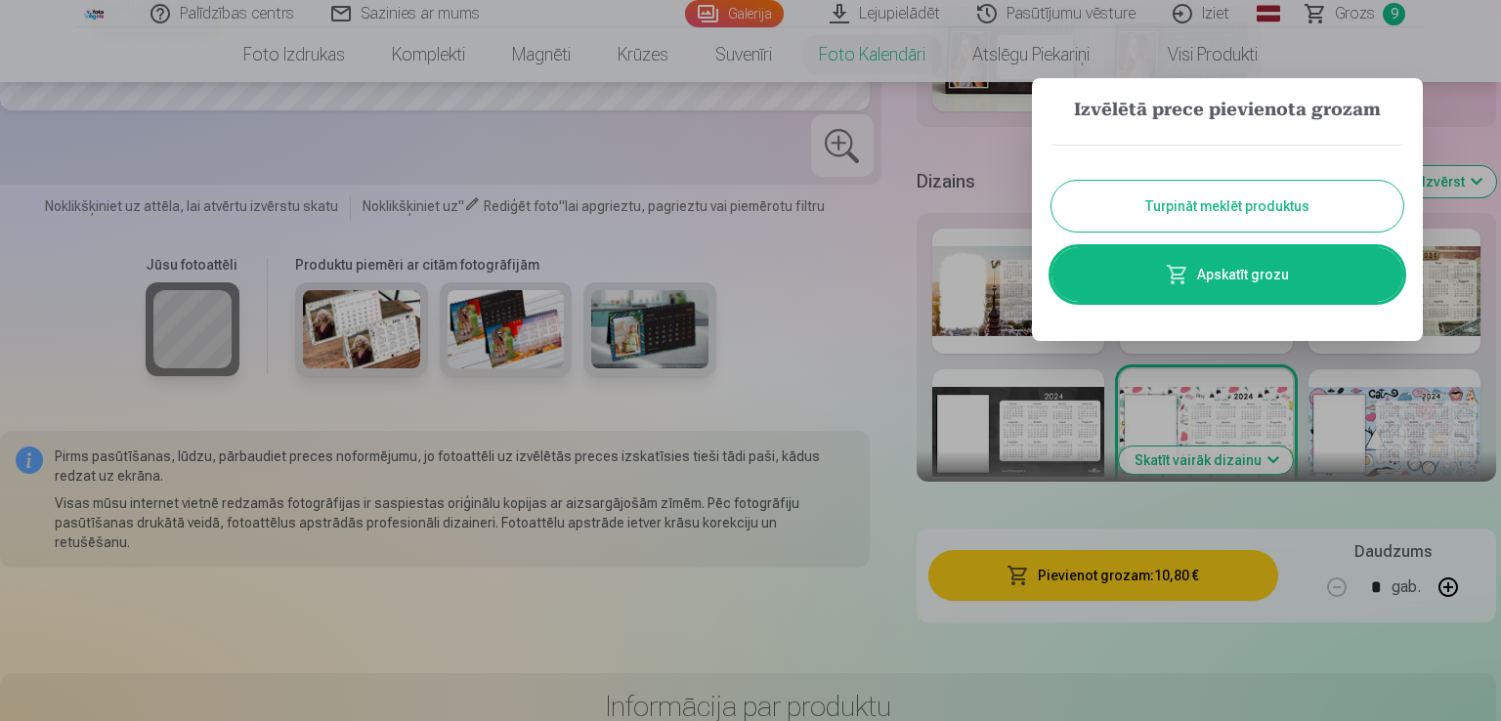
click at [1202, 271] on link "Apskatīt grozu" at bounding box center [1227, 274] width 352 height 55
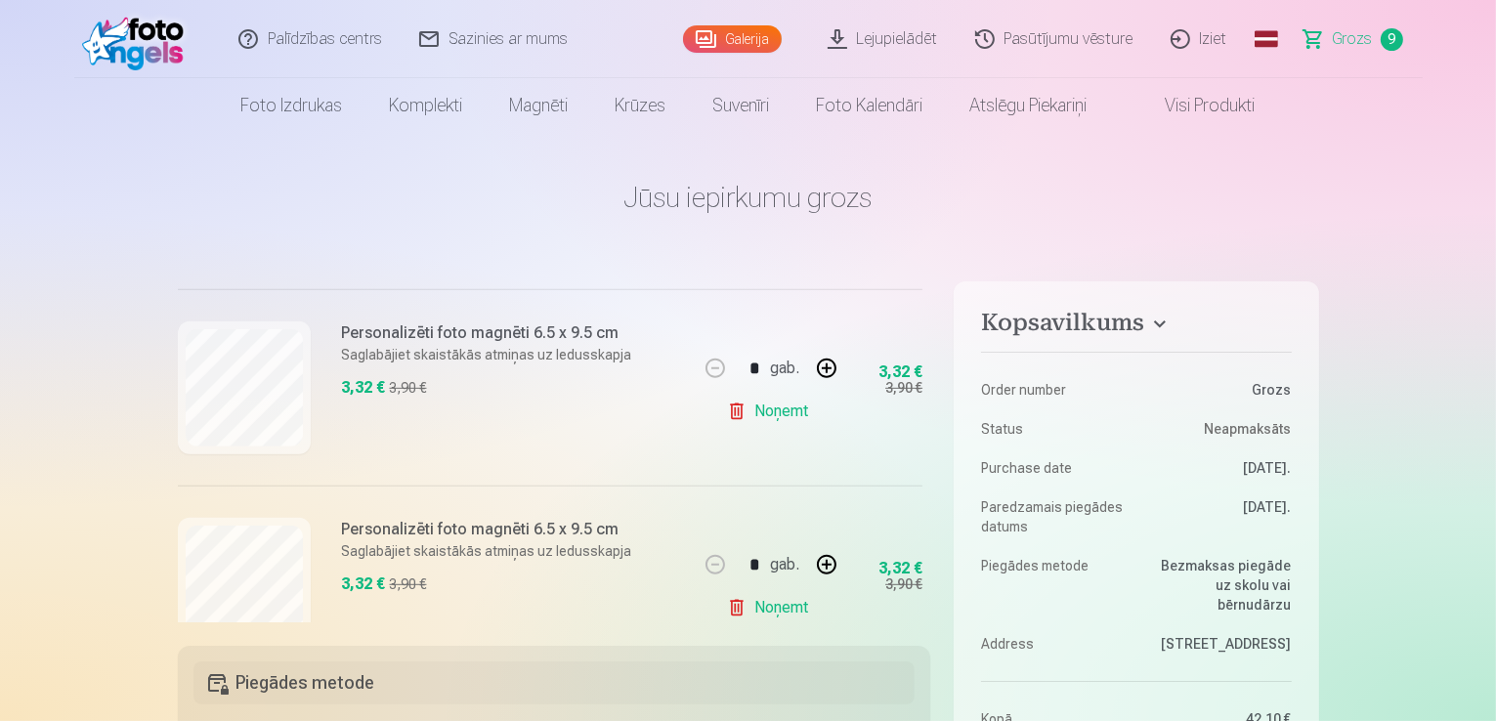
scroll to position [1140, 0]
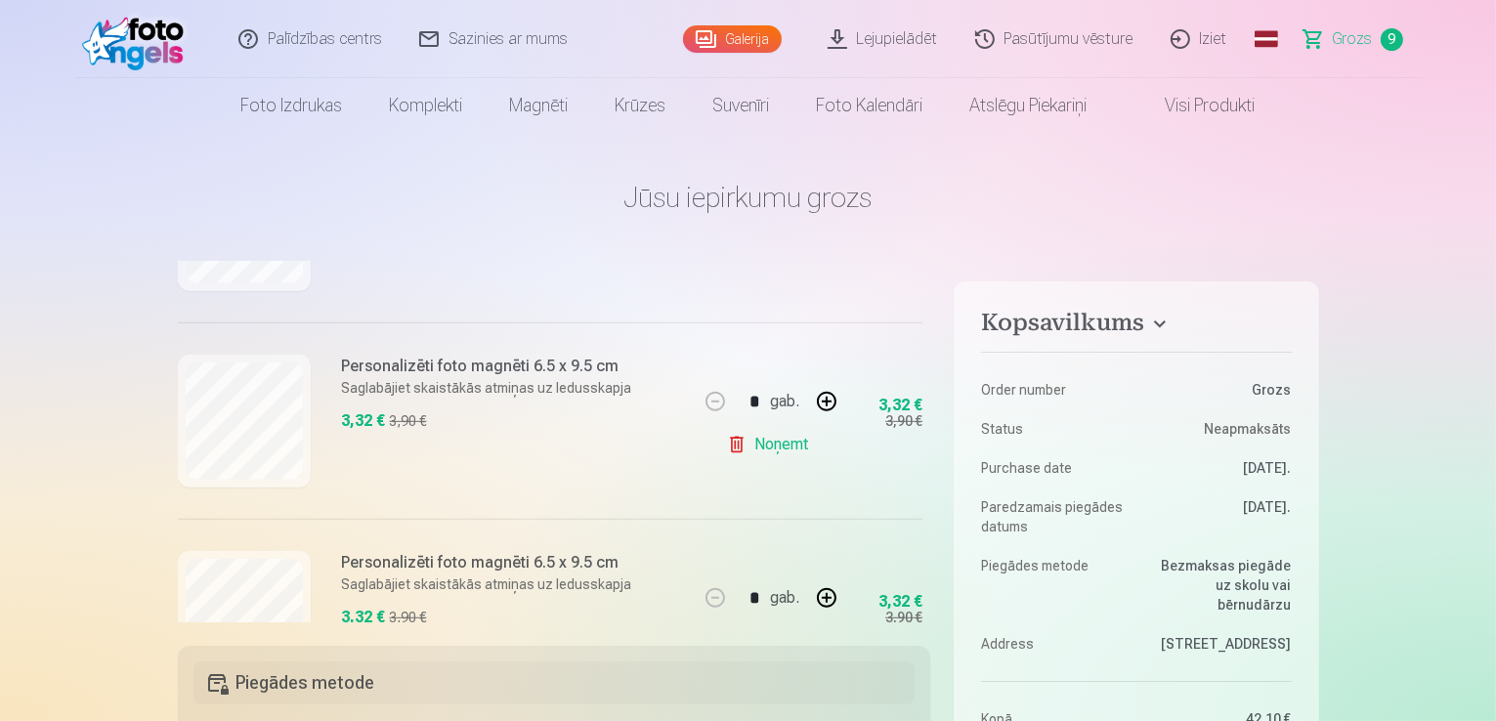
click at [786, 443] on link "Noņemt" at bounding box center [771, 444] width 89 height 39
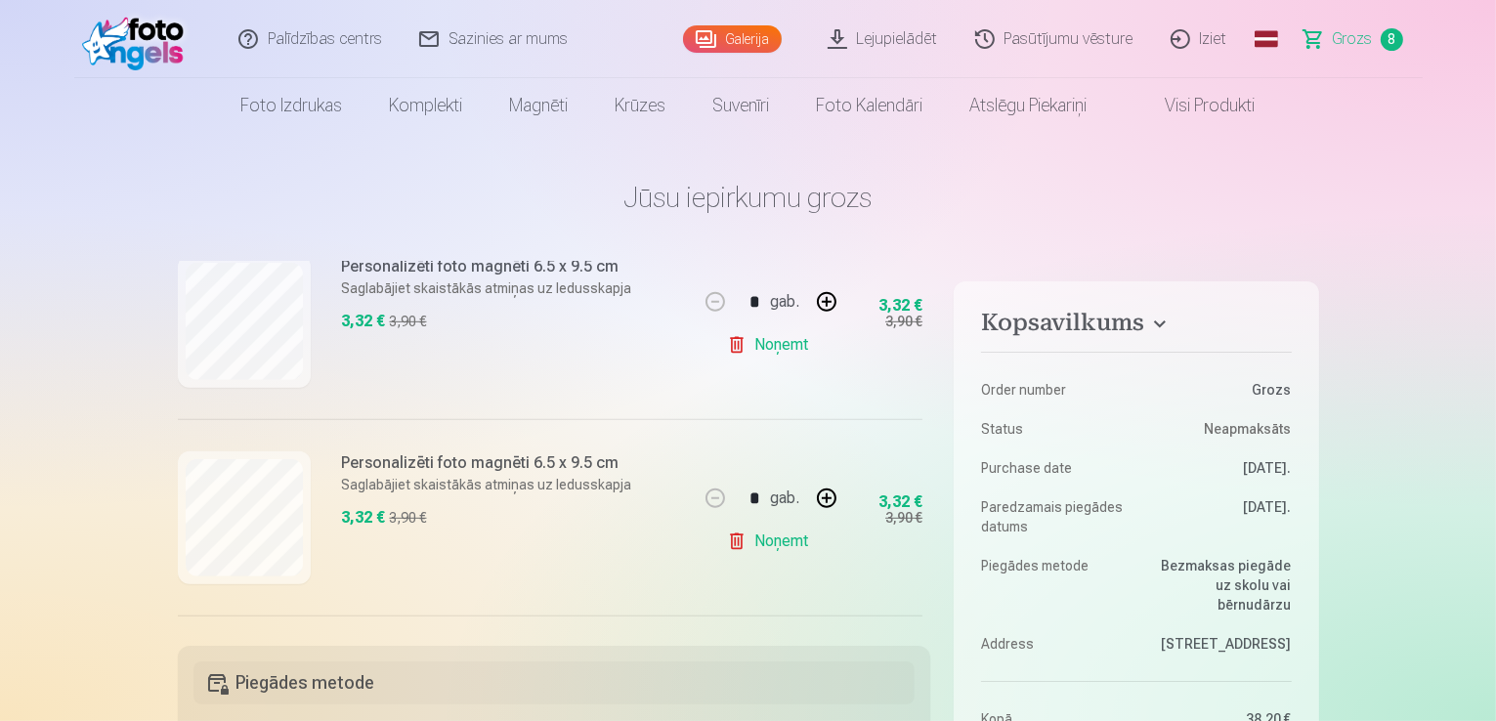
scroll to position [1237, 0]
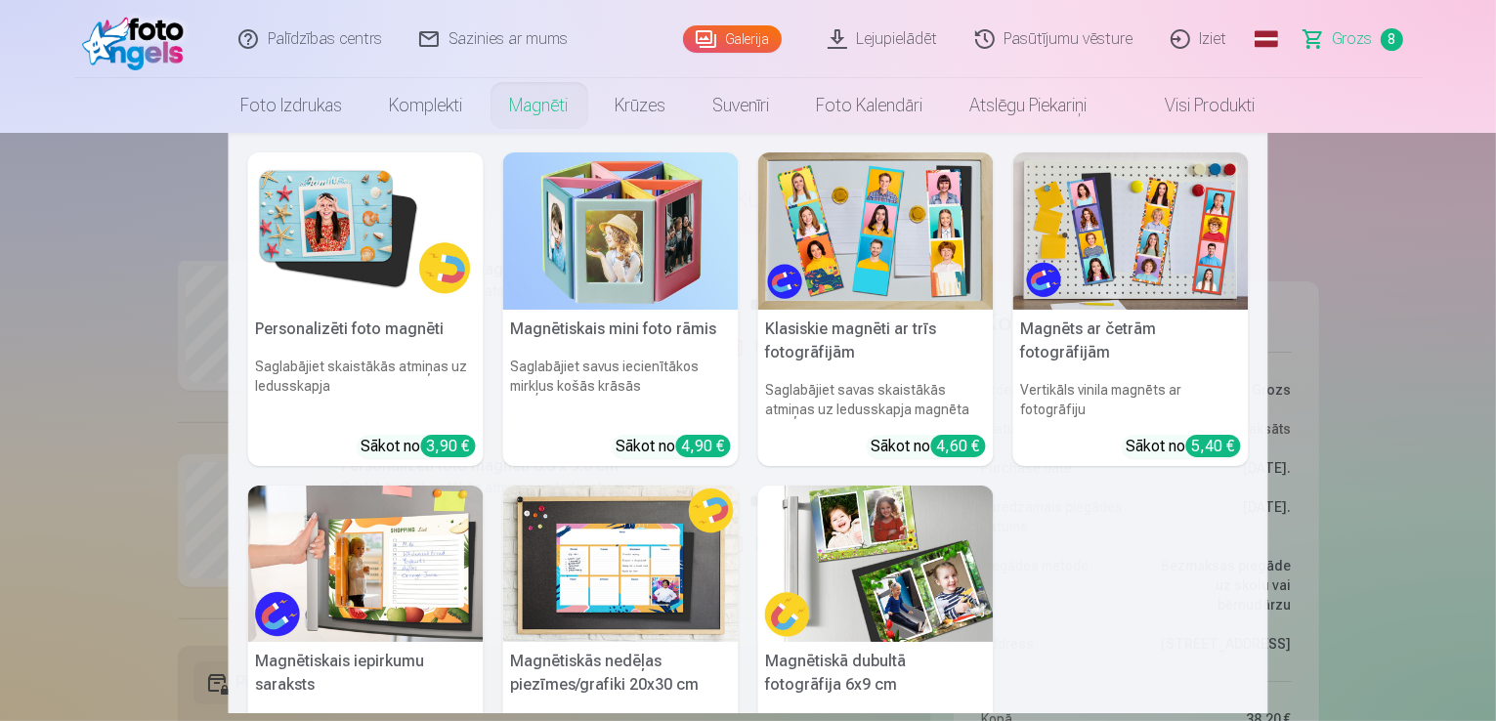
click at [526, 109] on link "Magnēti" at bounding box center [539, 105] width 106 height 55
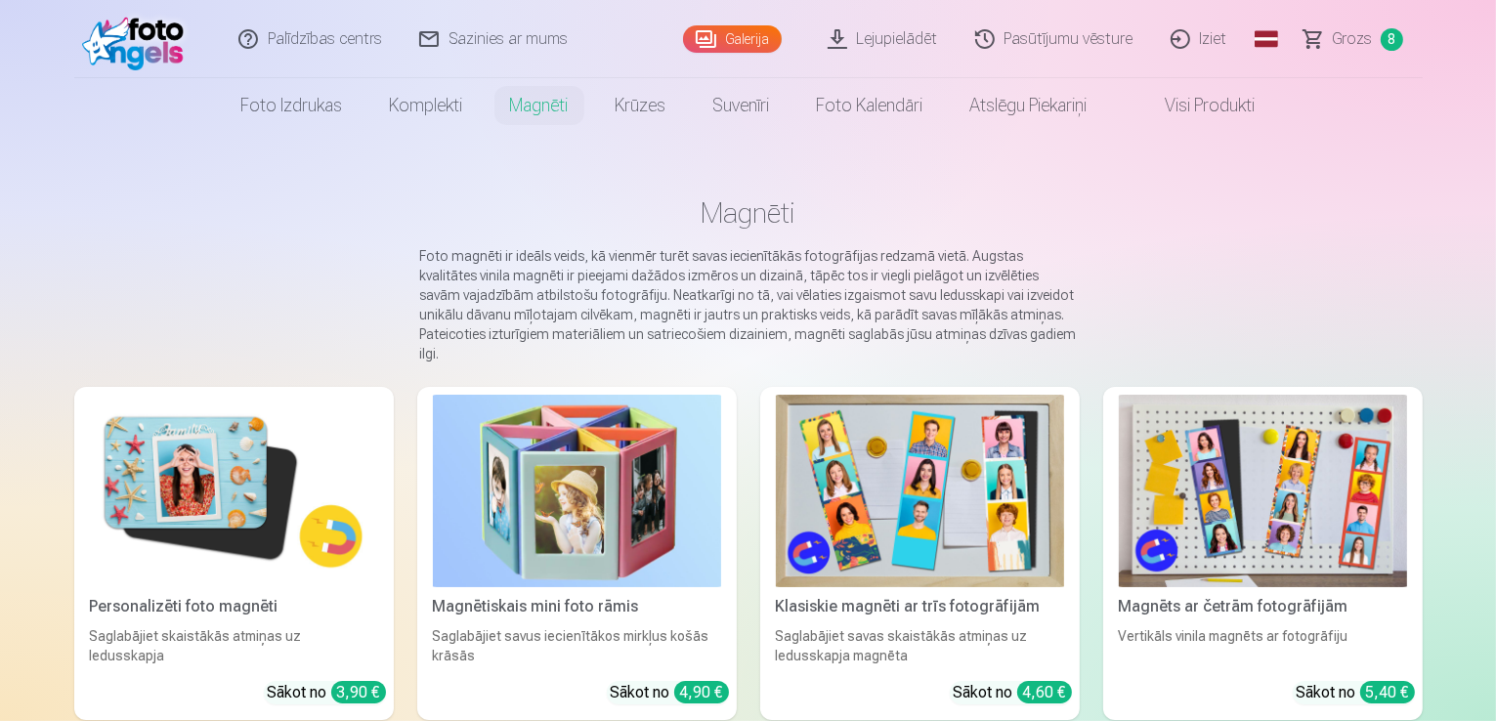
click at [261, 472] on img at bounding box center [234, 491] width 288 height 192
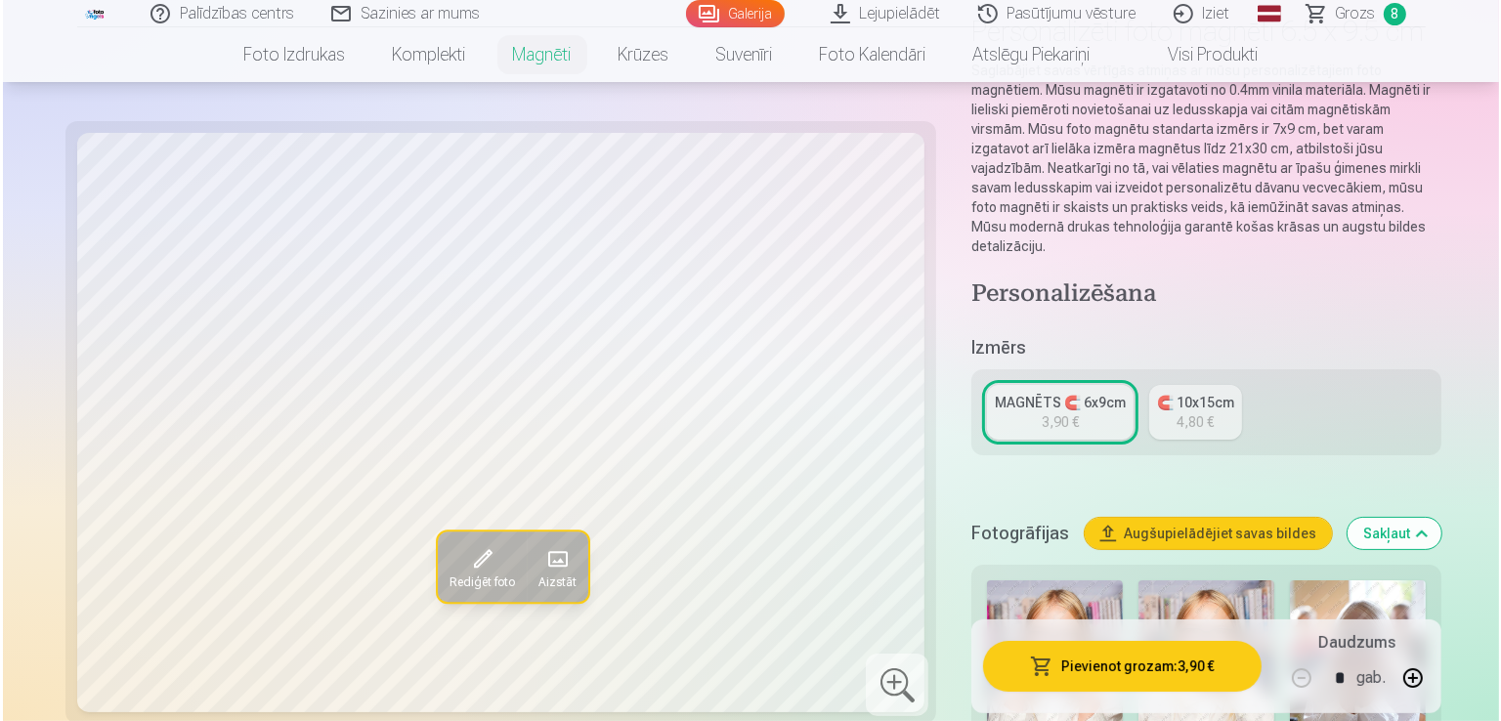
scroll to position [195, 0]
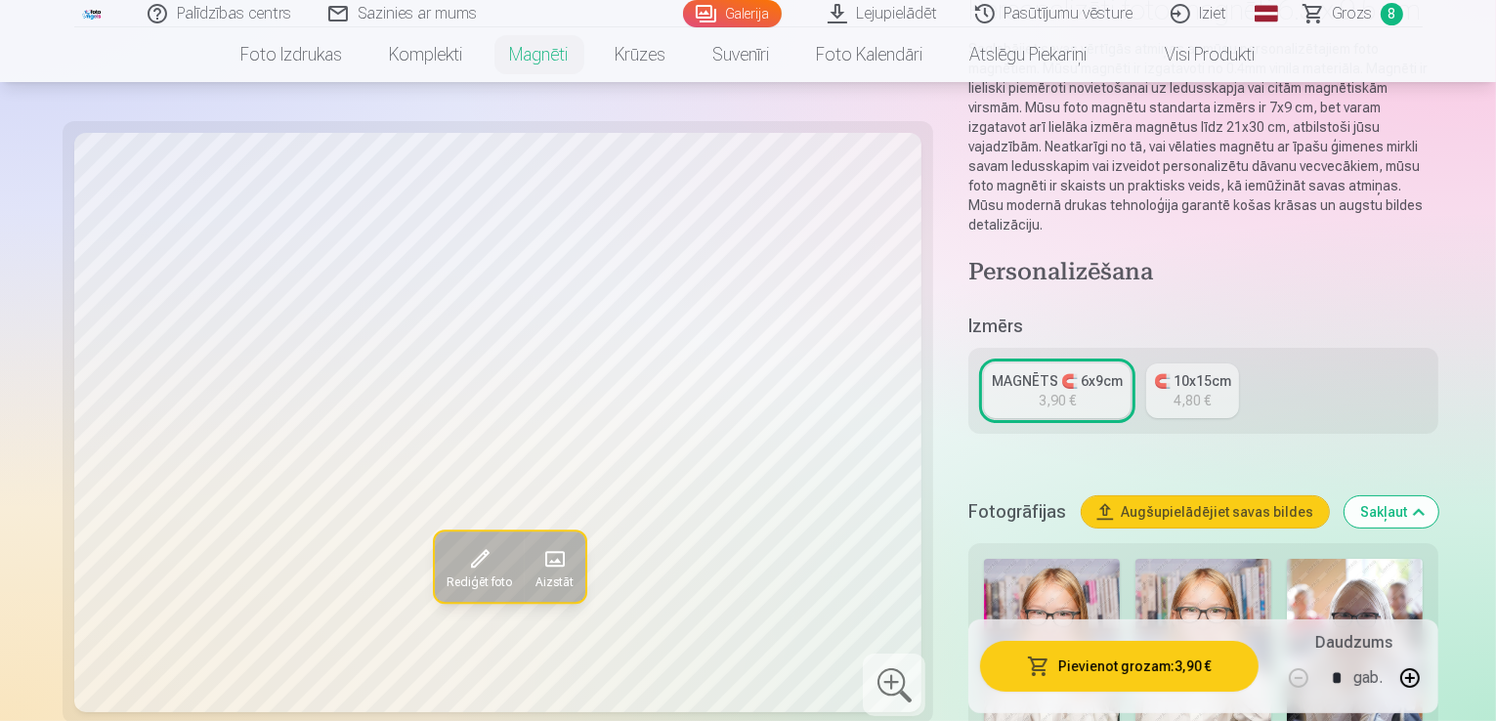
click at [1135, 563] on img at bounding box center [1203, 661] width 136 height 204
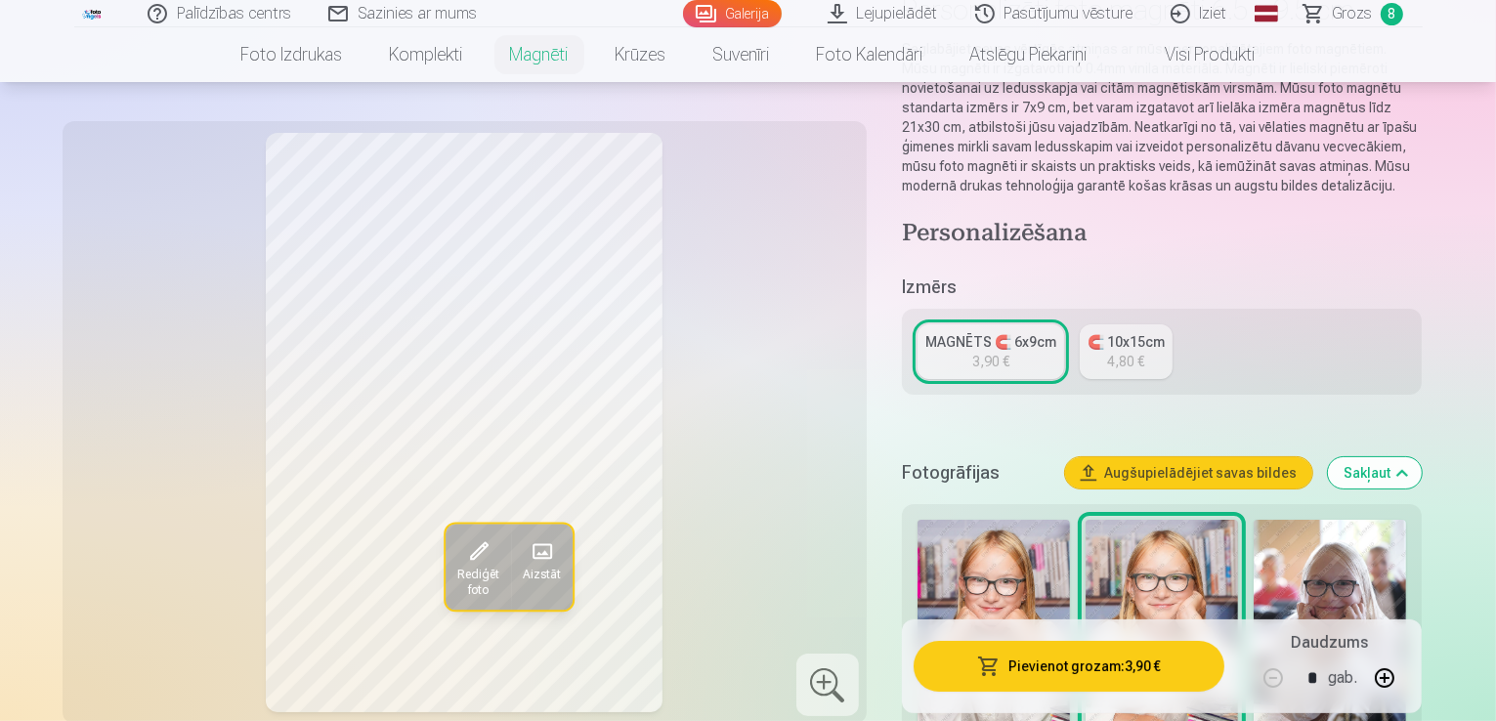
click at [1090, 669] on button "Pievienot grozam : 3,90 €" at bounding box center [1069, 666] width 312 height 51
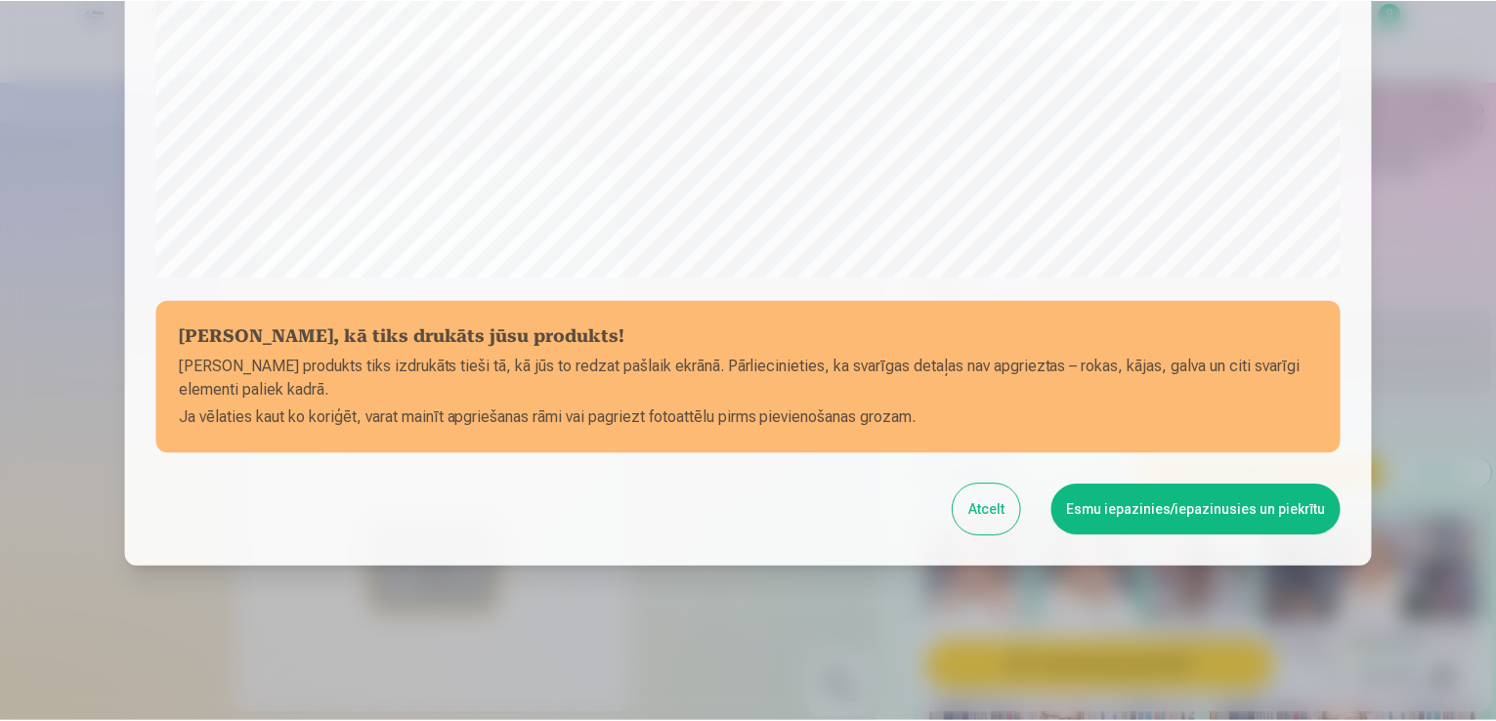
scroll to position [686, 0]
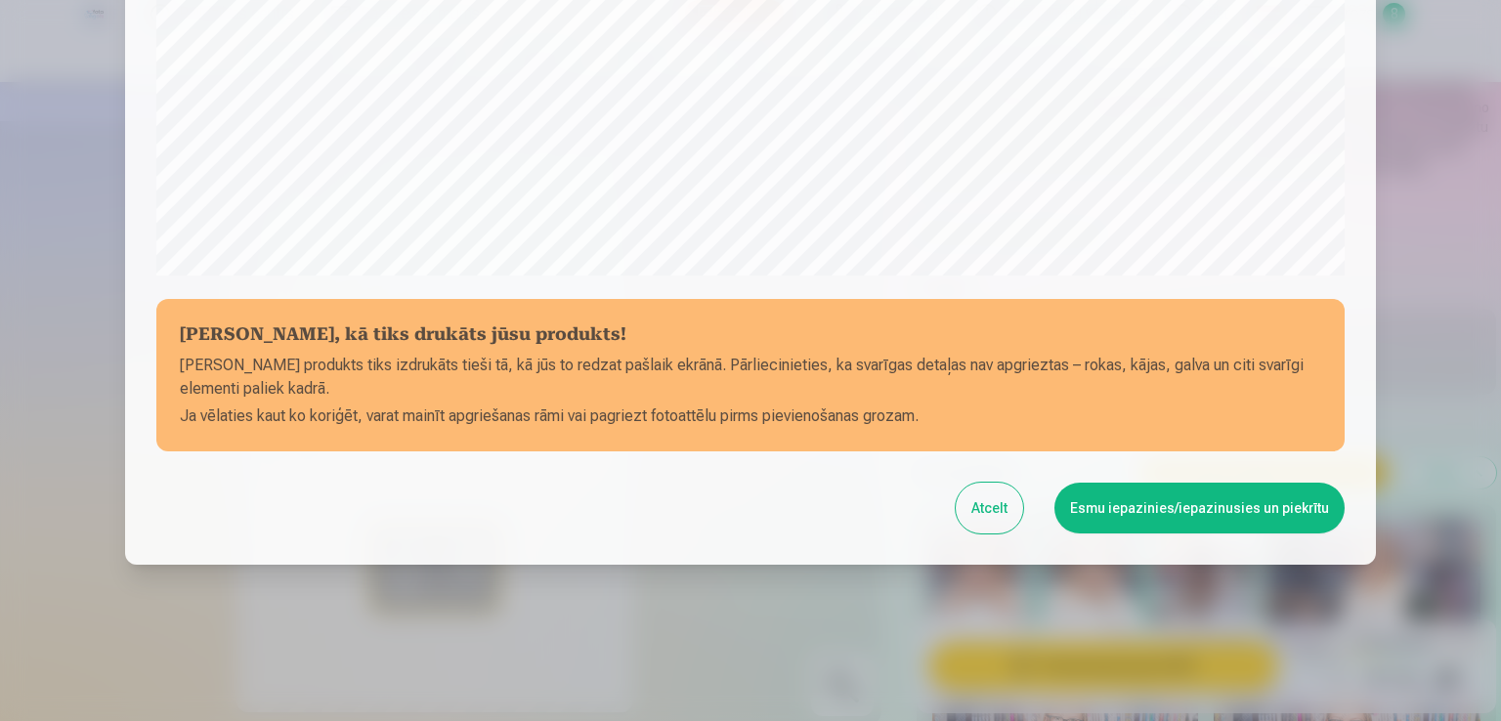
click at [1257, 516] on button "Esmu iepazinies/iepazinusies un piekrītu" at bounding box center [1199, 508] width 290 height 51
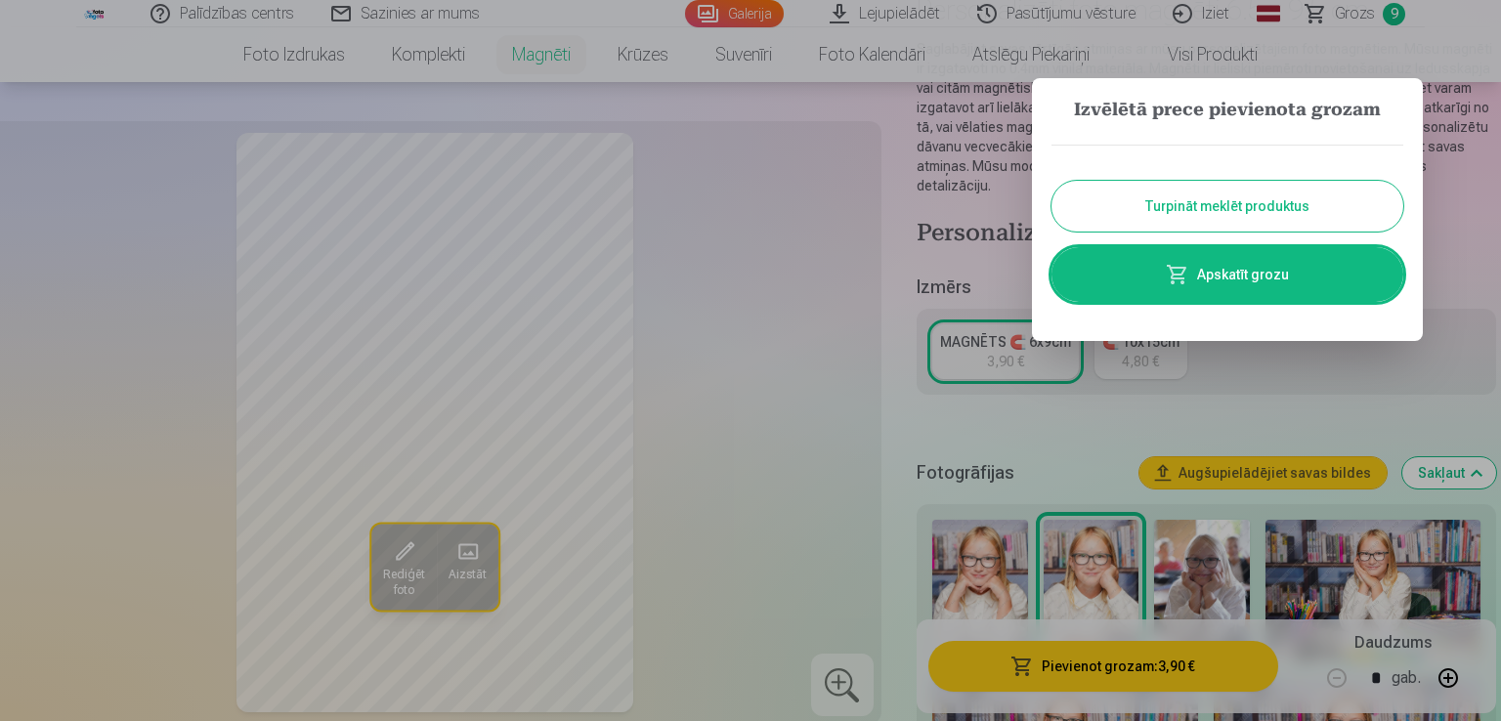
click at [1286, 279] on link "Apskatīt grozu" at bounding box center [1227, 274] width 352 height 55
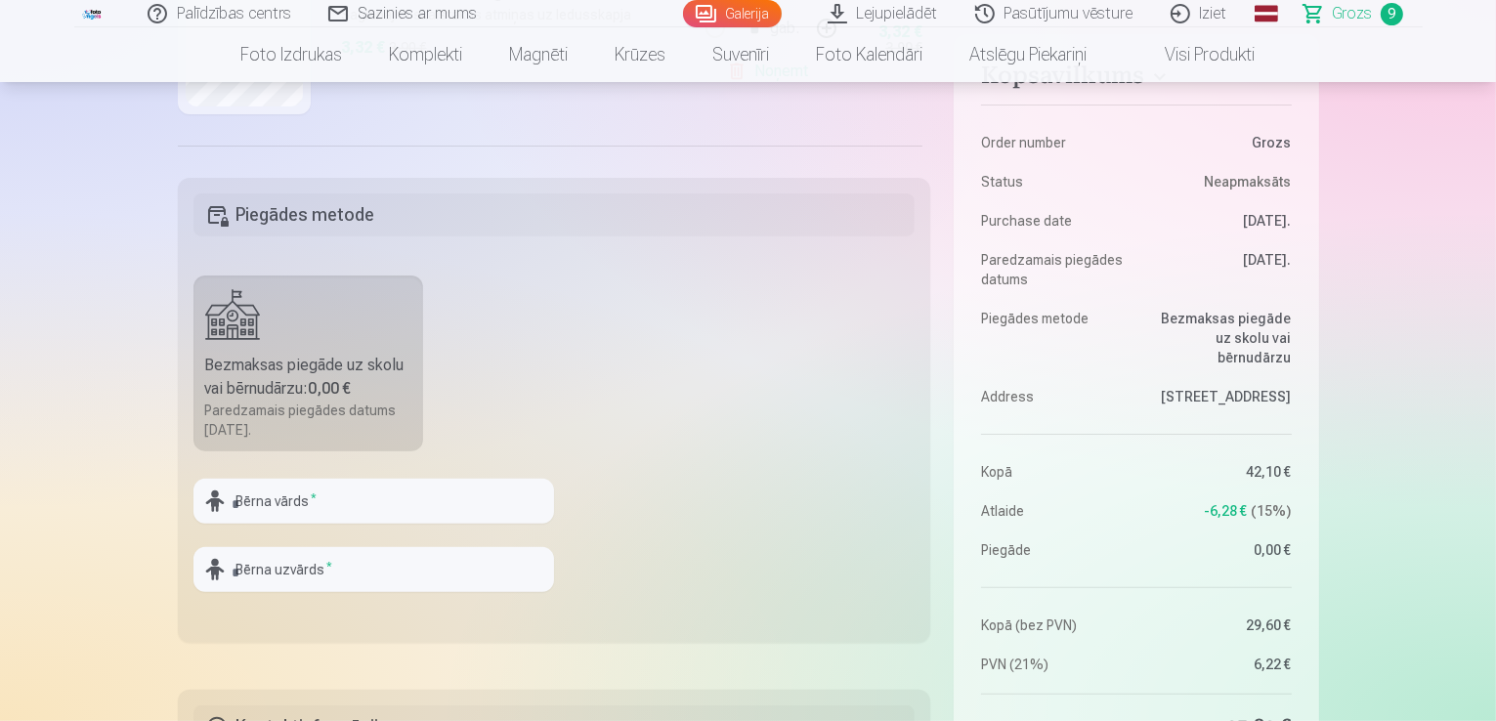
scroll to position [782, 0]
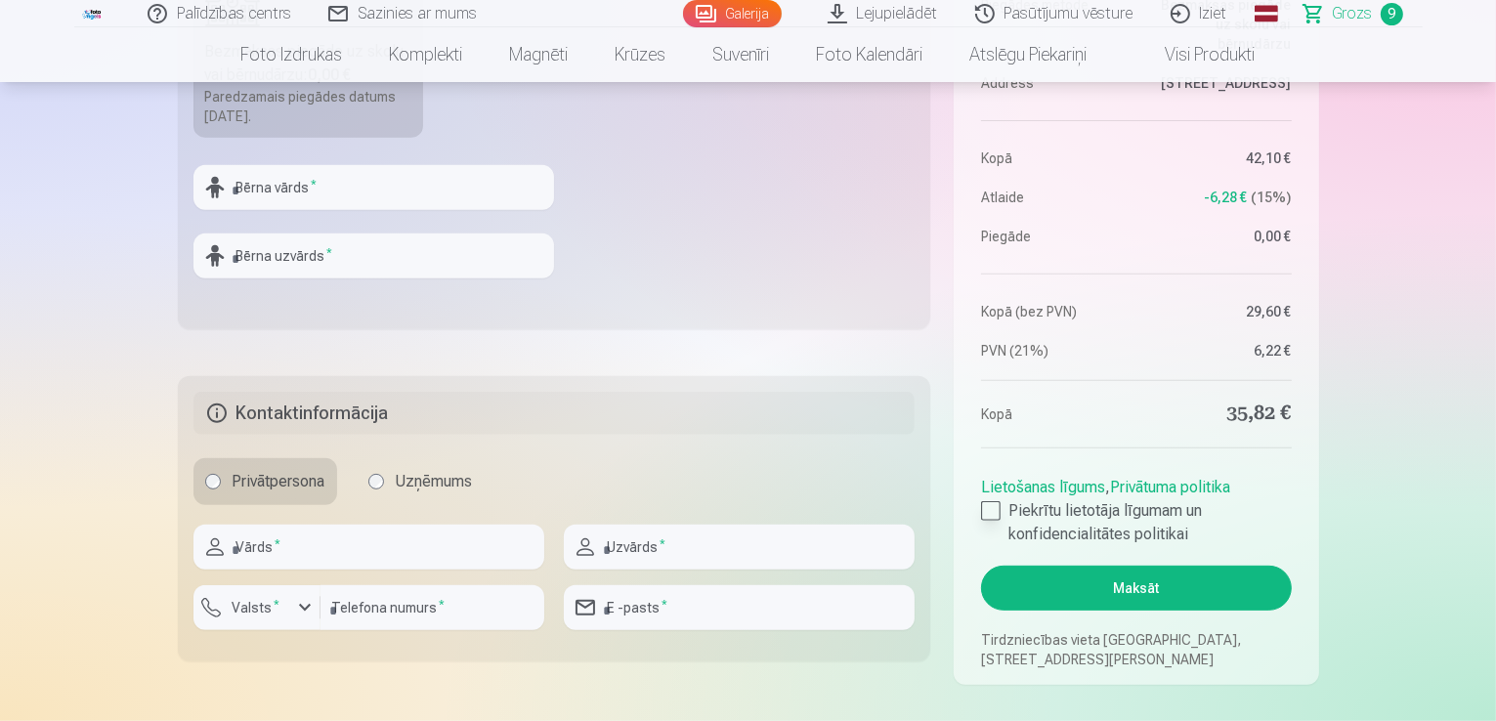
click at [996, 509] on div at bounding box center [991, 511] width 20 height 20
click at [357, 183] on input "text" at bounding box center [373, 187] width 360 height 45
type input "*******"
click at [404, 255] on input "text" at bounding box center [373, 255] width 360 height 45
type input "********"
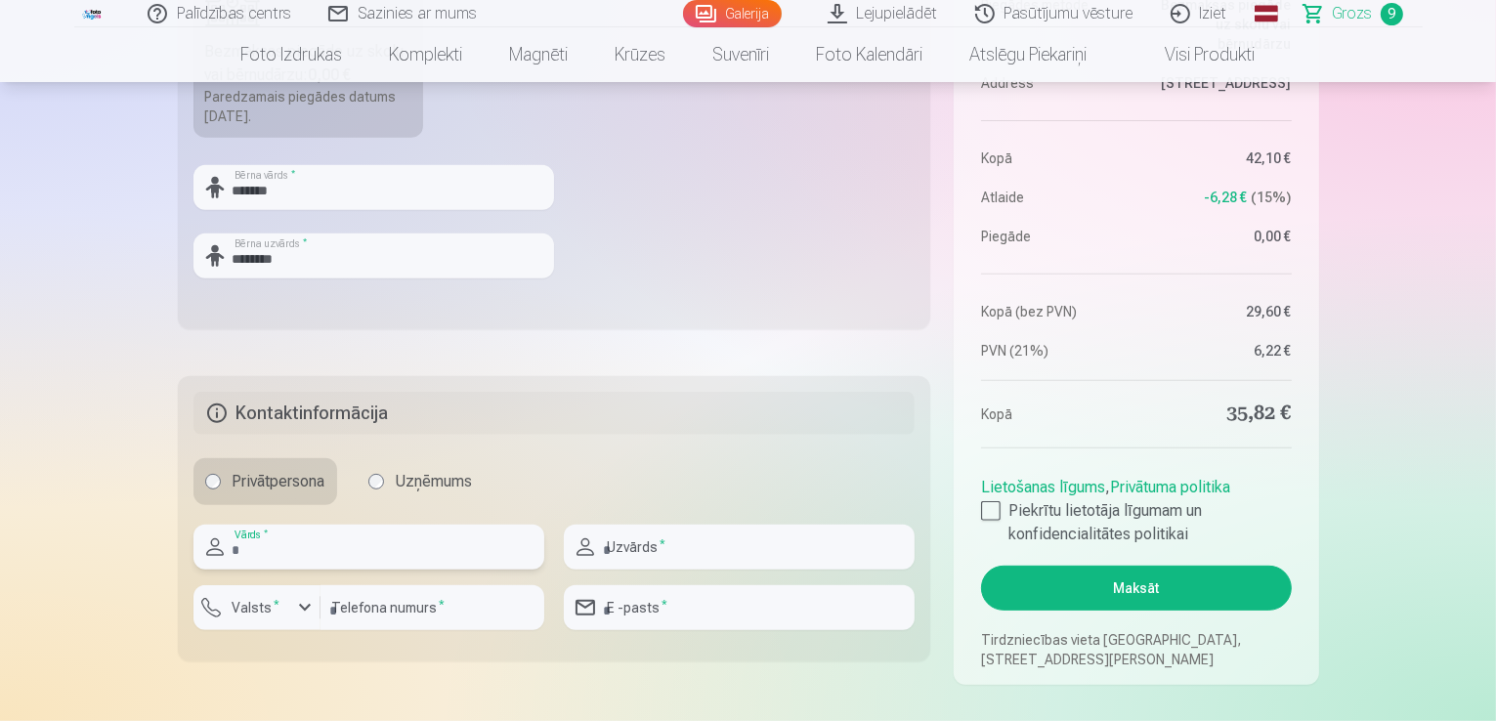
click at [254, 535] on input "text" at bounding box center [368, 547] width 351 height 45
type input "*****"
type input "********"
type input "**********"
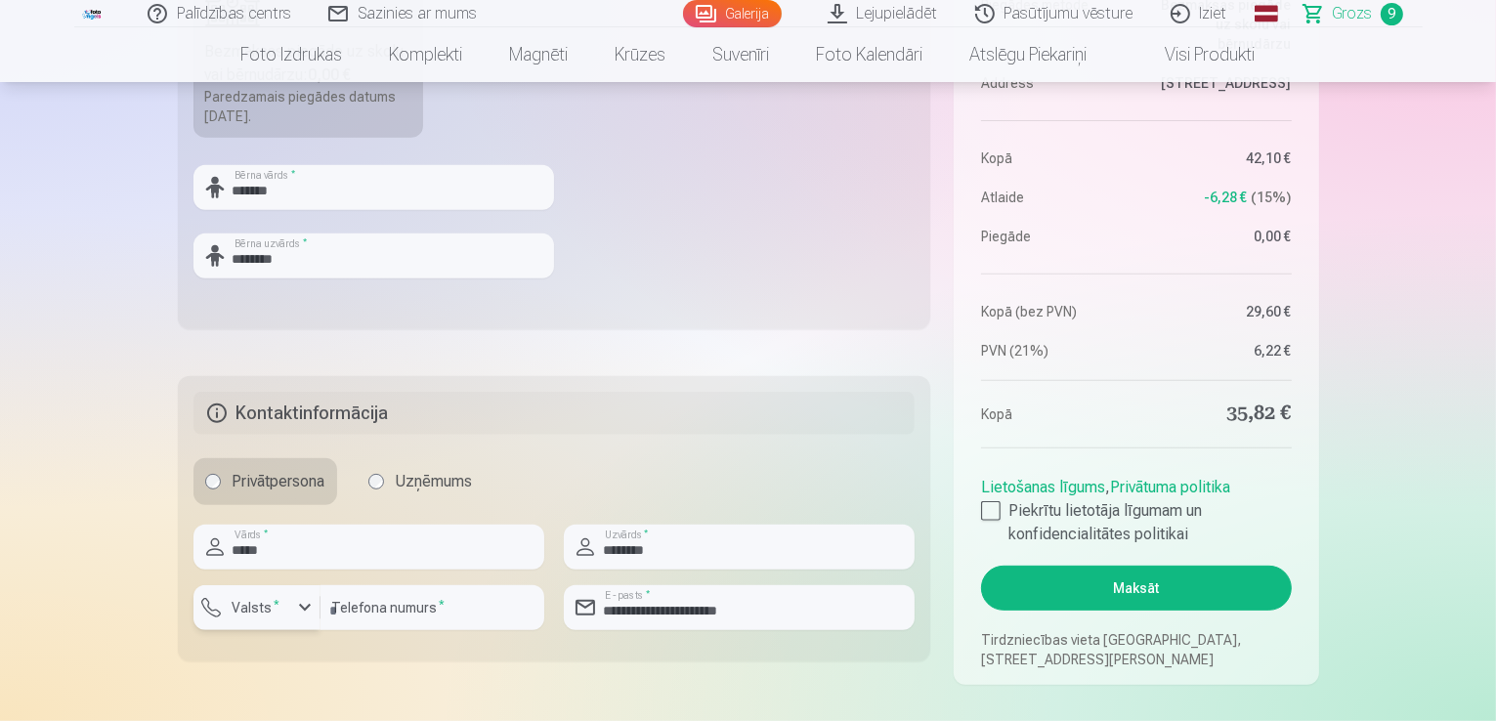
click at [269, 621] on button "Valsts *" at bounding box center [256, 607] width 127 height 45
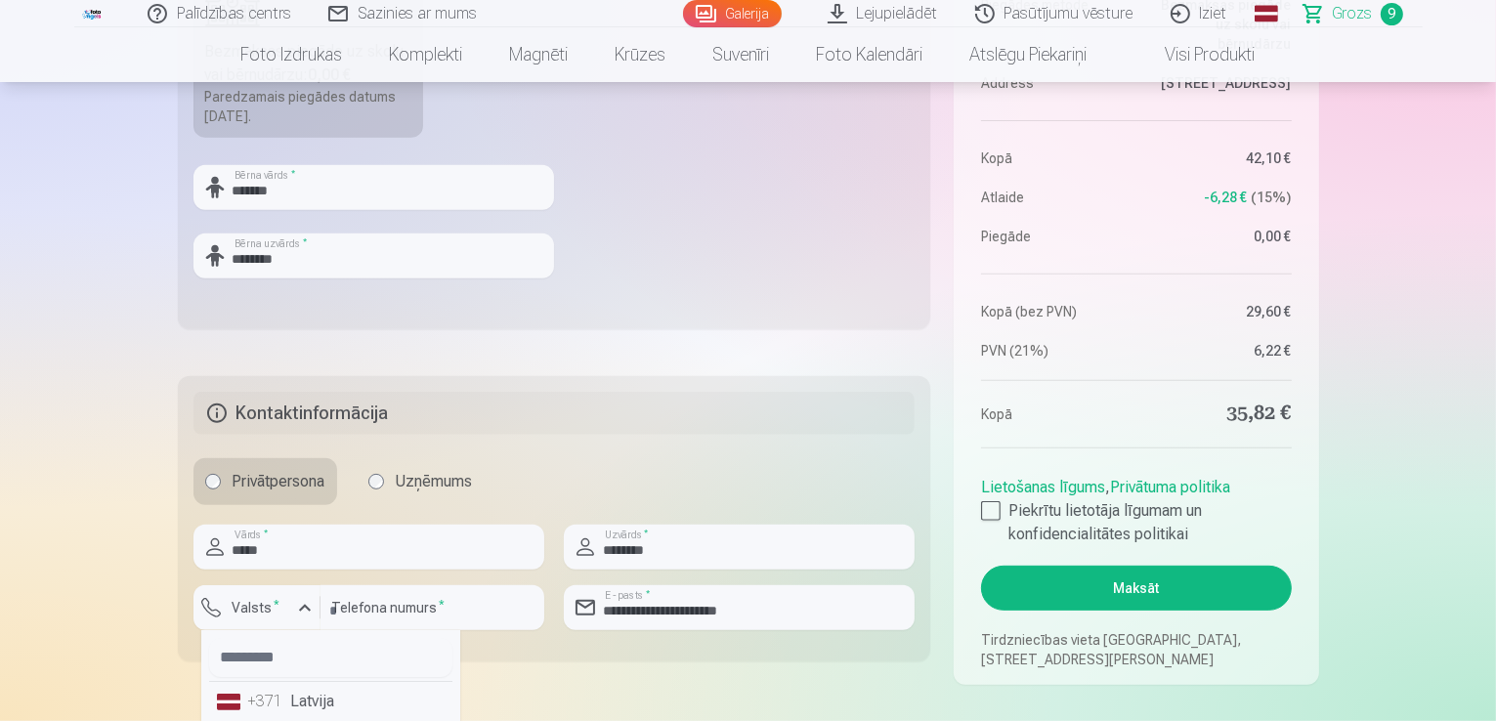
click at [242, 693] on li "+371 Latvija" at bounding box center [330, 701] width 243 height 39
